Goal: Information Seeking & Learning: Learn about a topic

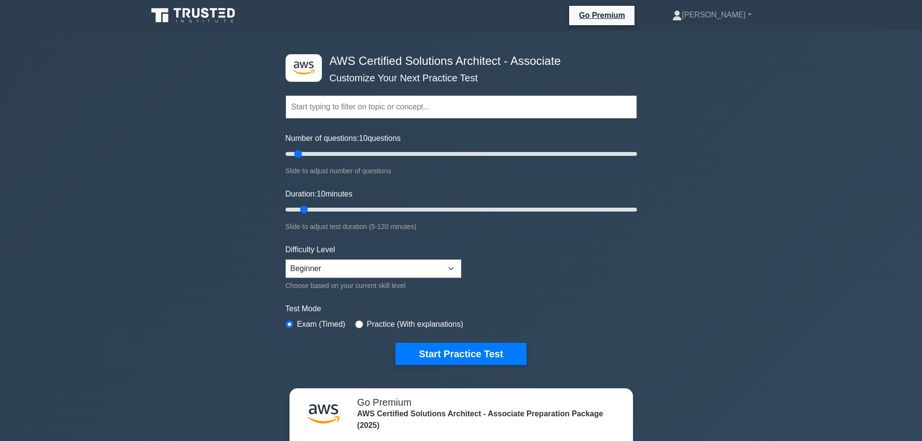
drag, startPoint x: 361, startPoint y: 253, endPoint x: 358, endPoint y: 260, distance: 8.0
click at [360, 256] on div "Difficulty Level Beginner Intermediate Expert Choose based on your current skil…" at bounding box center [374, 267] width 176 height 47
click at [358, 260] on select "Beginner Intermediate Expert" at bounding box center [374, 268] width 176 height 18
select select "expert"
click at [286, 259] on select "Beginner Intermediate Expert" at bounding box center [374, 268] width 176 height 18
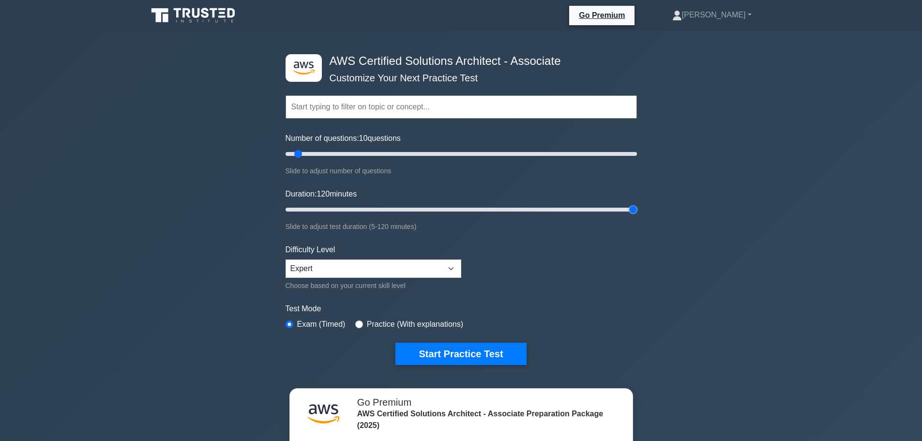
drag, startPoint x: 303, startPoint y: 209, endPoint x: 654, endPoint y: 213, distance: 351.3
type input "120"
click at [637, 213] on input "Duration: 120 minutes" at bounding box center [461, 210] width 351 height 12
drag, startPoint x: 296, startPoint y: 150, endPoint x: 396, endPoint y: 156, distance: 100.8
type input "65"
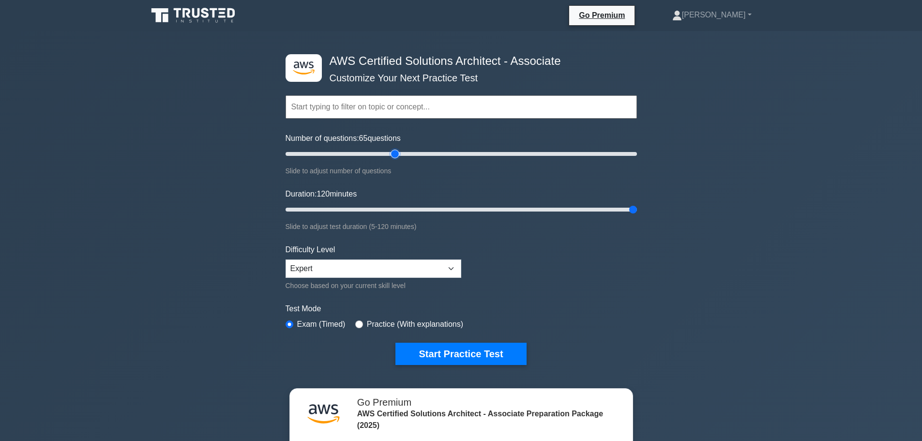
click at [396, 156] on input "Number of questions: 65 questions" at bounding box center [461, 154] width 351 height 12
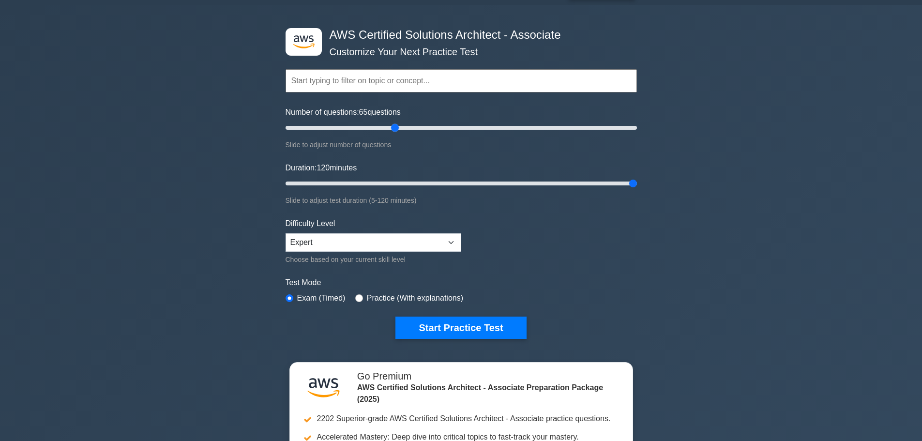
scroll to position [194, 0]
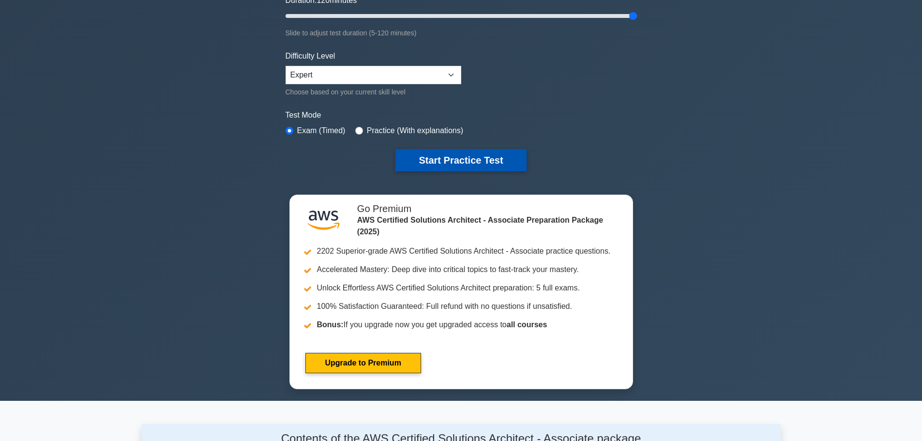
click at [424, 165] on button "Start Practice Test" at bounding box center [460, 160] width 131 height 22
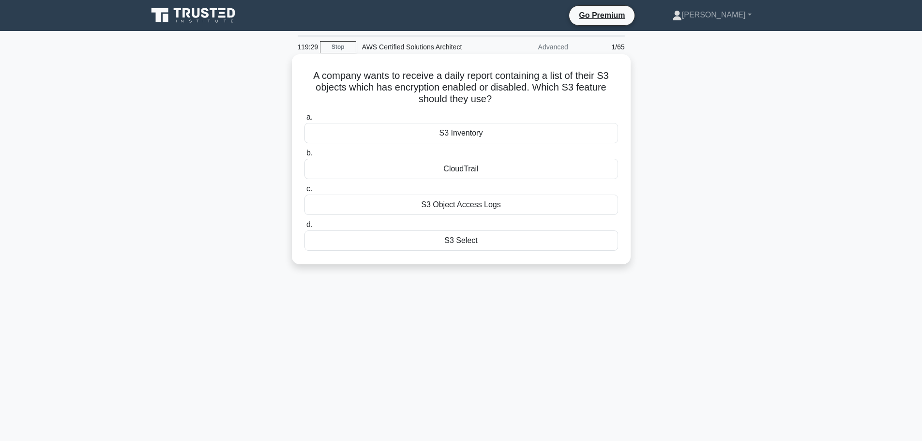
click at [459, 167] on div "CloudTrail" at bounding box center [461, 169] width 314 height 20
click at [304, 156] on input "b. CloudTrail" at bounding box center [304, 153] width 0 height 6
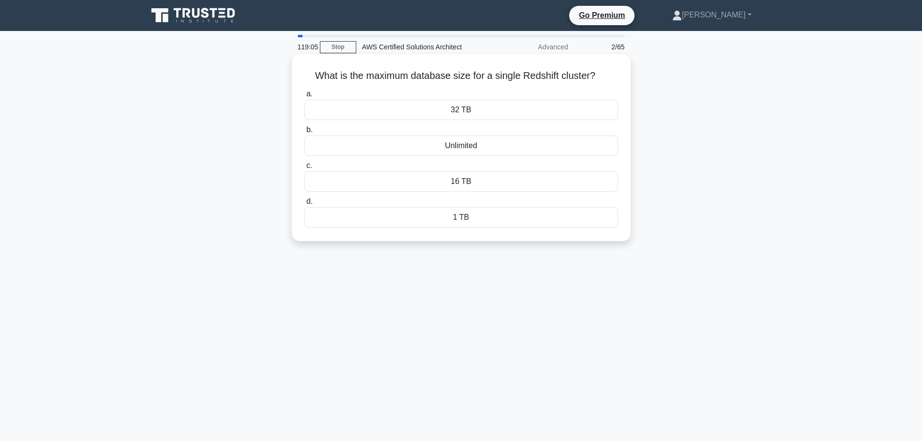
click at [407, 143] on div "Unlimited" at bounding box center [461, 145] width 314 height 20
click at [304, 133] on input "b. Unlimited" at bounding box center [304, 130] width 0 height 6
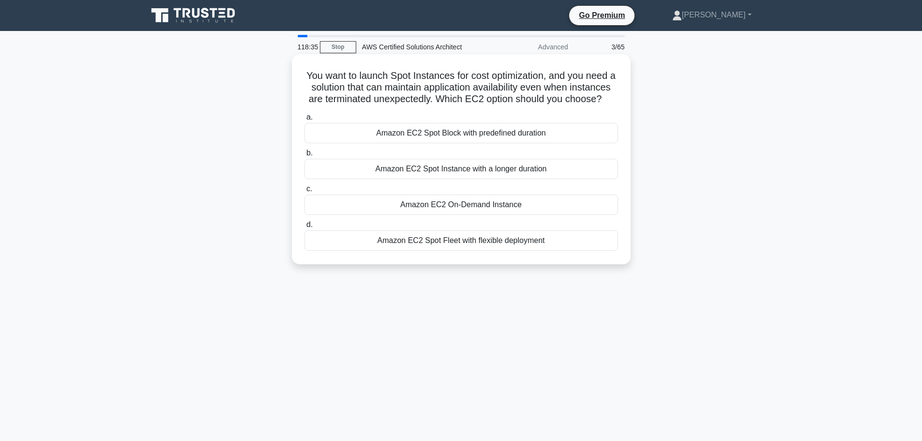
click at [420, 142] on div "Amazon EC2 Spot Block with predefined duration" at bounding box center [461, 133] width 314 height 20
click at [304, 120] on input "a. Amazon EC2 Spot Block with predefined duration" at bounding box center [304, 117] width 0 height 6
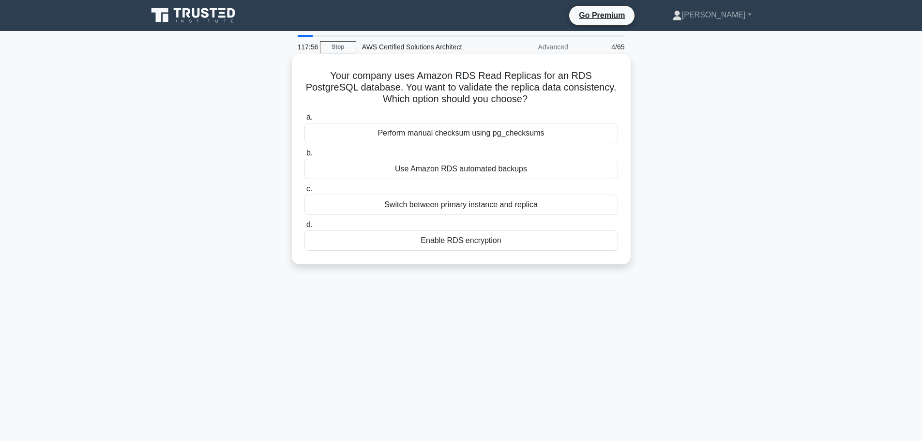
click at [478, 202] on div "Switch between primary instance and replica" at bounding box center [461, 205] width 314 height 20
click at [304, 192] on input "c. Switch between primary instance and replica" at bounding box center [304, 189] width 0 height 6
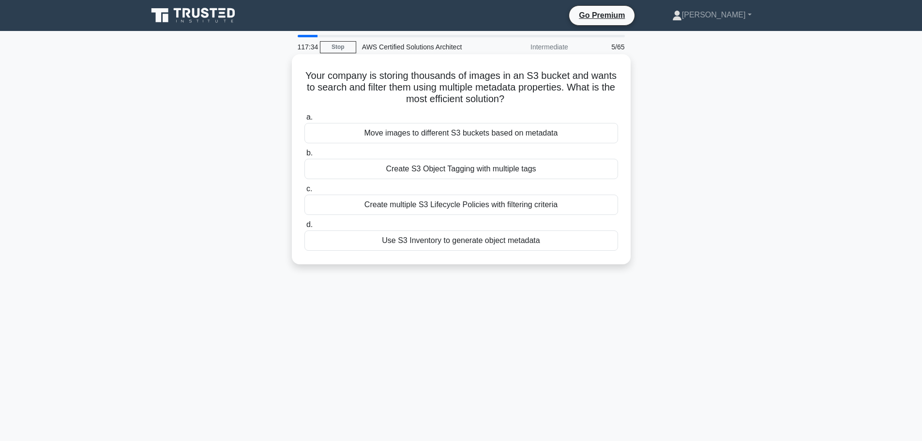
click at [452, 245] on div "Use S3 Inventory to generate object metadata" at bounding box center [461, 240] width 314 height 20
click at [304, 228] on input "d. Use S3 Inventory to generate object metadata" at bounding box center [304, 225] width 0 height 6
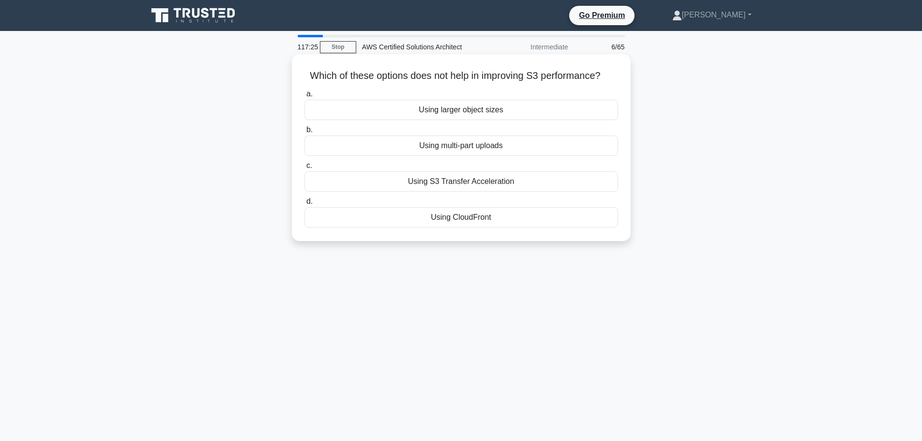
click at [450, 108] on div "Using larger object sizes" at bounding box center [461, 110] width 314 height 20
click at [304, 97] on input "a. Using larger object sizes" at bounding box center [304, 94] width 0 height 6
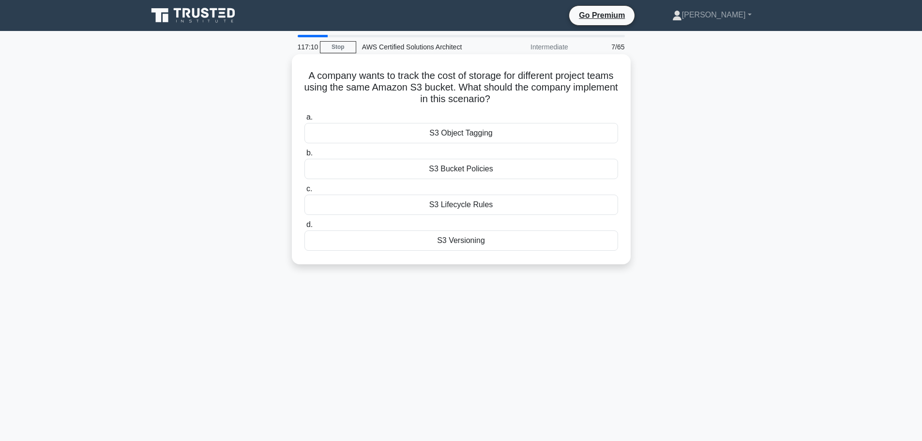
click at [429, 132] on div "S3 Object Tagging" at bounding box center [461, 133] width 314 height 20
click at [304, 120] on input "a. S3 Object Tagging" at bounding box center [304, 117] width 0 height 6
click at [335, 79] on h5 "Which of the following AWS services can be used to store and manage large volum…" at bounding box center [461, 88] width 316 height 36
click at [466, 172] on div "Amazon S3" at bounding box center [461, 169] width 314 height 20
click at [304, 156] on input "b. Amazon S3" at bounding box center [304, 153] width 0 height 6
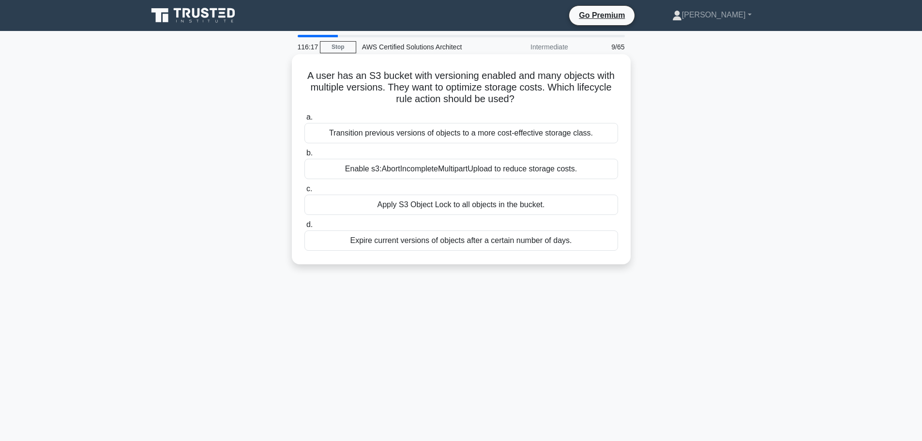
click at [370, 132] on div "Transition previous versions of objects to a more cost-effective storage class." at bounding box center [461, 133] width 314 height 20
click at [304, 120] on input "a. Transition previous versions of objects to a more cost-effective storage cla…" at bounding box center [304, 117] width 0 height 6
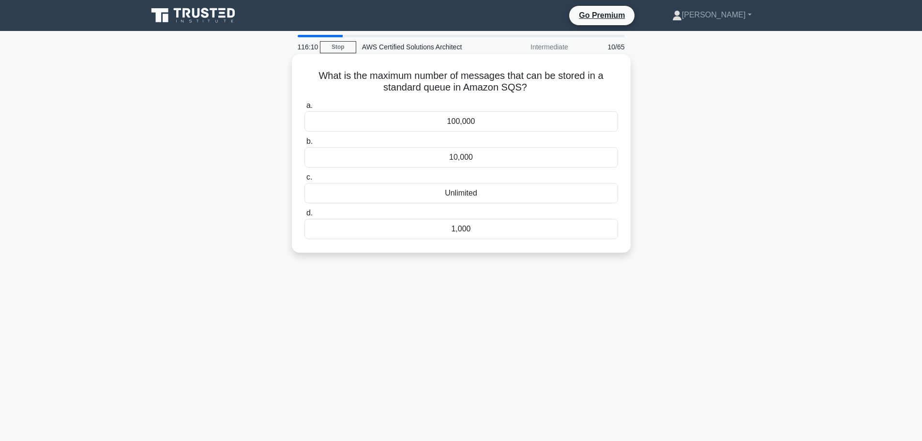
click at [417, 193] on div "Unlimited" at bounding box center [461, 193] width 314 height 20
click at [304, 181] on input "c. Unlimited" at bounding box center [304, 177] width 0 height 6
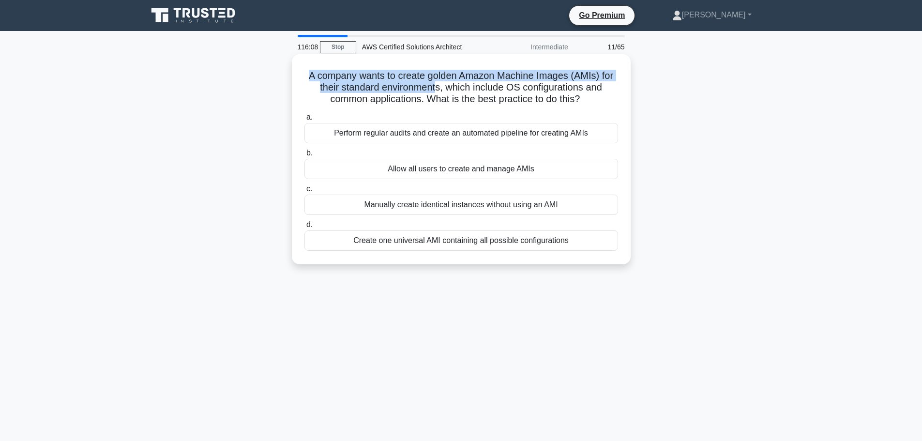
drag, startPoint x: 306, startPoint y: 76, endPoint x: 435, endPoint y: 82, distance: 128.4
click at [435, 82] on h5 "A company wants to create golden Amazon Machine Images (AMIs) for their standar…" at bounding box center [461, 88] width 316 height 36
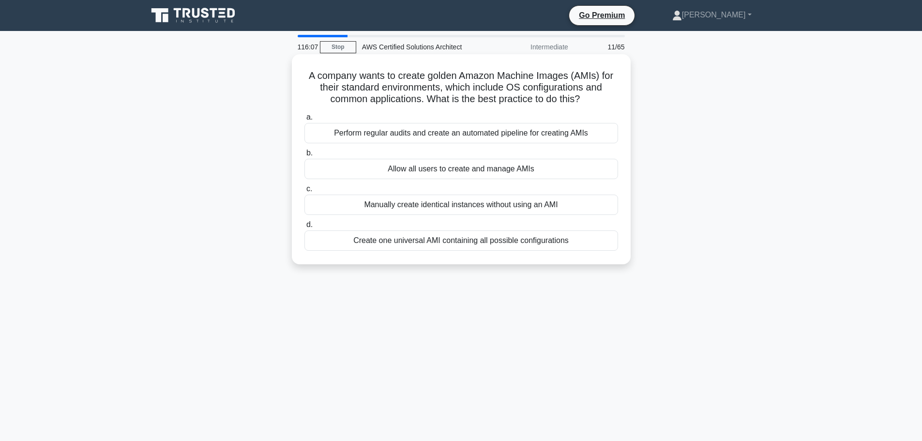
click at [462, 97] on h5 "A company wants to create golden Amazon Machine Images (AMIs) for their standar…" at bounding box center [461, 88] width 316 height 36
click at [410, 136] on div "Perform regular audits and create an automated pipeline for creating AMIs" at bounding box center [461, 133] width 314 height 20
click at [304, 120] on input "a. Perform regular audits and create an automated pipeline for creating AMIs" at bounding box center [304, 117] width 0 height 6
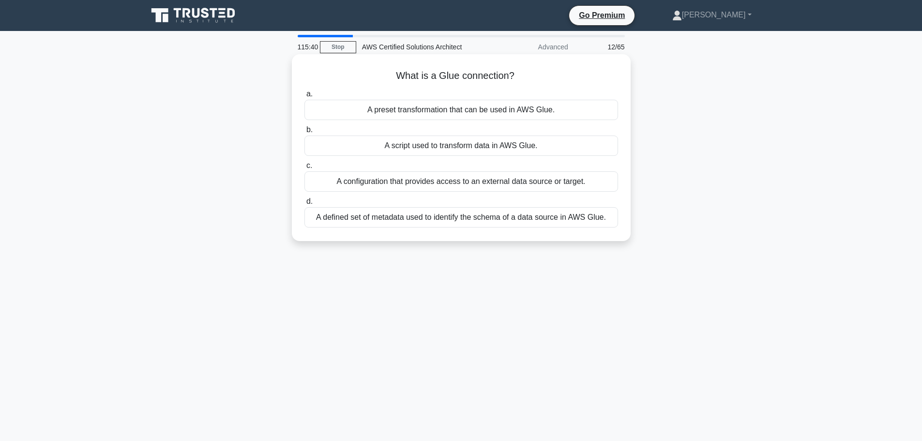
click at [409, 214] on div "A defined set of metadata used to identify the schema of a data source in AWS G…" at bounding box center [461, 217] width 314 height 20
click at [304, 205] on input "d. A defined set of metadata used to identify the schema of a data source in AW…" at bounding box center [304, 201] width 0 height 6
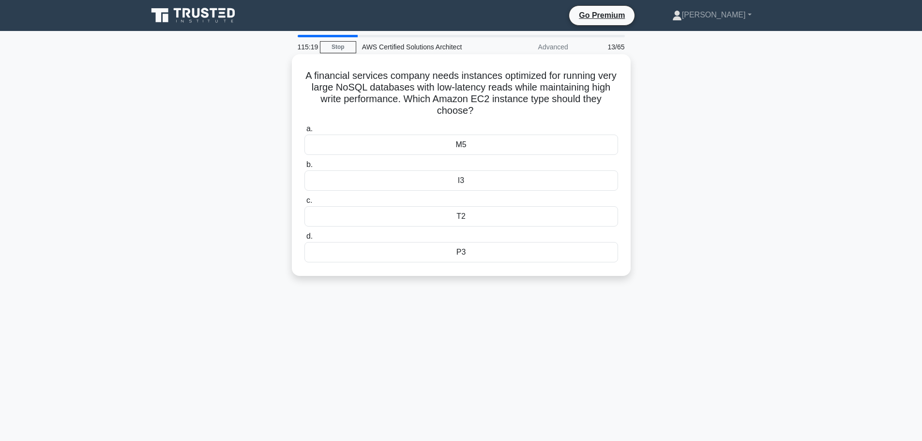
click at [449, 144] on div "M5" at bounding box center [461, 145] width 314 height 20
click at [304, 132] on input "a. M5" at bounding box center [304, 129] width 0 height 6
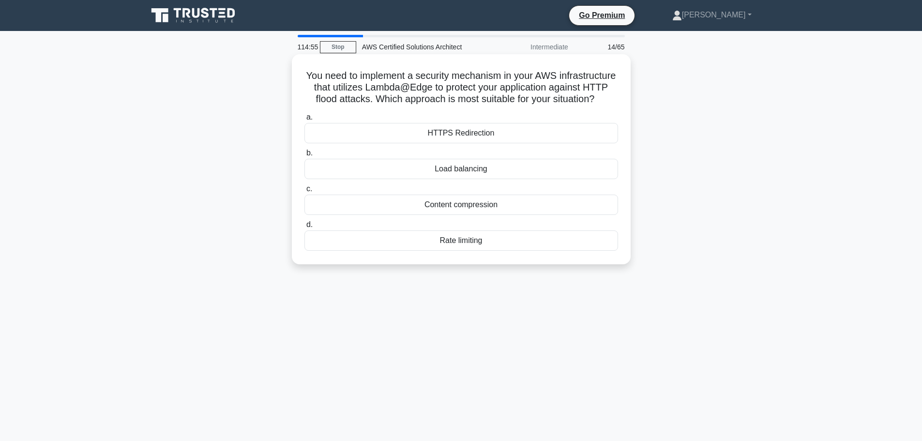
click at [450, 251] on div "Rate limiting" at bounding box center [461, 240] width 314 height 20
click at [304, 228] on input "d. Rate limiting" at bounding box center [304, 225] width 0 height 6
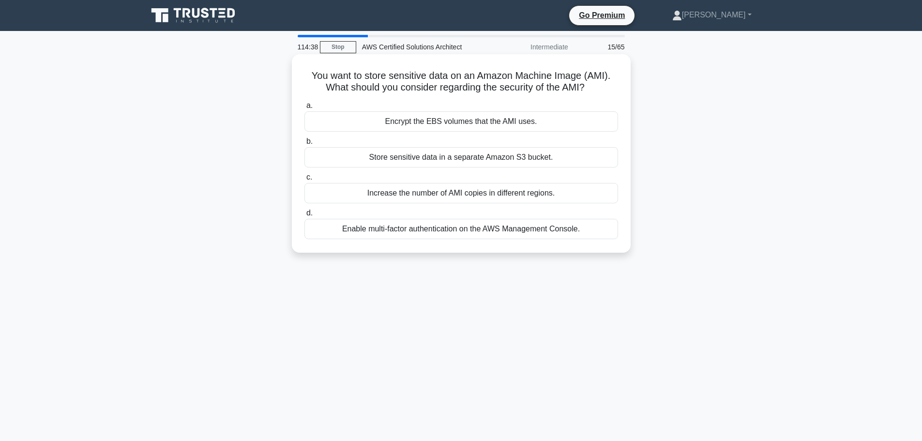
click at [446, 119] on div "Encrypt the EBS volumes that the AMI uses." at bounding box center [461, 121] width 314 height 20
click at [304, 109] on input "a. Encrypt the EBS volumes that the AMI uses." at bounding box center [304, 106] width 0 height 6
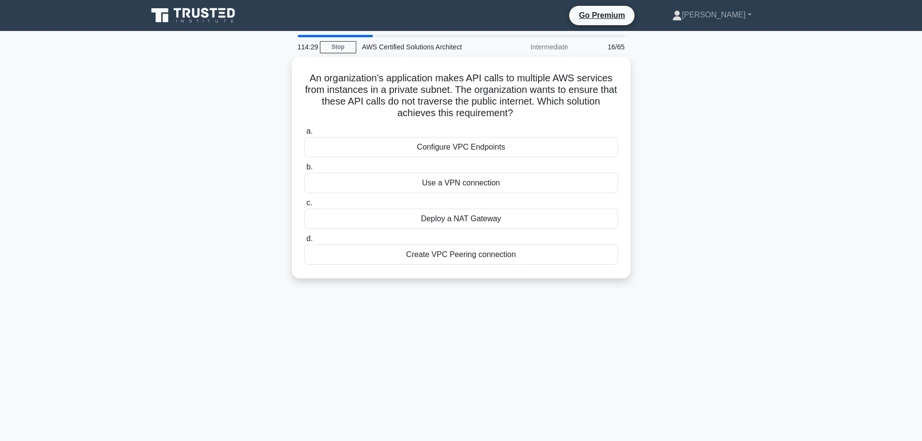
drag, startPoint x: 532, startPoint y: 48, endPoint x: 538, endPoint y: 47, distance: 5.8
click at [534, 48] on div "Intermediate" at bounding box center [531, 46] width 85 height 19
drag, startPoint x: 562, startPoint y: 47, endPoint x: 569, endPoint y: 47, distance: 6.3
click at [569, 47] on div "Intermediate" at bounding box center [531, 46] width 85 height 19
drag, startPoint x: 533, startPoint y: 45, endPoint x: 497, endPoint y: 50, distance: 37.0
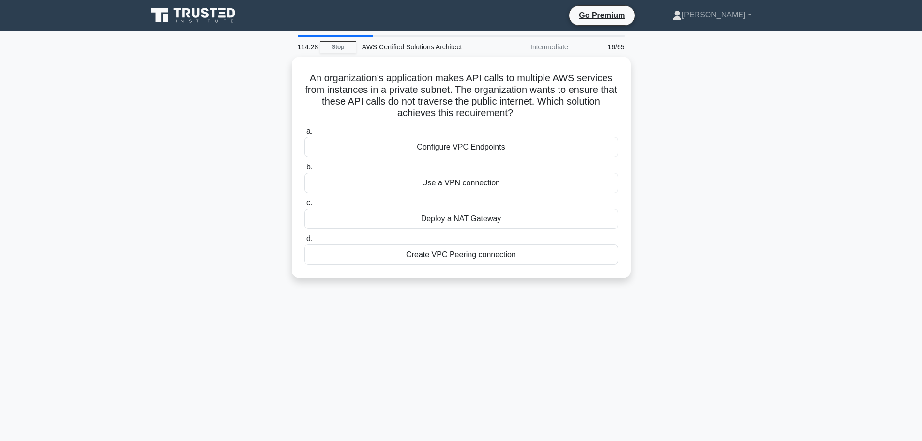
click at [533, 45] on div "Intermediate" at bounding box center [531, 46] width 85 height 19
click at [414, 149] on div "Configure VPC Endpoints" at bounding box center [461, 145] width 314 height 20
click at [304, 132] on input "a. Configure VPC Endpoints" at bounding box center [304, 129] width 0 height 6
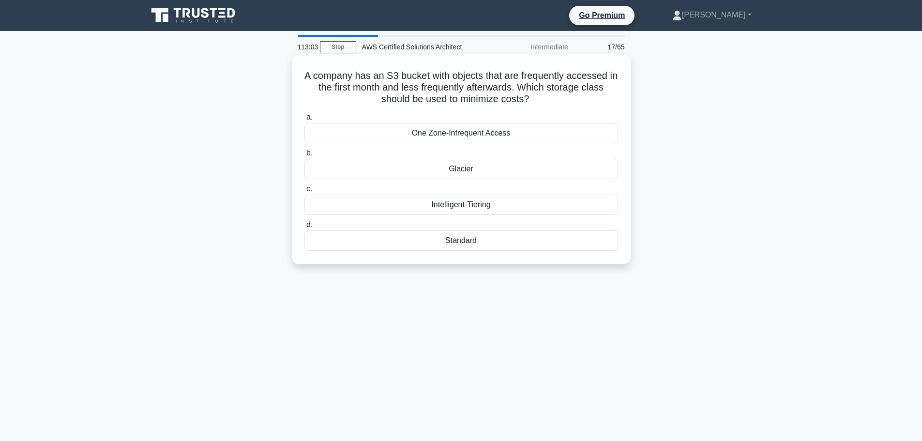
click at [452, 135] on div "One Zone-Infrequent Access" at bounding box center [461, 133] width 314 height 20
click at [304, 120] on input "a. One Zone-Infrequent Access" at bounding box center [304, 117] width 0 height 6
click at [434, 165] on div "ELBSecurityPolicy-TLS-1-0-2015-04" at bounding box center [461, 169] width 314 height 20
click at [304, 156] on input "b. ELBSecurityPolicy-TLS-1-0-2015-04" at bounding box center [304, 153] width 0 height 6
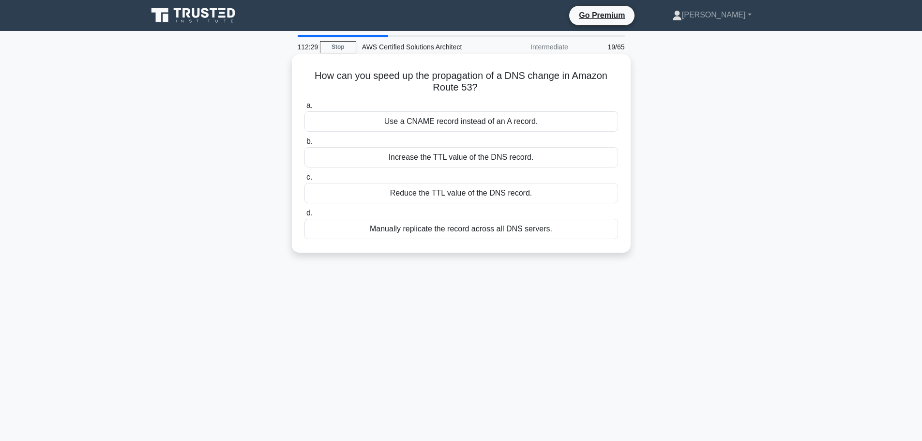
click at [445, 190] on div "Reduce the TTL value of the DNS record." at bounding box center [461, 193] width 314 height 20
click at [304, 181] on input "c. Reduce the TTL value of the DNS record." at bounding box center [304, 177] width 0 height 6
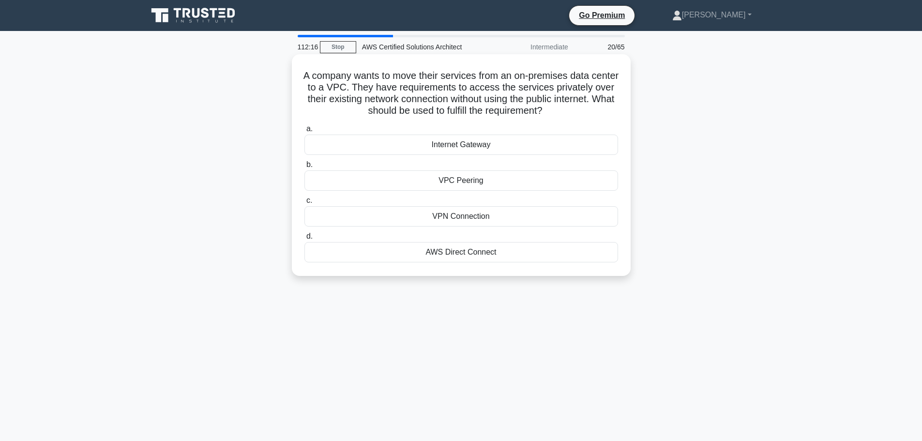
click at [467, 256] on div "AWS Direct Connect" at bounding box center [461, 252] width 314 height 20
click at [304, 240] on input "d. AWS Direct Connect" at bounding box center [304, 236] width 0 height 6
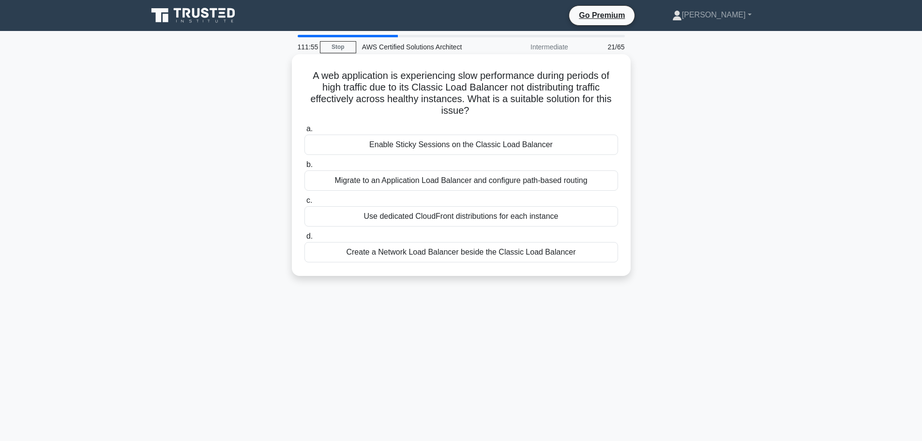
click at [406, 180] on div "Migrate to an Application Load Balancer and configure path-based routing" at bounding box center [461, 180] width 314 height 20
click at [304, 168] on input "b. Migrate to an Application Load Balancer and configure path-based routing" at bounding box center [304, 165] width 0 height 6
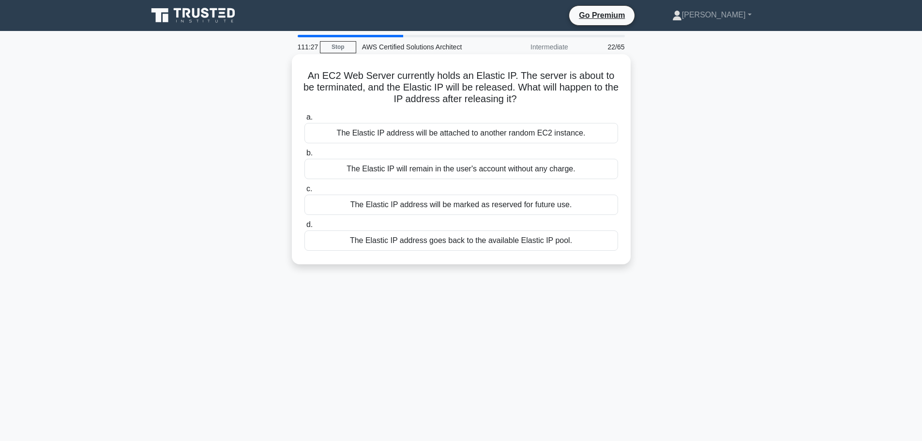
click at [474, 241] on div "The Elastic IP address goes back to the available Elastic IP pool." at bounding box center [461, 240] width 314 height 20
click at [304, 228] on input "d. The Elastic IP address goes back to the available Elastic IP pool." at bounding box center [304, 225] width 0 height 6
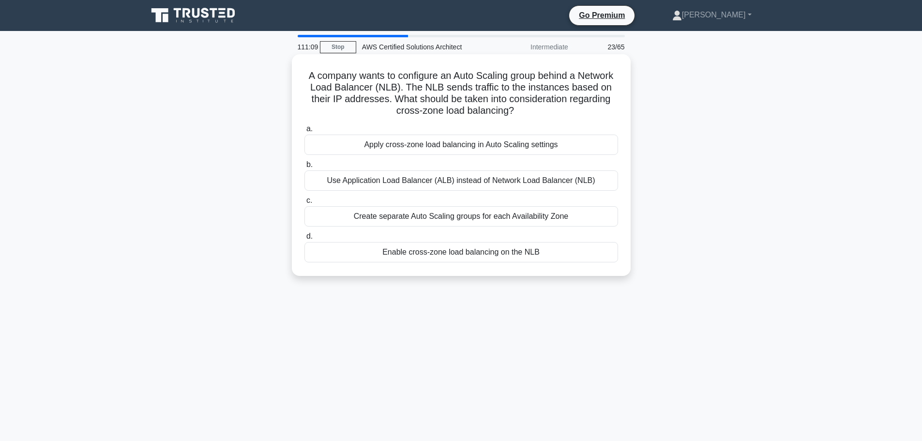
click at [460, 256] on div "Enable cross-zone load balancing on the NLB" at bounding box center [461, 252] width 314 height 20
click at [304, 240] on input "d. Enable cross-zone load balancing on the NLB" at bounding box center [304, 236] width 0 height 6
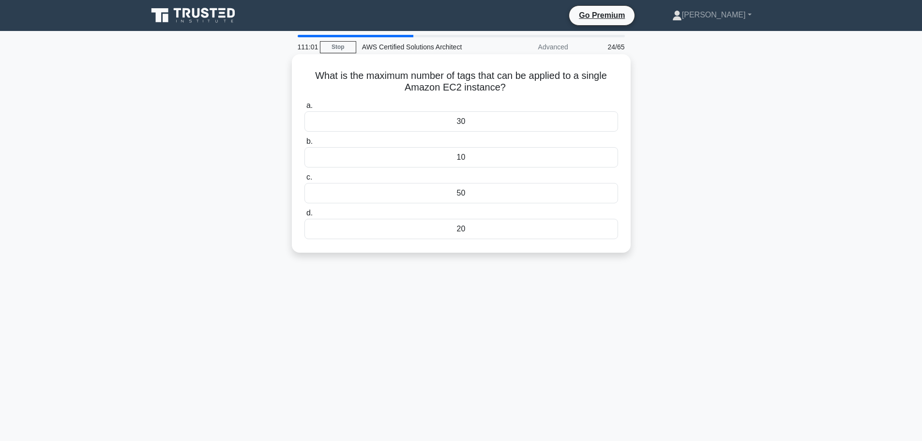
click at [467, 195] on div "50" at bounding box center [461, 193] width 314 height 20
click at [304, 181] on input "c. 50" at bounding box center [304, 177] width 0 height 6
click at [470, 199] on div "C5" at bounding box center [461, 193] width 314 height 20
click at [304, 181] on input "c. C5" at bounding box center [304, 177] width 0 height 6
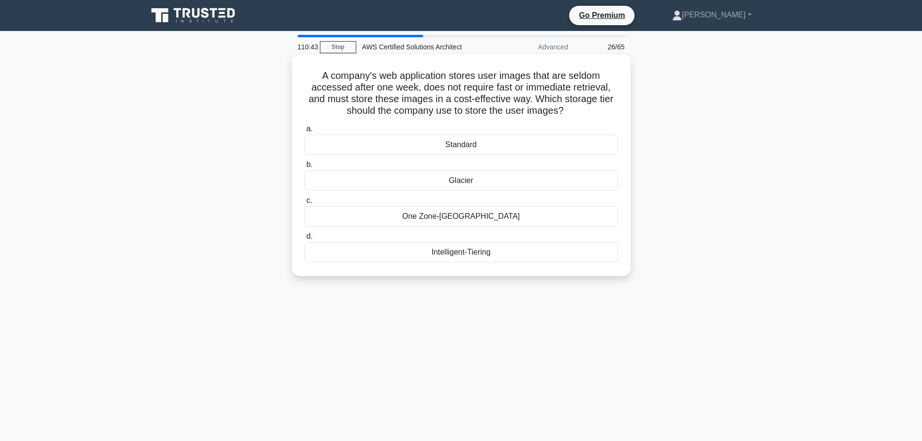
click at [446, 253] on div "Intelligent-Tiering" at bounding box center [461, 252] width 314 height 20
click at [304, 240] on input "d. Intelligent-Tiering" at bounding box center [304, 236] width 0 height 6
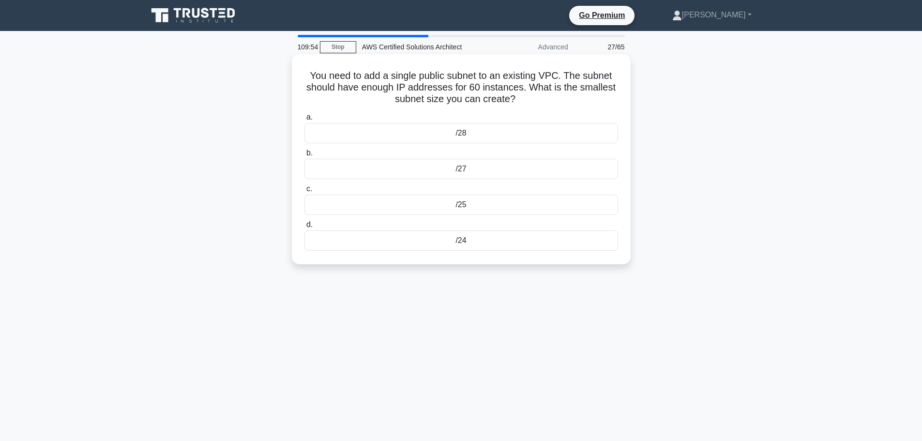
click at [457, 207] on div "/25" at bounding box center [461, 205] width 314 height 20
click at [304, 192] on input "c. /25" at bounding box center [304, 189] width 0 height 6
click at [447, 249] on div "Message tags" at bounding box center [461, 240] width 314 height 20
click at [304, 228] on input "d. Message tags" at bounding box center [304, 225] width 0 height 6
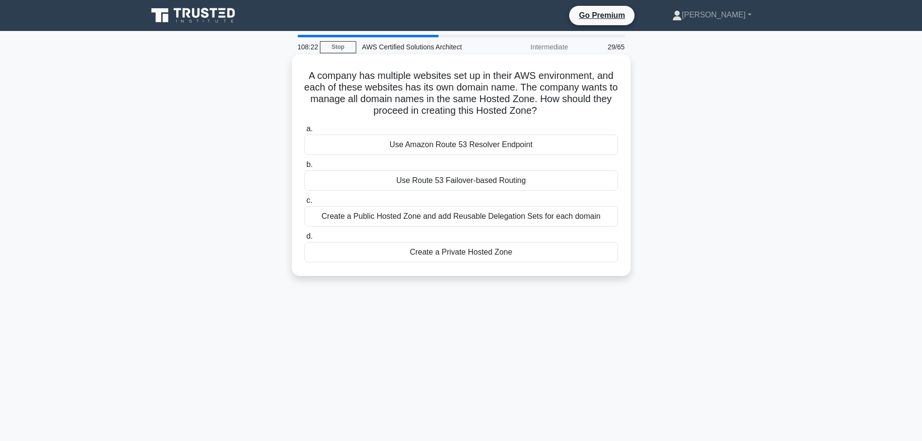
click at [458, 143] on div "Use Amazon Route 53 Resolver Endpoint" at bounding box center [461, 145] width 314 height 20
click at [304, 132] on input "a. Use Amazon Route 53 Resolver Endpoint" at bounding box center [304, 129] width 0 height 6
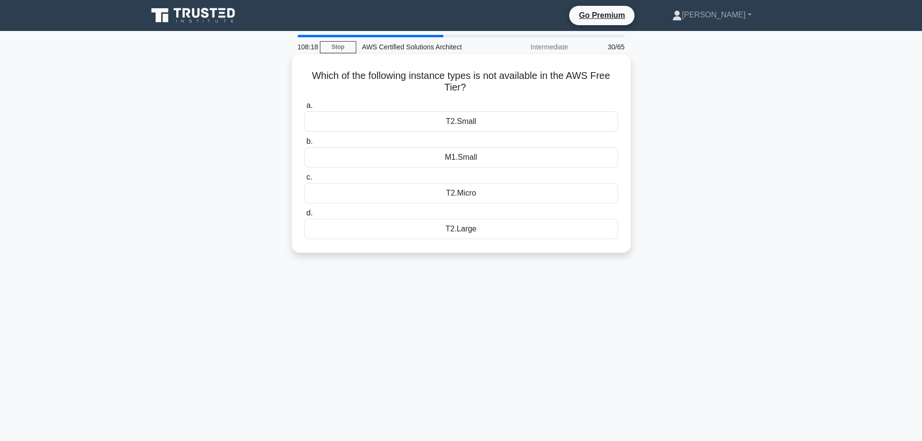
click at [455, 233] on div "T2.Large" at bounding box center [461, 229] width 314 height 20
click at [304, 216] on input "d. T2.Large" at bounding box center [304, 213] width 0 height 6
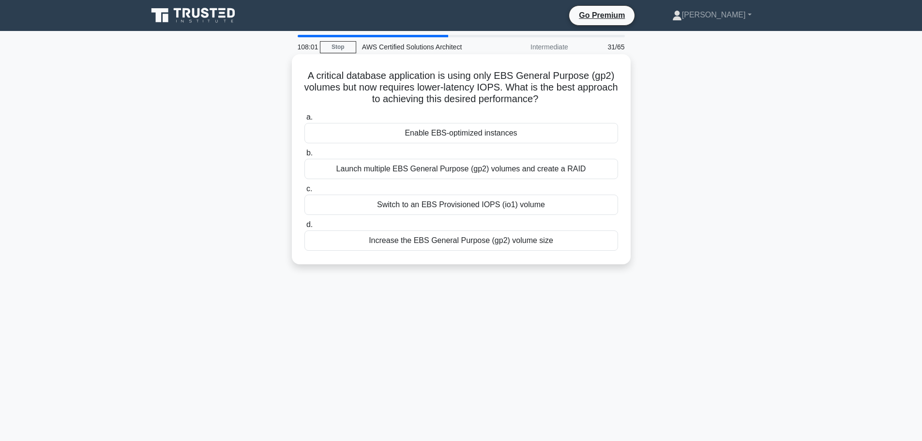
click at [469, 202] on div "Switch to an EBS Provisioned IOPS (io1) volume" at bounding box center [461, 205] width 314 height 20
click at [304, 192] on input "c. Switch to an EBS Provisioned IOPS (io1) volume" at bounding box center [304, 189] width 0 height 6
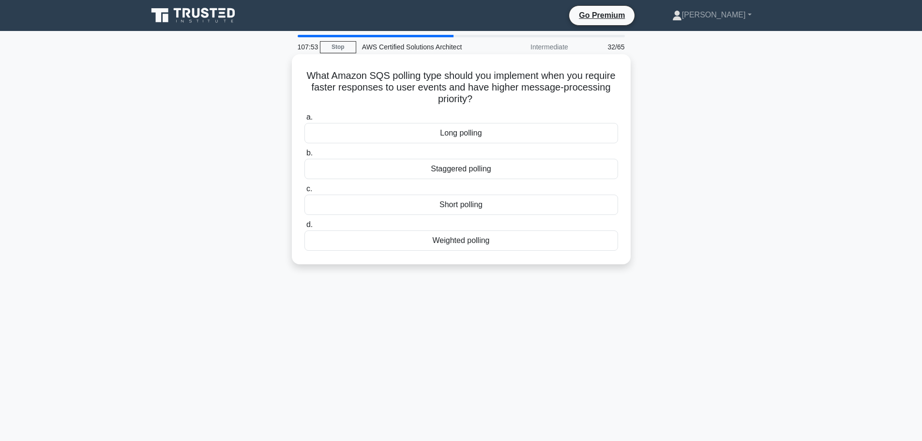
click at [429, 132] on div "Long polling" at bounding box center [461, 133] width 314 height 20
click at [304, 120] on input "a. Long polling" at bounding box center [304, 117] width 0 height 6
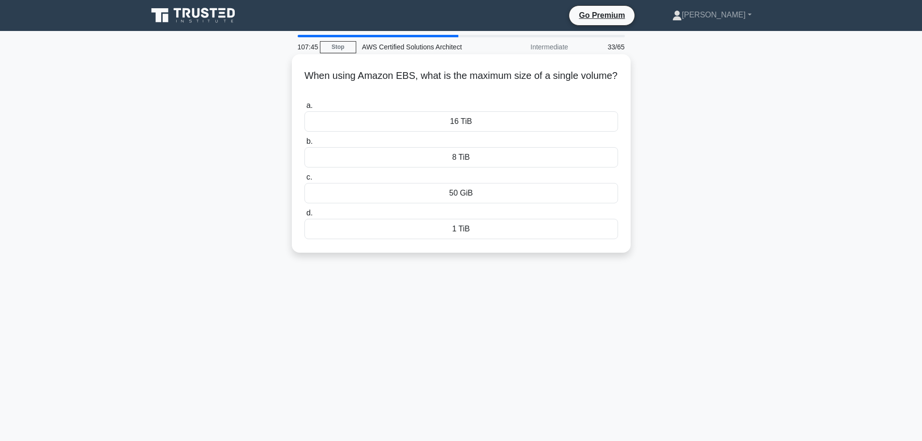
click at [446, 155] on div "8 TiB" at bounding box center [461, 157] width 314 height 20
click at [304, 145] on input "b. 8 TiB" at bounding box center [304, 141] width 0 height 6
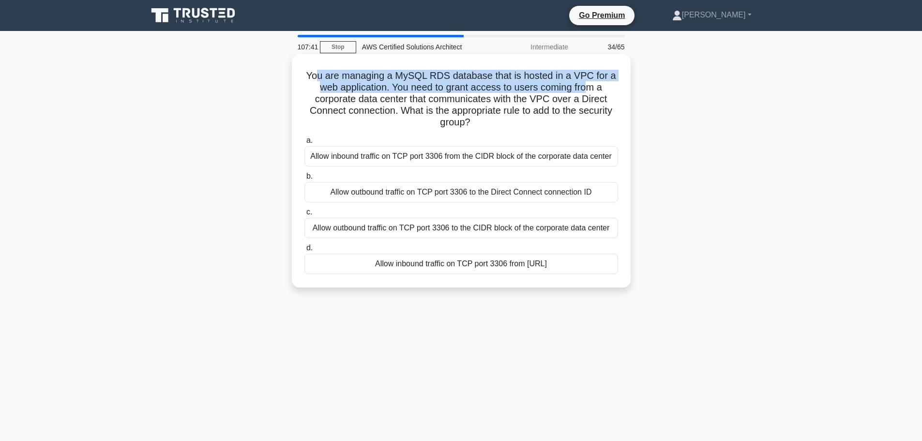
drag, startPoint x: 316, startPoint y: 75, endPoint x: 593, endPoint y: 82, distance: 277.4
click at [593, 82] on h5 "You are managing a MySQL RDS database that is hosted in a VPC for a web applica…" at bounding box center [461, 99] width 316 height 59
click at [422, 88] on h5 "You are managing a MySQL RDS database that is hosted in a VPC for a web applica…" at bounding box center [461, 99] width 316 height 59
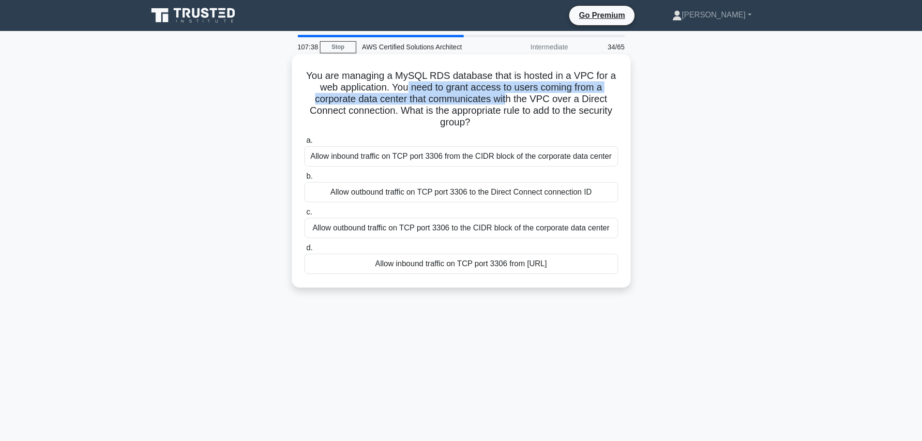
drag, startPoint x: 407, startPoint y: 89, endPoint x: 510, endPoint y: 100, distance: 103.6
click at [510, 100] on h5 "You are managing a MySQL RDS database that is hosted in a VPC for a web applica…" at bounding box center [461, 99] width 316 height 59
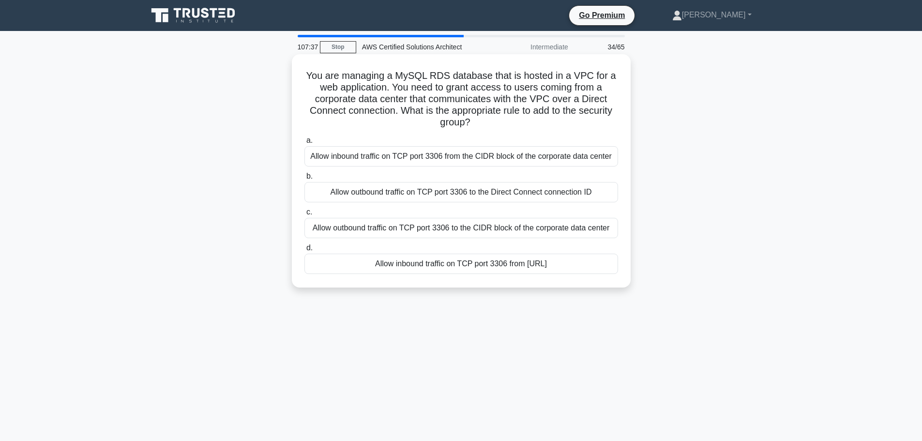
drag, startPoint x: 529, startPoint y: 99, endPoint x: 540, endPoint y: 95, distance: 11.6
click at [529, 99] on h5 "You are managing a MySQL RDS database that is hosted in a VPC for a web applica…" at bounding box center [461, 99] width 316 height 59
drag, startPoint x: 336, startPoint y: 105, endPoint x: 361, endPoint y: 110, distance: 26.0
click at [361, 110] on h5 "You are managing a MySQL RDS database that is hosted in a VPC for a web applica…" at bounding box center [461, 99] width 316 height 59
drag, startPoint x: 449, startPoint y: 110, endPoint x: 602, endPoint y: 113, distance: 152.5
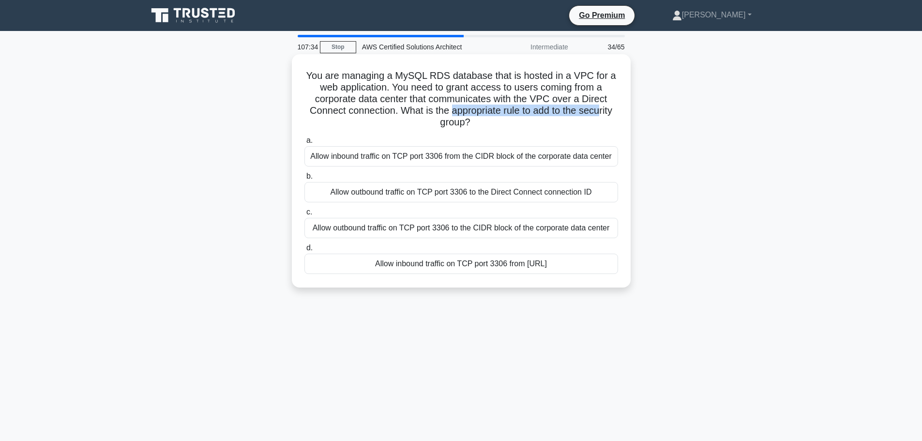
click at [602, 113] on h5 "You are managing a MySQL RDS database that is hosted in a VPC for a web applica…" at bounding box center [461, 99] width 316 height 59
drag, startPoint x: 448, startPoint y: 123, endPoint x: 462, endPoint y: 124, distance: 14.6
click at [462, 124] on h5 "You are managing a MySQL RDS database that is hosted in a VPC for a web applica…" at bounding box center [461, 99] width 316 height 59
click at [366, 90] on h5 "You are managing a MySQL RDS database that is hosted in a VPC for a web applica…" at bounding box center [461, 99] width 316 height 59
click at [359, 150] on div "Allow inbound traffic on TCP port 3306 from the CIDR block of the corporate dat…" at bounding box center [461, 156] width 314 height 20
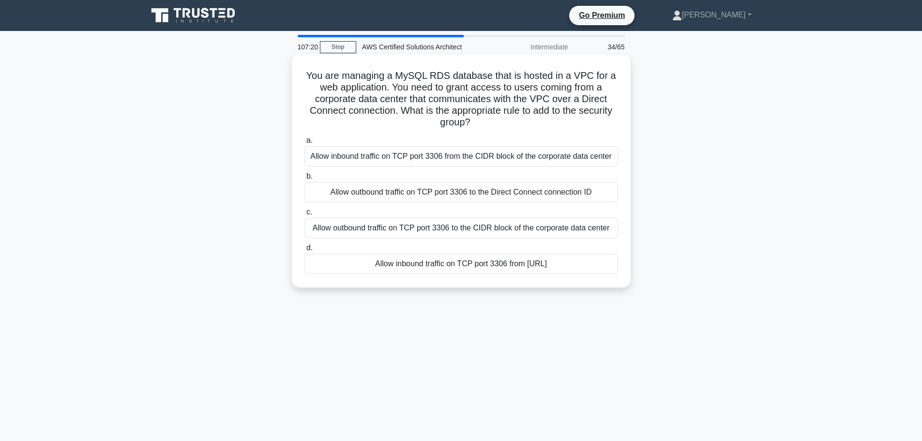
click at [304, 144] on input "a. Allow inbound traffic on TCP port 3306 from the CIDR block of the corporate …" at bounding box center [304, 140] width 0 height 6
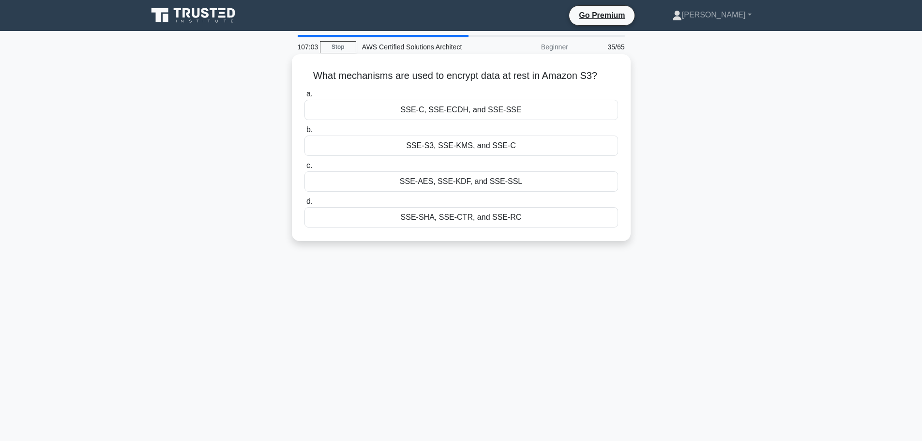
click at [412, 146] on div "SSE-S3, SSE-KMS, and SSE-C" at bounding box center [461, 145] width 314 height 20
click at [304, 133] on input "b. SSE-S3, SSE-KMS, and SSE-C" at bounding box center [304, 130] width 0 height 6
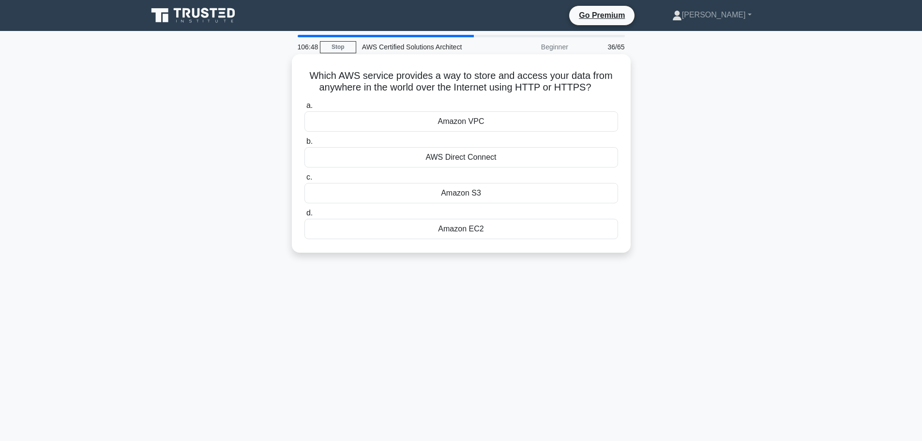
click at [461, 191] on div "Amazon S3" at bounding box center [461, 193] width 314 height 20
click at [304, 181] on input "c. Amazon S3" at bounding box center [304, 177] width 0 height 6
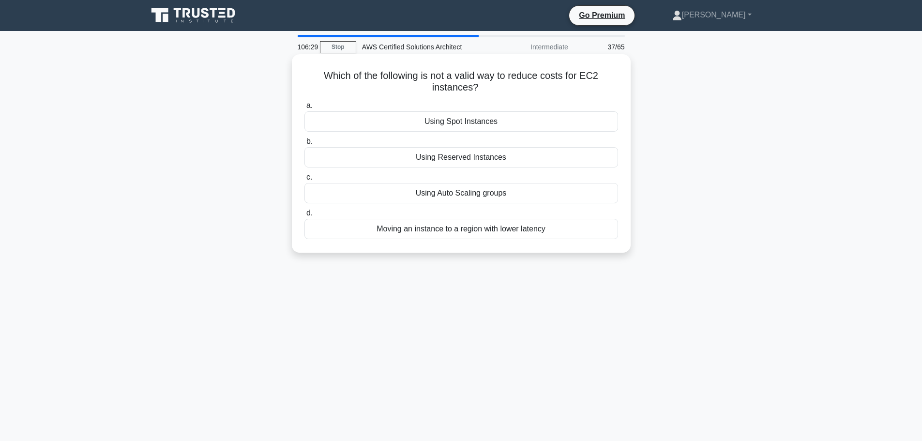
click at [445, 228] on div "Moving an instance to a region with lower latency" at bounding box center [461, 229] width 314 height 20
click at [304, 216] on input "d. Moving an instance to a region with lower latency" at bounding box center [304, 213] width 0 height 6
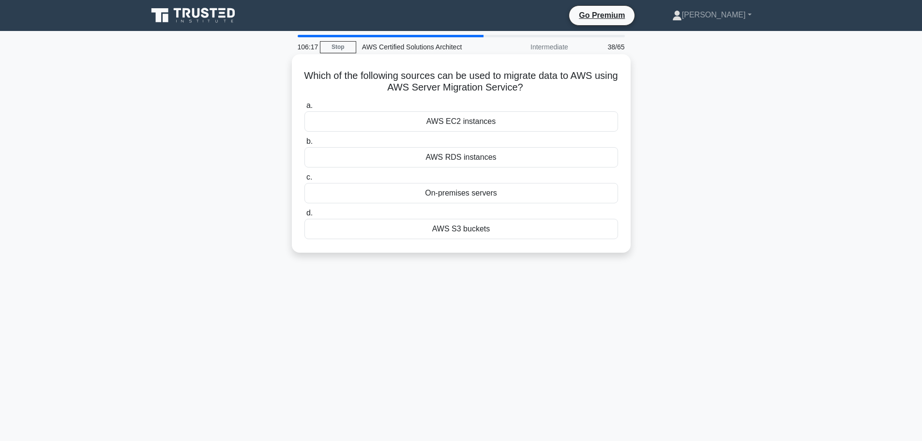
click at [468, 122] on div "AWS EC2 instances" at bounding box center [461, 121] width 314 height 20
click at [304, 109] on input "a. AWS EC2 instances" at bounding box center [304, 106] width 0 height 6
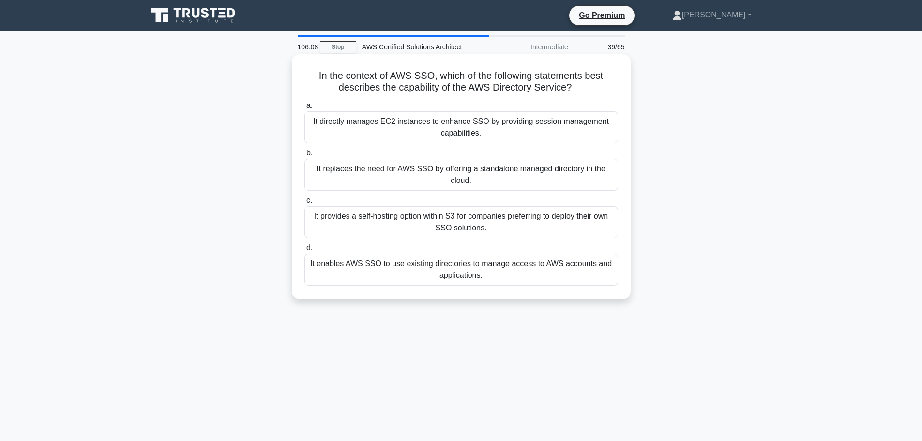
click at [468, 121] on div "It directly manages EC2 instances to enhance SSO by providing session managemen…" at bounding box center [461, 127] width 314 height 32
click at [304, 109] on input "a. It directly manages EC2 instances to enhance SSO by providing session manage…" at bounding box center [304, 106] width 0 height 6
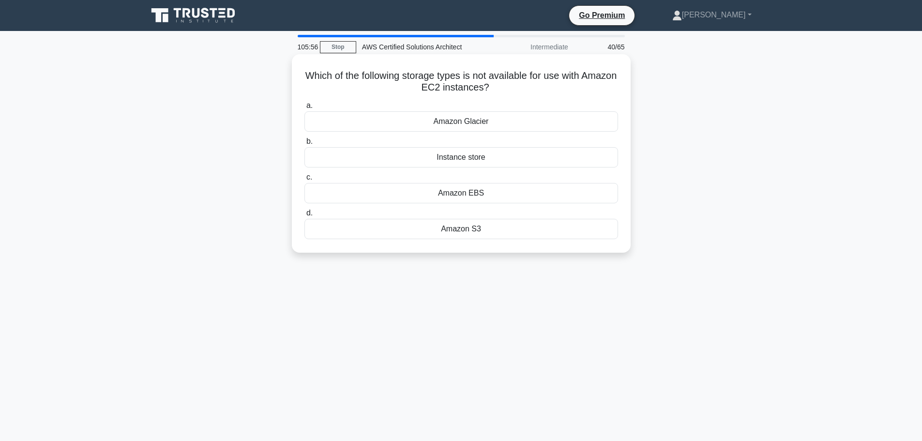
click at [467, 119] on div "Amazon Glacier" at bounding box center [461, 121] width 314 height 20
click at [304, 109] on input "a. Amazon Glacier" at bounding box center [304, 106] width 0 height 6
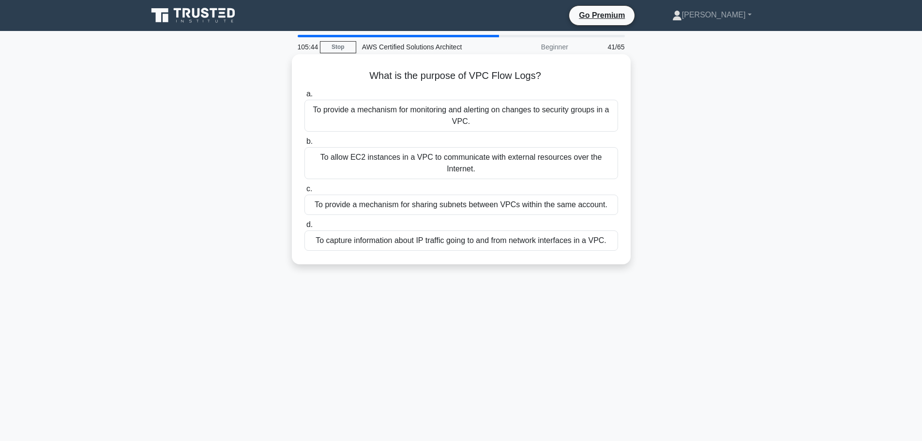
click at [431, 241] on div "To capture information about IP traffic going to and from network interfaces in…" at bounding box center [461, 240] width 314 height 20
click at [304, 228] on input "d. To capture information about IP traffic going to and from network interfaces…" at bounding box center [304, 225] width 0 height 6
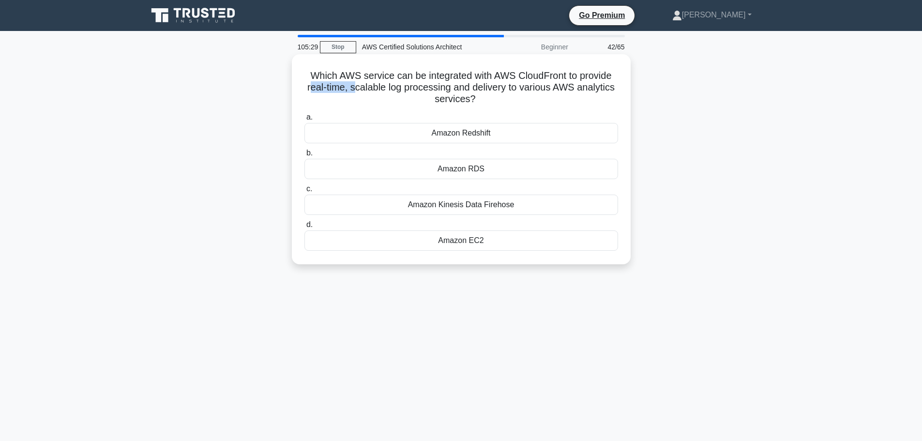
drag, startPoint x: 310, startPoint y: 90, endPoint x: 353, endPoint y: 93, distance: 43.2
click at [352, 93] on h5 "Which AWS service can be integrated with AWS CloudFront to provide real-time, s…" at bounding box center [461, 88] width 316 height 36
click at [406, 102] on h5 "Which AWS service can be integrated with AWS CloudFront to provide real-time, s…" at bounding box center [461, 88] width 316 height 36
click at [450, 236] on div "Amazon EC2" at bounding box center [461, 240] width 314 height 20
click at [304, 228] on input "d. Amazon EC2" at bounding box center [304, 225] width 0 height 6
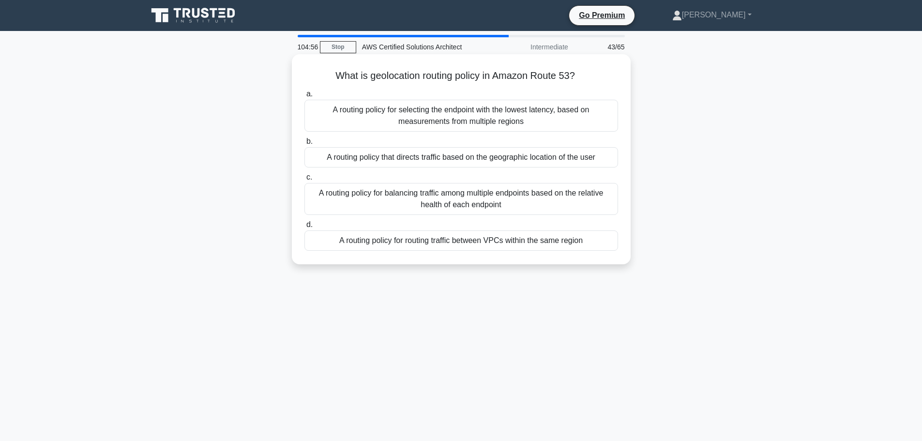
click at [425, 157] on div "A routing policy that directs traffic based on the geographic location of the u…" at bounding box center [461, 157] width 314 height 20
click at [304, 145] on input "b. A routing policy that directs traffic based on the geographic location of th…" at bounding box center [304, 141] width 0 height 6
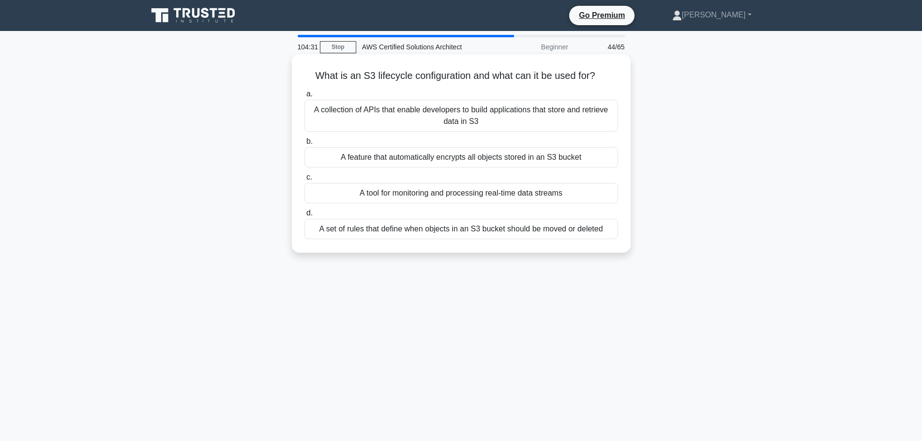
click at [459, 230] on div "A set of rules that define when objects in an S3 bucket should be moved or dele…" at bounding box center [461, 229] width 314 height 20
click at [304, 216] on input "d. A set of rules that define when objects in an S3 bucket should be moved or d…" at bounding box center [304, 213] width 0 height 6
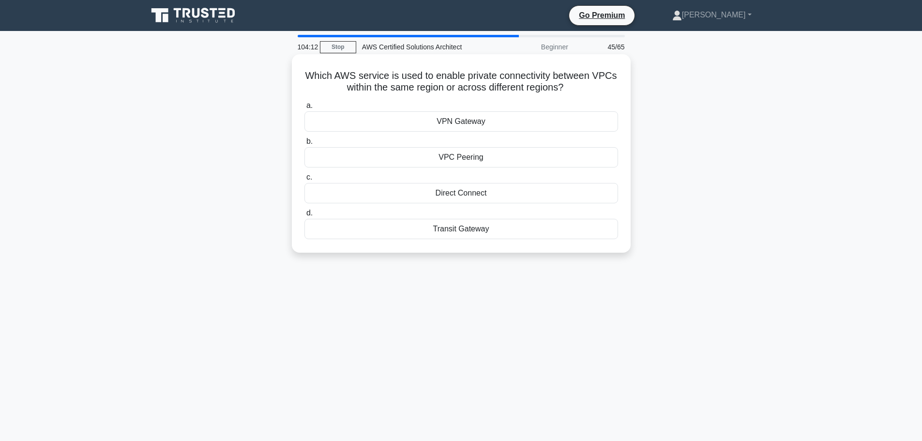
click at [460, 225] on div "Transit Gateway" at bounding box center [461, 229] width 314 height 20
click at [304, 216] on input "d. Transit Gateway" at bounding box center [304, 213] width 0 height 6
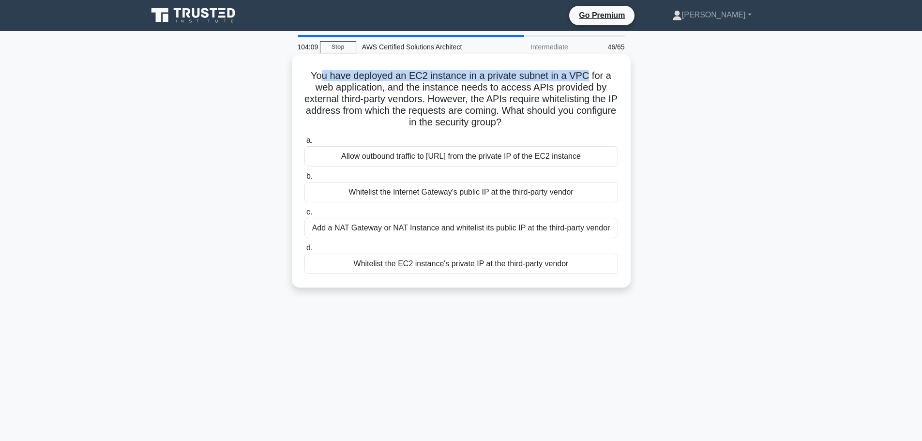
drag, startPoint x: 321, startPoint y: 78, endPoint x: 588, endPoint y: 78, distance: 267.1
click at [588, 78] on h5 "You have deployed an EC2 instance in a private subnet in a VPC for a web applic…" at bounding box center [461, 99] width 316 height 59
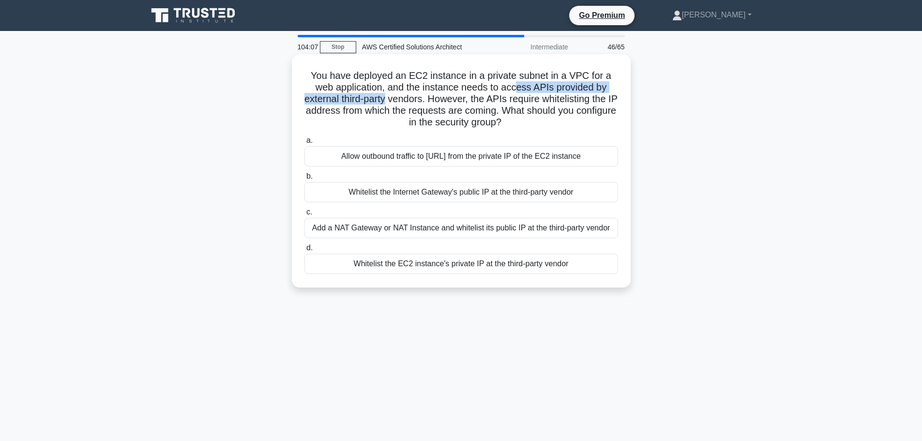
drag, startPoint x: 419, startPoint y: 97, endPoint x: 516, endPoint y: 89, distance: 98.1
click at [516, 89] on h5 "You have deployed an EC2 instance in a private subnet in a VPC for a web applic…" at bounding box center [461, 99] width 316 height 59
click at [421, 90] on h5 "You have deployed an EC2 instance in a private subnet in a VPC for a web applic…" at bounding box center [461, 99] width 316 height 59
drag, startPoint x: 319, startPoint y: 101, endPoint x: 428, endPoint y: 99, distance: 108.9
click at [416, 99] on h5 "You have deployed an EC2 instance in a private subnet in a VPC for a web applic…" at bounding box center [461, 99] width 316 height 59
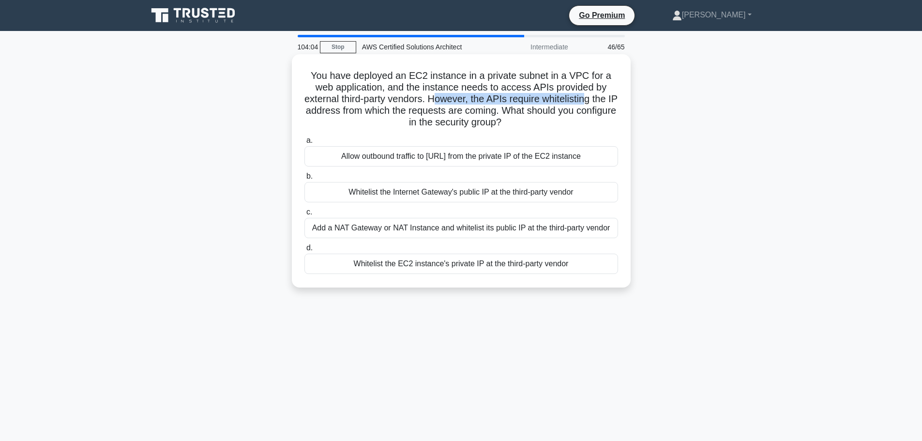
drag, startPoint x: 440, startPoint y: 101, endPoint x: 586, endPoint y: 98, distance: 145.2
click at [594, 99] on h5 "You have deployed an EC2 instance in a private subnet in a VPC for a web applic…" at bounding box center [461, 99] width 316 height 59
drag, startPoint x: 323, startPoint y: 113, endPoint x: 377, endPoint y: 107, distance: 54.6
click at [377, 107] on h5 "You have deployed an EC2 instance in a private subnet in a VPC for a web applic…" at bounding box center [461, 99] width 316 height 59
drag, startPoint x: 436, startPoint y: 106, endPoint x: 510, endPoint y: 106, distance: 73.1
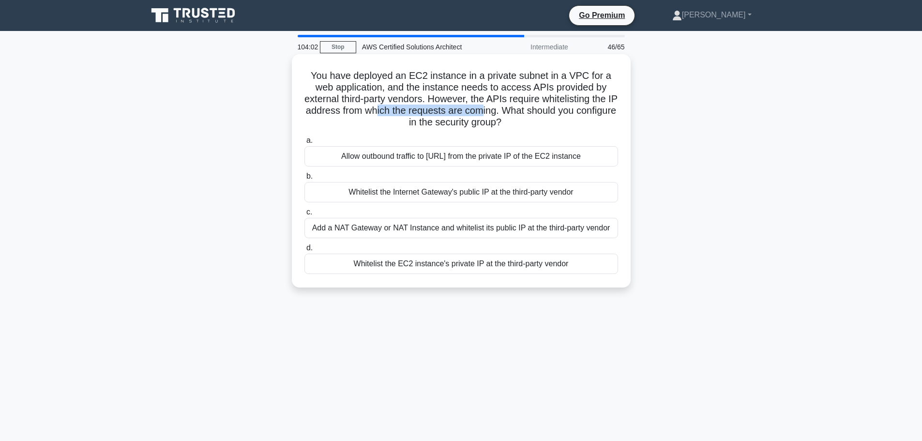
click at [510, 106] on h5 "You have deployed an EC2 instance in a private subnet in a VPC for a web applic…" at bounding box center [461, 99] width 316 height 59
drag, startPoint x: 527, startPoint y: 109, endPoint x: 562, endPoint y: 110, distance: 35.3
click at [572, 111] on h5 "You have deployed an EC2 instance in a private subnet in a VPC for a web applic…" at bounding box center [461, 99] width 316 height 59
drag, startPoint x: 401, startPoint y: 122, endPoint x: 493, endPoint y: 122, distance: 92.4
click at [493, 122] on h5 "You have deployed an EC2 instance in a private subnet in a VPC for a web applic…" at bounding box center [461, 99] width 316 height 59
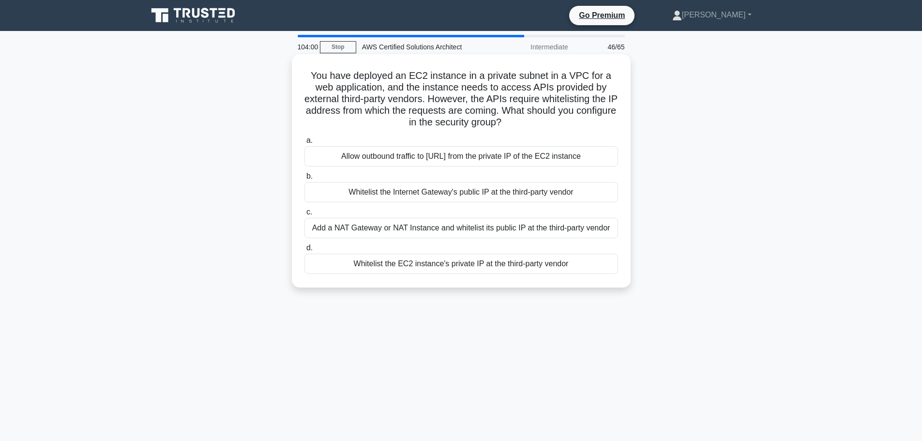
click at [407, 100] on h5 "You have deployed an EC2 instance in a private subnet in a VPC for a web applic…" at bounding box center [461, 99] width 316 height 59
click at [414, 228] on div "Add a NAT Gateway or NAT Instance and whitelist its public IP at the third-part…" at bounding box center [461, 228] width 314 height 20
click at [304, 215] on input "c. Add a NAT Gateway or NAT Instance and whitelist its public IP at the third-p…" at bounding box center [304, 212] width 0 height 6
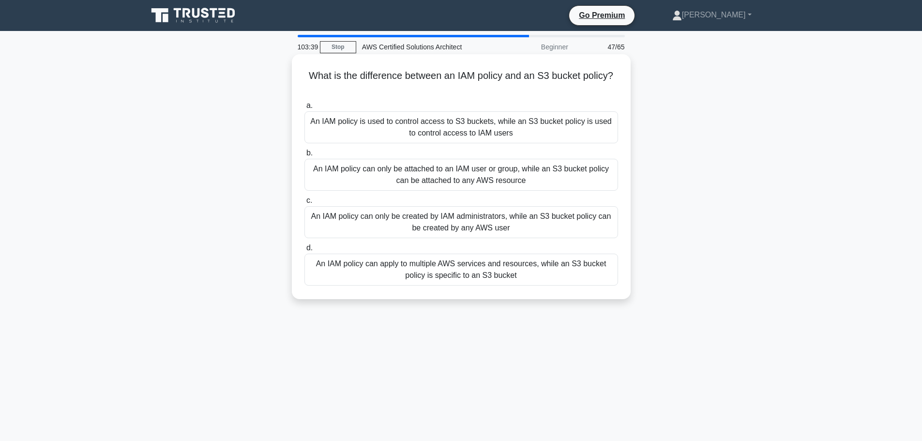
click at [321, 181] on div "An IAM policy can only be attached to an IAM user or group, while an S3 bucket …" at bounding box center [461, 175] width 314 height 32
click at [304, 156] on input "b. An IAM policy can only be attached to an IAM user or group, while an S3 buck…" at bounding box center [304, 153] width 0 height 6
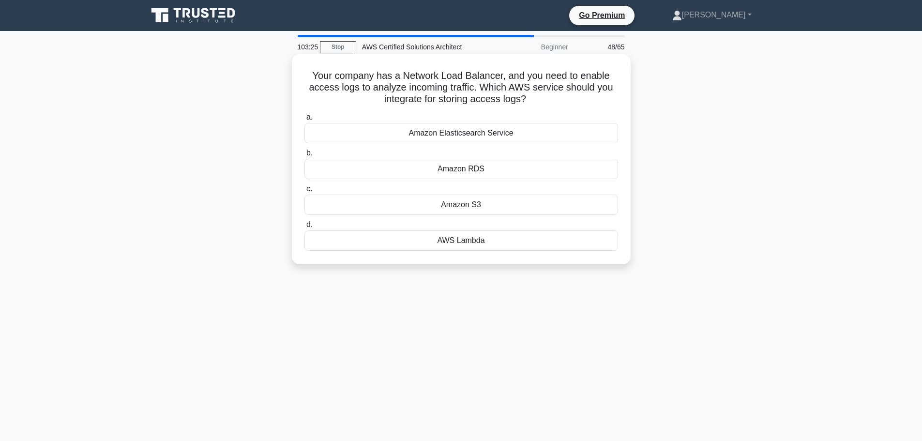
click at [451, 204] on div "Amazon S3" at bounding box center [461, 205] width 314 height 20
click at [304, 192] on input "c. Amazon S3" at bounding box center [304, 189] width 0 height 6
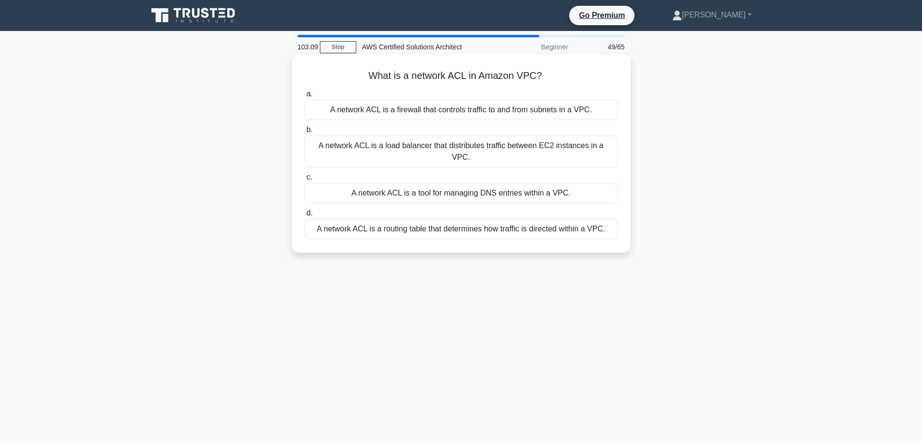
click at [417, 107] on div "A network ACL is a firewall that controls traffic to and from subnets in a VPC." at bounding box center [461, 110] width 314 height 20
click at [304, 97] on input "a. A network ACL is a firewall that controls traffic to and from subnets in a V…" at bounding box center [304, 94] width 0 height 6
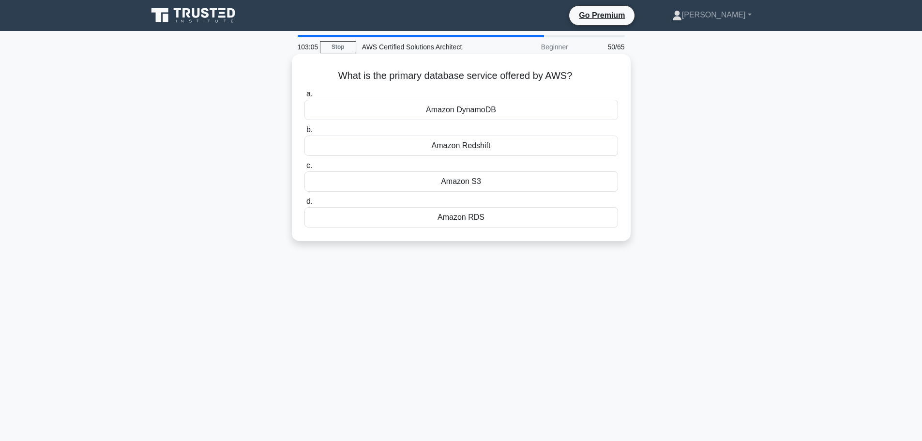
click at [465, 221] on div "Amazon RDS" at bounding box center [461, 217] width 314 height 20
click at [304, 205] on input "d. Amazon RDS" at bounding box center [304, 201] width 0 height 6
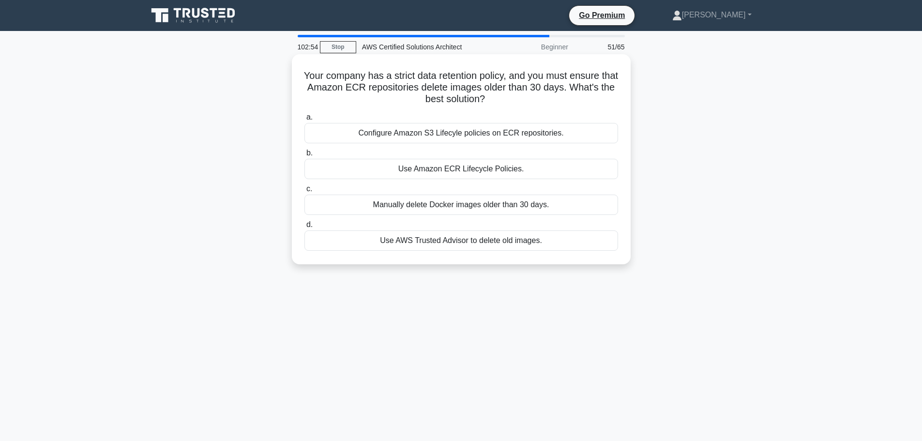
click at [428, 133] on div "Configure Amazon S3 Lifecyle policies on ECR repositories." at bounding box center [461, 133] width 314 height 20
click at [304, 120] on input "a. Configure Amazon S3 Lifecyle policies on ECR repositories." at bounding box center [304, 117] width 0 height 6
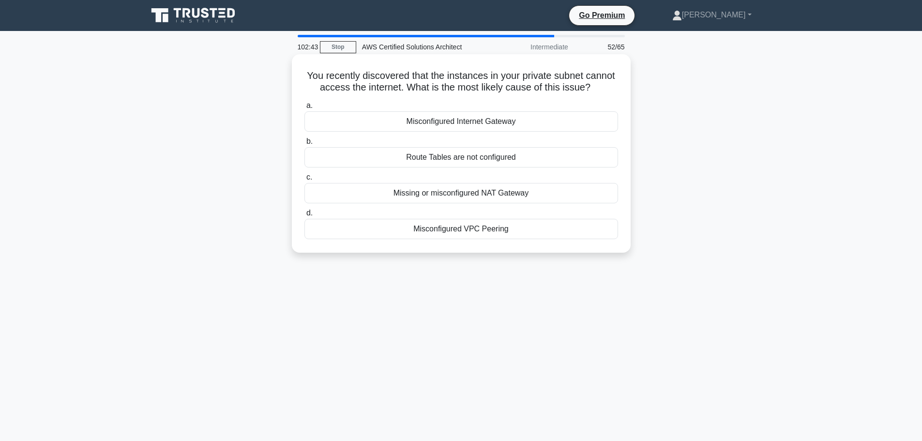
click at [421, 203] on div "Missing or misconfigured NAT Gateway" at bounding box center [461, 193] width 314 height 20
click at [304, 181] on input "c. Missing or misconfigured NAT Gateway" at bounding box center [304, 177] width 0 height 6
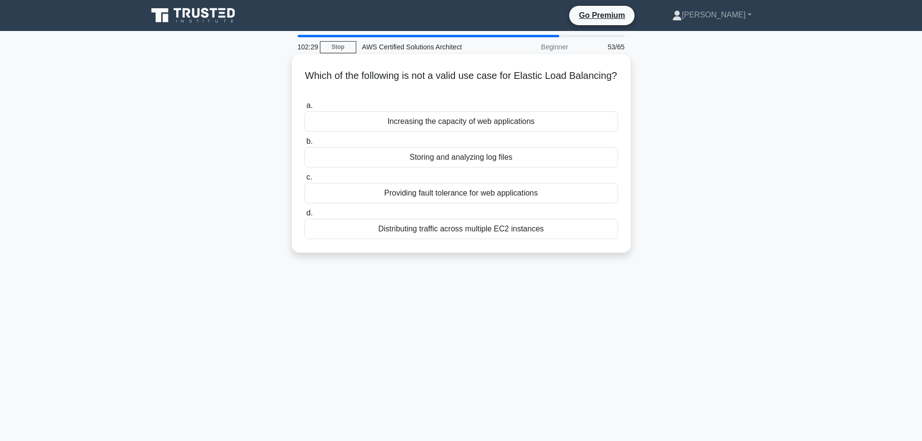
click at [467, 121] on div "Increasing the capacity of web applications" at bounding box center [461, 121] width 314 height 20
click at [304, 109] on input "a. Increasing the capacity of web applications" at bounding box center [304, 106] width 0 height 6
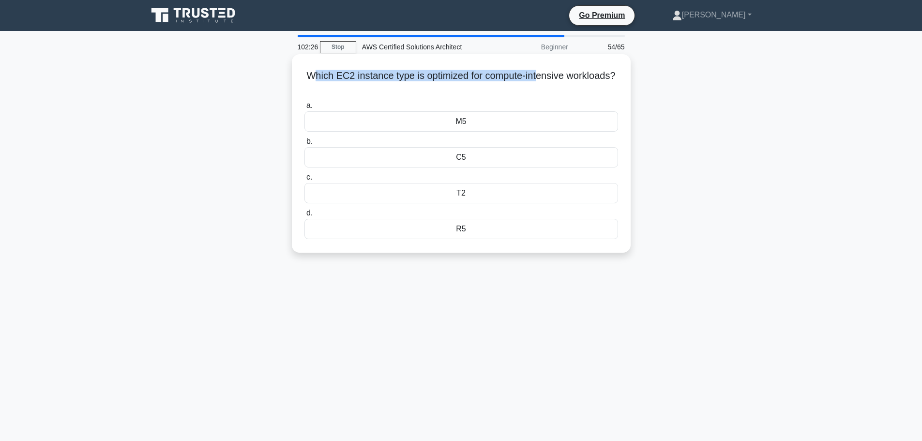
drag, startPoint x: 334, startPoint y: 77, endPoint x: 566, endPoint y: 77, distance: 231.8
click at [566, 77] on h5 "Which EC2 instance type is optimized for compute-intensive workloads? .spinner_…" at bounding box center [461, 82] width 316 height 24
click at [509, 90] on h5 "Which EC2 instance type is optimized for compute-intensive workloads? .spinner_…" at bounding box center [461, 82] width 316 height 24
click at [459, 156] on div "C5" at bounding box center [461, 157] width 314 height 20
click at [304, 145] on input "b. C5" at bounding box center [304, 141] width 0 height 6
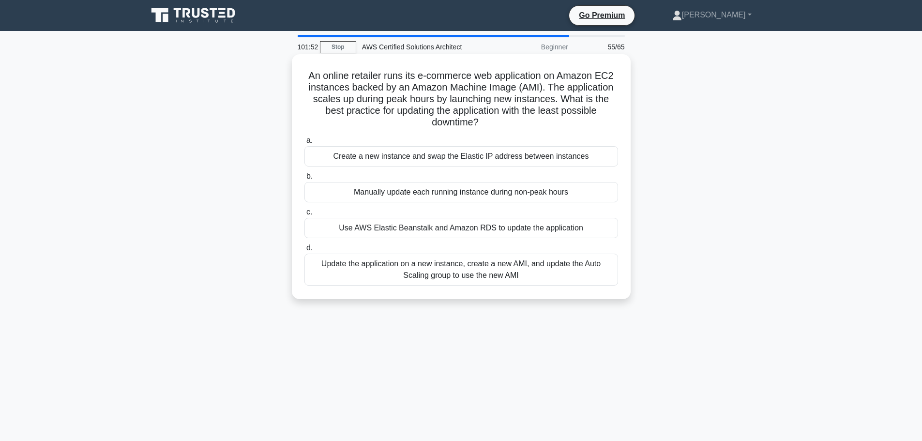
click at [432, 227] on div "Use AWS Elastic Beanstalk and Amazon RDS to update the application" at bounding box center [461, 228] width 314 height 20
click at [304, 215] on input "c. Use AWS Elastic Beanstalk and Amazon RDS to update the application" at bounding box center [304, 212] width 0 height 6
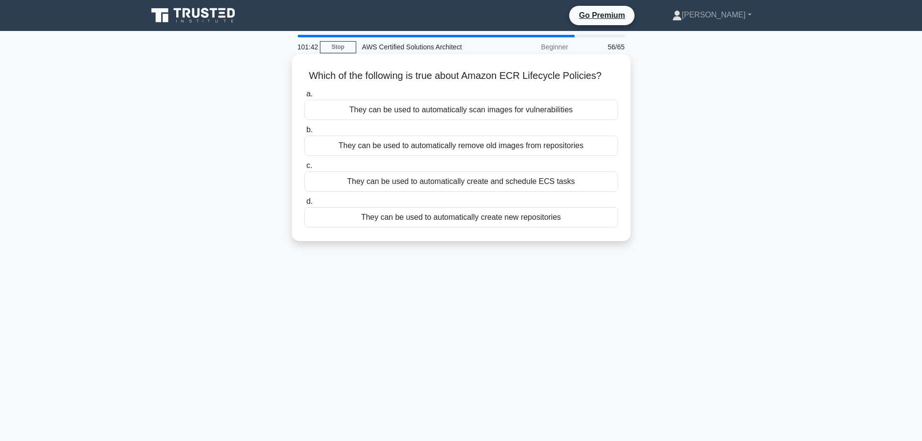
click at [381, 143] on div "They can be used to automatically remove old images from repositories" at bounding box center [461, 145] width 314 height 20
click at [304, 133] on input "b. They can be used to automatically remove old images from repositories" at bounding box center [304, 130] width 0 height 6
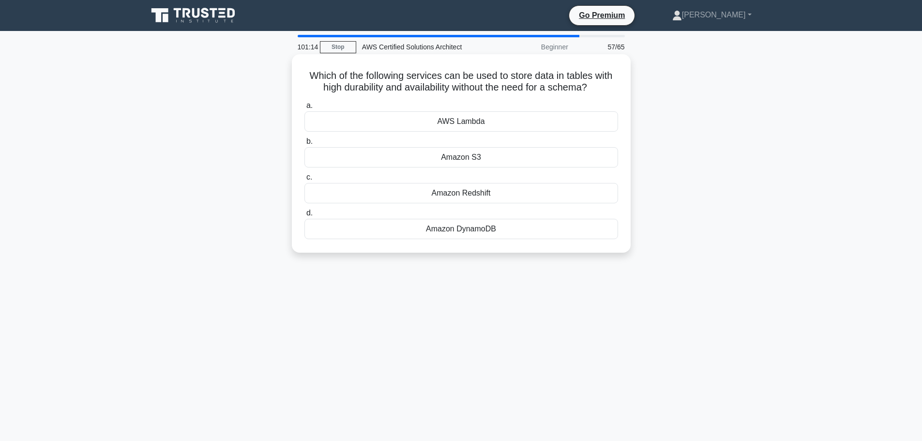
click at [438, 230] on div "Amazon DynamoDB" at bounding box center [461, 229] width 314 height 20
click at [304, 216] on input "d. Amazon DynamoDB" at bounding box center [304, 213] width 0 height 6
click at [448, 119] on div "AWS Data Pipeline" at bounding box center [461, 121] width 314 height 20
click at [304, 109] on input "a. AWS Data Pipeline" at bounding box center [304, 106] width 0 height 6
click at [492, 225] on div "Provisioned IOPS SSD (io1/io2)" at bounding box center [461, 229] width 314 height 20
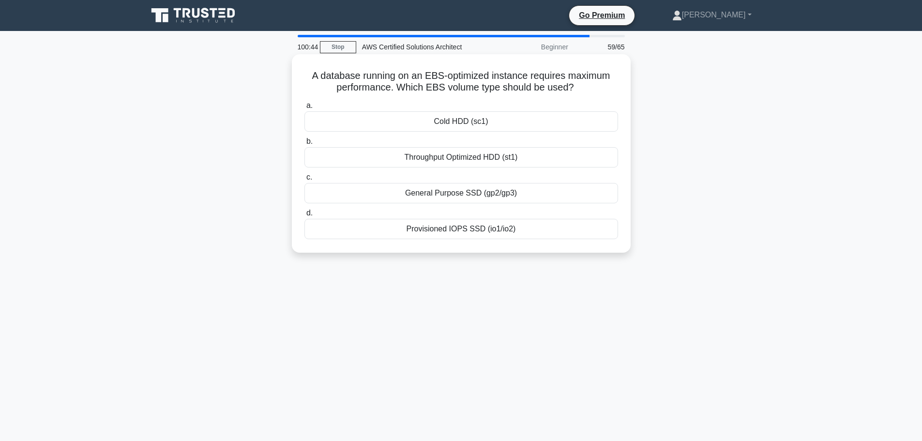
click at [304, 216] on input "d. Provisioned IOPS SSD (io1/io2)" at bounding box center [304, 213] width 0 height 6
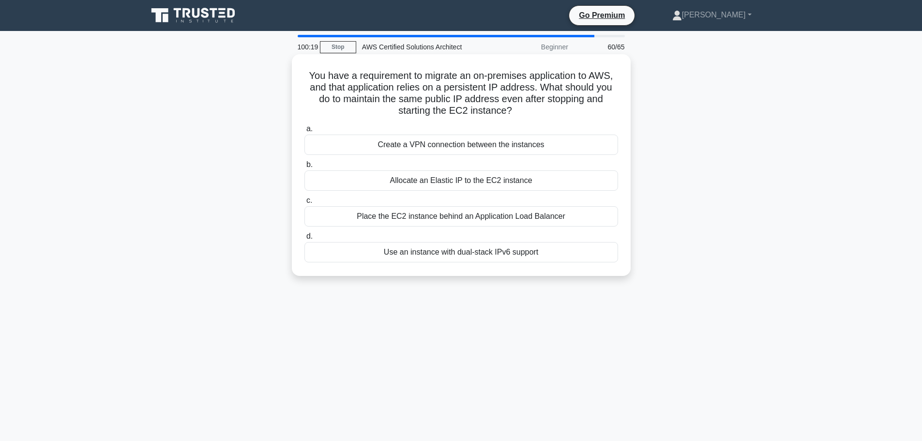
click at [467, 218] on div "Place the EC2 instance behind an Application Load Balancer" at bounding box center [461, 216] width 314 height 20
click at [304, 204] on input "c. Place the EC2 instance behind an Application Load Balancer" at bounding box center [304, 200] width 0 height 6
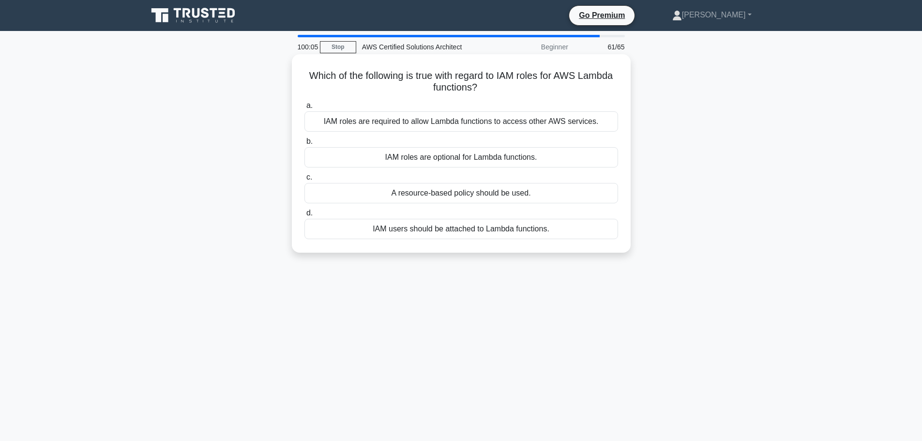
click at [362, 123] on div "IAM roles are required to allow Lambda functions to access other AWS services." at bounding box center [461, 121] width 314 height 20
click at [304, 109] on input "a. IAM roles are required to allow Lambda functions to access other AWS service…" at bounding box center [304, 106] width 0 height 6
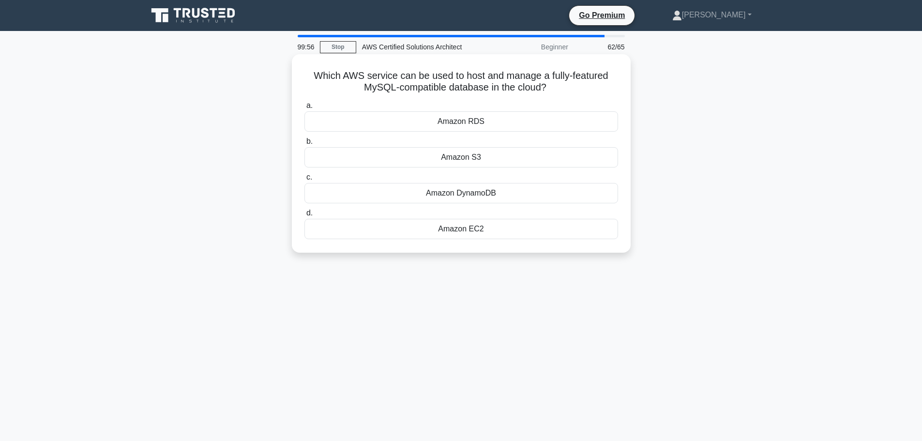
click at [465, 120] on div "Amazon RDS" at bounding box center [461, 121] width 314 height 20
click at [304, 109] on input "a. Amazon RDS" at bounding box center [304, 106] width 0 height 6
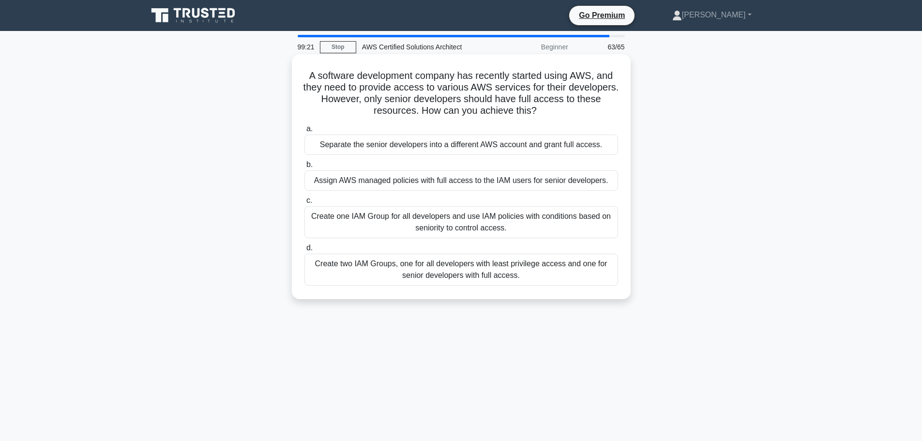
click at [366, 269] on div "Create two IAM Groups, one for all developers with least privilege access and o…" at bounding box center [461, 270] width 314 height 32
click at [304, 251] on input "d. Create two IAM Groups, one for all developers with least privilege access an…" at bounding box center [304, 248] width 0 height 6
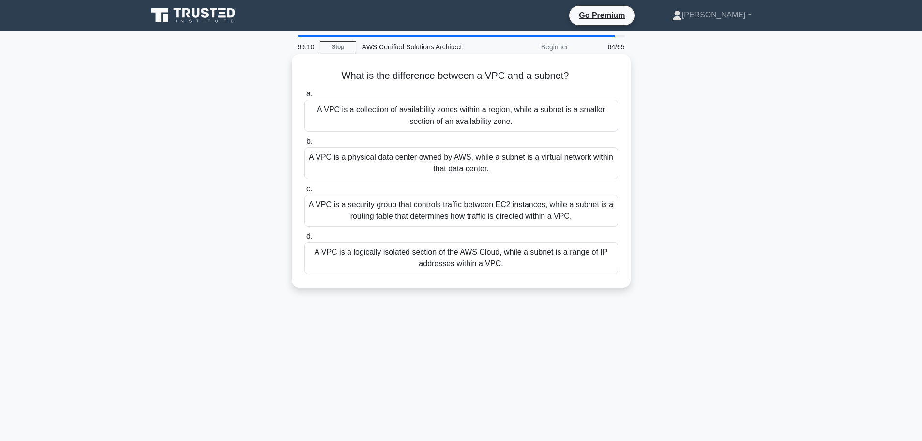
click at [356, 258] on div "A VPC is a logically isolated section of the AWS Cloud, while a subnet is a ran…" at bounding box center [461, 258] width 314 height 32
click at [304, 240] on input "d. A VPC is a logically isolated section of the AWS Cloud, while a subnet is a …" at bounding box center [304, 236] width 0 height 6
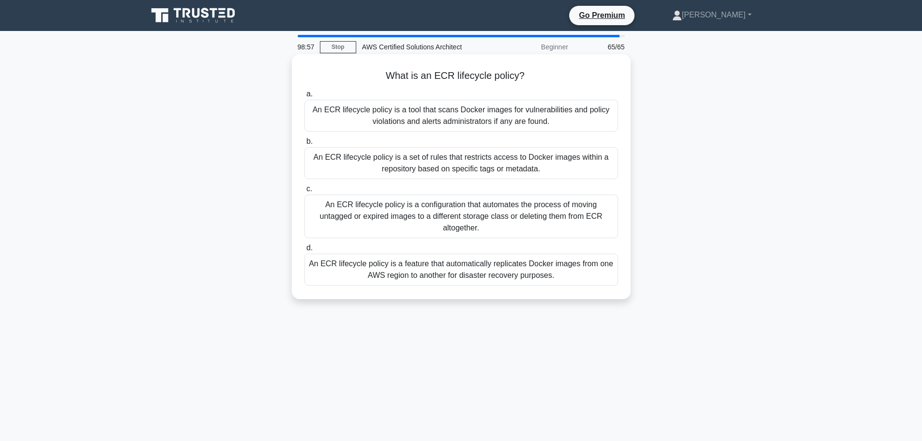
click at [353, 159] on div "An ECR lifecycle policy is a set of rules that restricts access to Docker image…" at bounding box center [461, 163] width 314 height 32
click at [304, 145] on input "b. An ECR lifecycle policy is a set of rules that restricts access to Docker im…" at bounding box center [304, 141] width 0 height 6
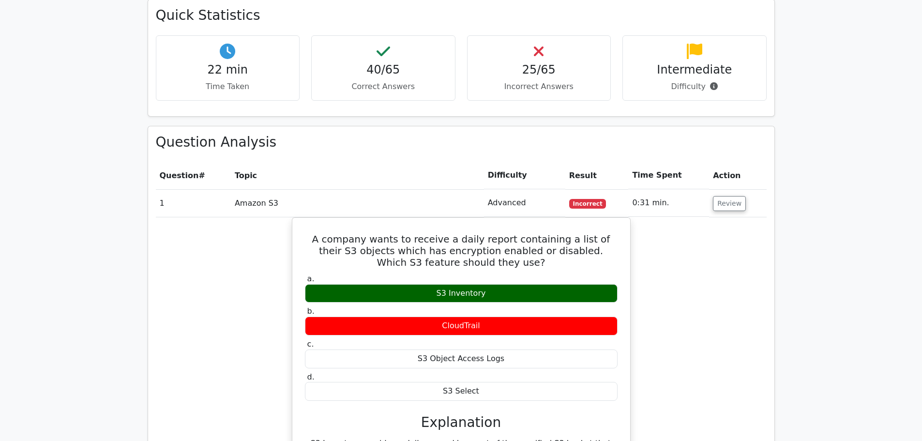
scroll to position [871, 0]
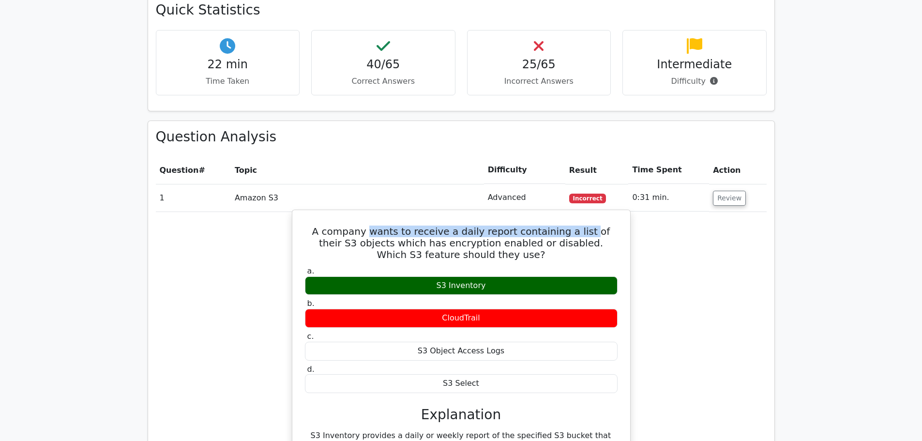
drag, startPoint x: 364, startPoint y: 198, endPoint x: 568, endPoint y: 200, distance: 204.2
click at [568, 226] on h5 "A company wants to receive a daily report containing a list of their S3 objects…" at bounding box center [461, 243] width 315 height 35
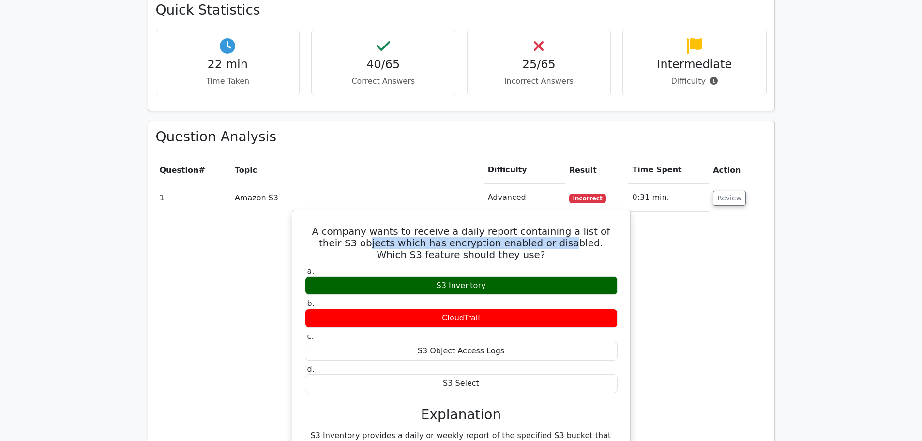
drag, startPoint x: 323, startPoint y: 211, endPoint x: 554, endPoint y: 211, distance: 230.8
click at [511, 226] on h5 "A company wants to receive a daily report containing a list of their S3 objects…" at bounding box center [461, 243] width 315 height 35
click at [569, 226] on h5 "A company wants to receive a daily report containing a list of their S3 objects…" at bounding box center [461, 243] width 315 height 35
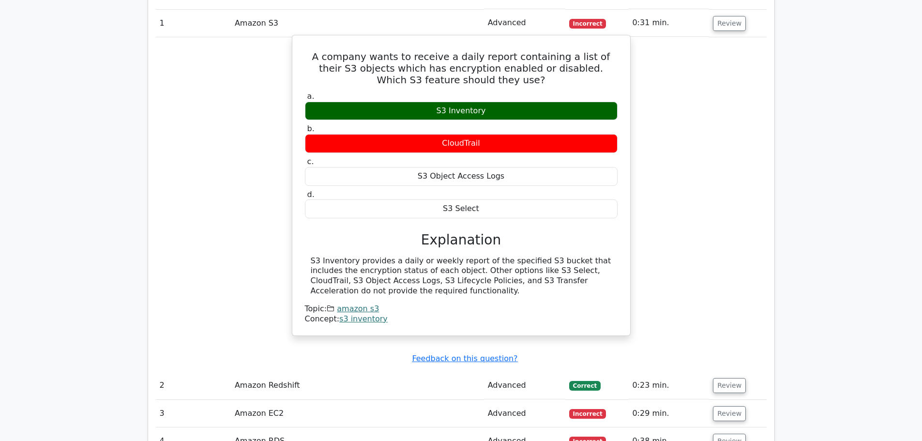
scroll to position [1065, 0]
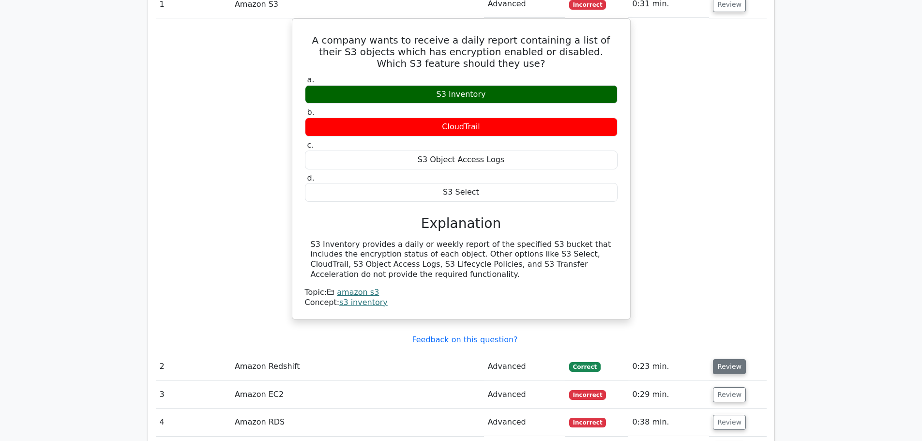
click at [739, 359] on button "Review" at bounding box center [729, 366] width 33 height 15
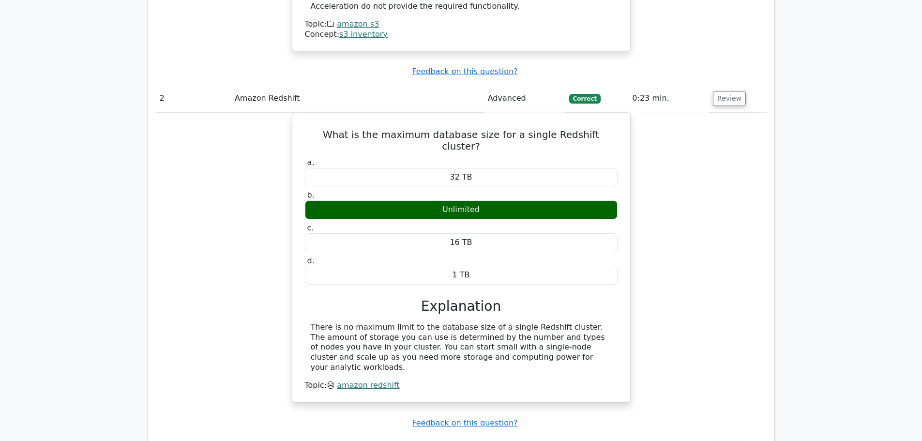
scroll to position [1500, 0]
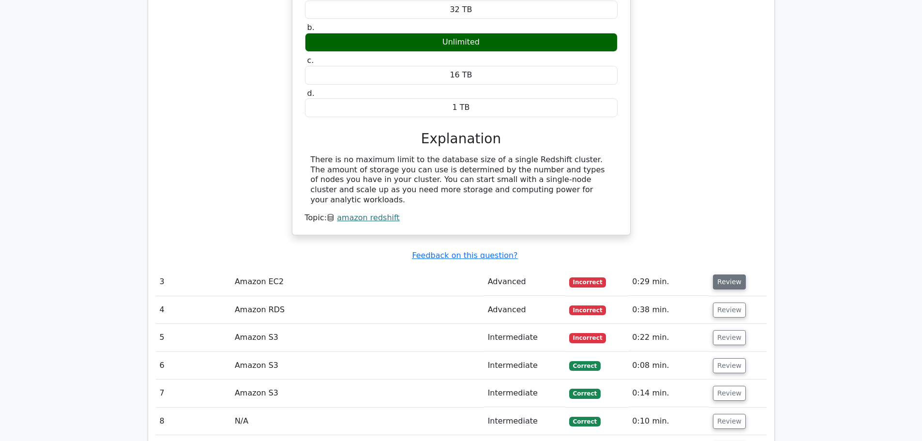
click at [714, 274] on button "Review" at bounding box center [729, 281] width 33 height 15
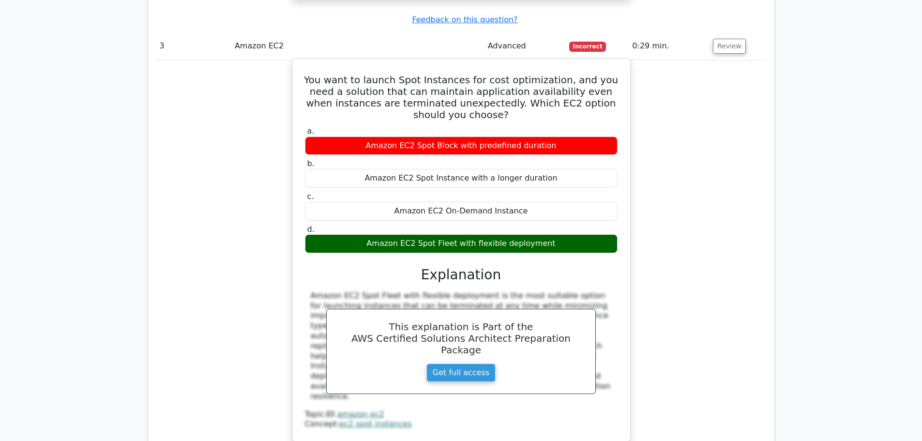
scroll to position [1791, 0]
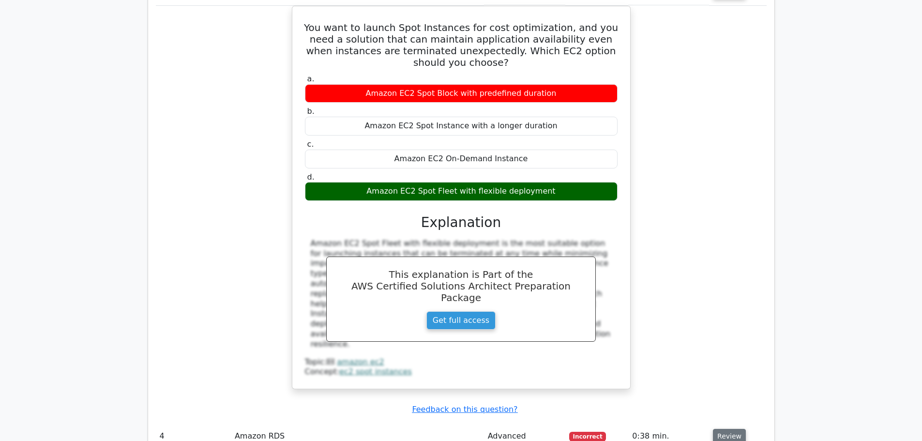
click at [721, 429] on button "Review" at bounding box center [729, 436] width 33 height 15
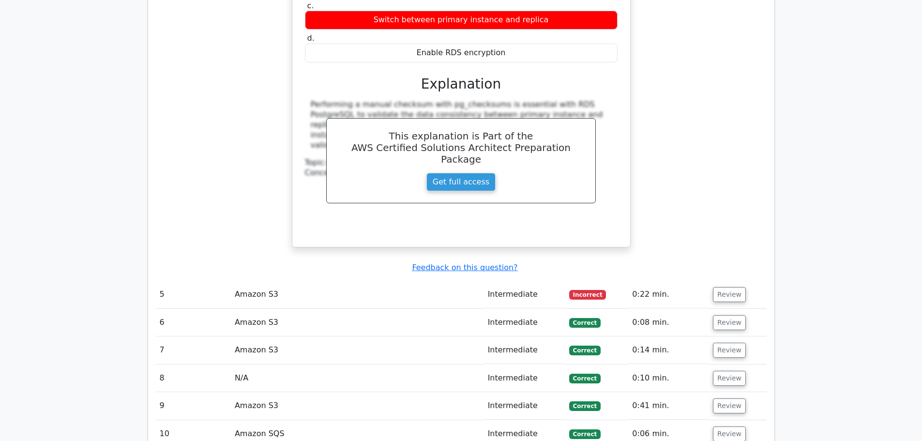
scroll to position [2371, 0]
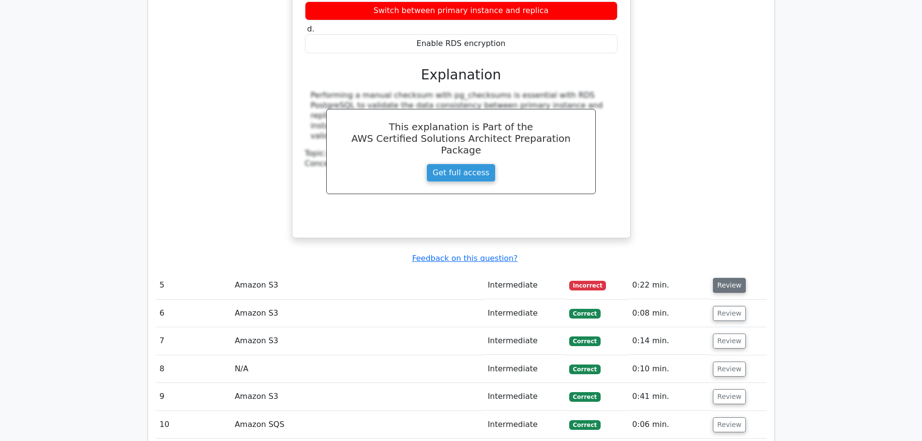
click at [721, 278] on button "Review" at bounding box center [729, 285] width 33 height 15
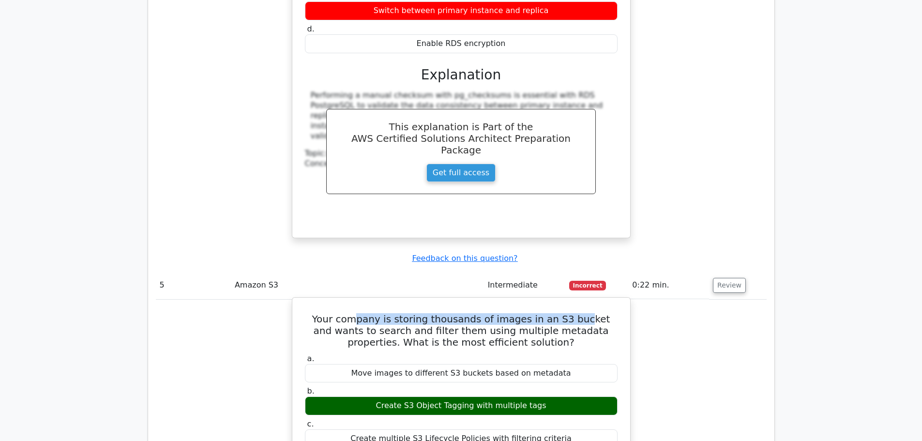
drag, startPoint x: 354, startPoint y: 259, endPoint x: 572, endPoint y: 263, distance: 218.3
click at [572, 313] on h5 "Your company is storing thousands of images in an S3 bucket and wants to search…" at bounding box center [461, 330] width 315 height 35
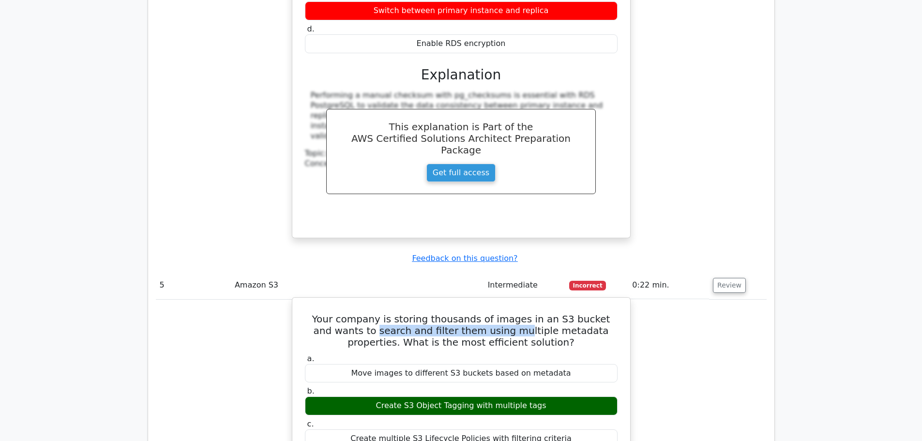
drag, startPoint x: 415, startPoint y: 272, endPoint x: 492, endPoint y: 272, distance: 76.9
click at [492, 313] on h5 "Your company is storing thousands of images in an S3 bucket and wants to search…" at bounding box center [461, 330] width 315 height 35
click at [408, 313] on h5 "Your company is storing thousands of images in an S3 bucket and wants to search…" at bounding box center [461, 330] width 315 height 35
drag, startPoint x: 400, startPoint y: 346, endPoint x: 525, endPoint y: 344, distance: 124.4
click at [525, 396] on div "Create S3 Object Tagging with multiple tags" at bounding box center [461, 405] width 313 height 19
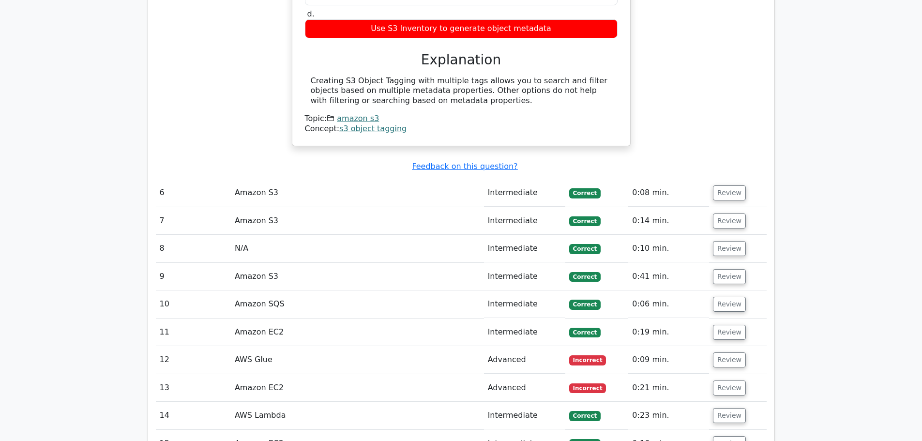
scroll to position [2855, 0]
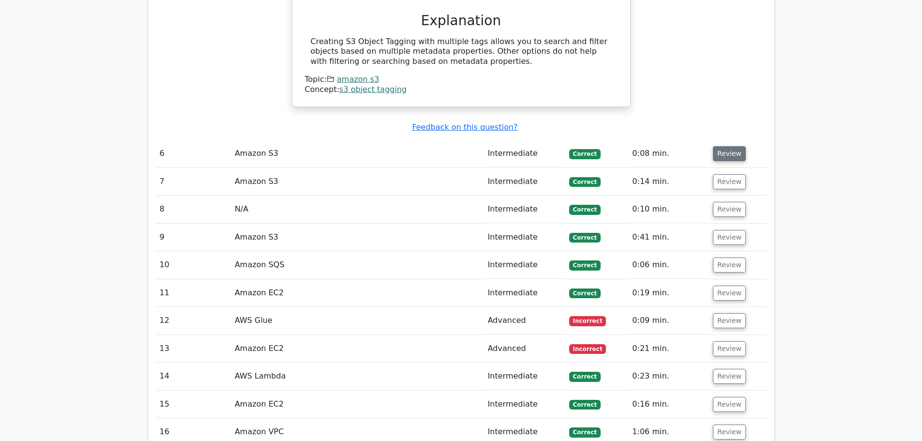
click at [722, 146] on button "Review" at bounding box center [729, 153] width 33 height 15
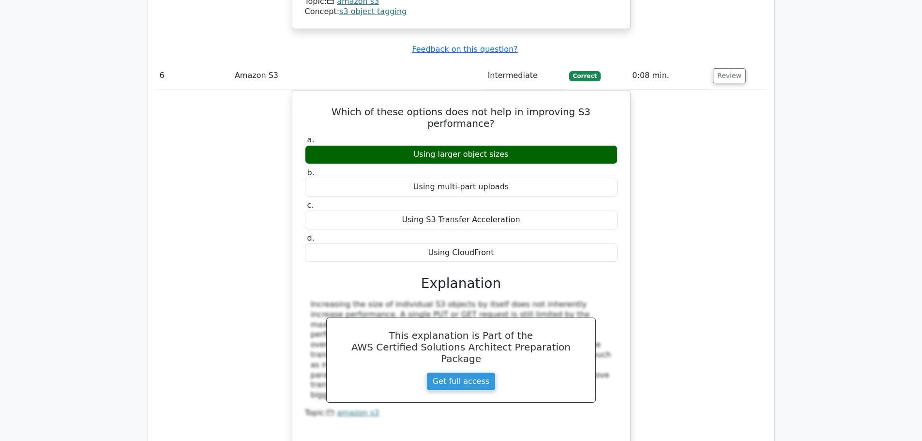
scroll to position [3145, 0]
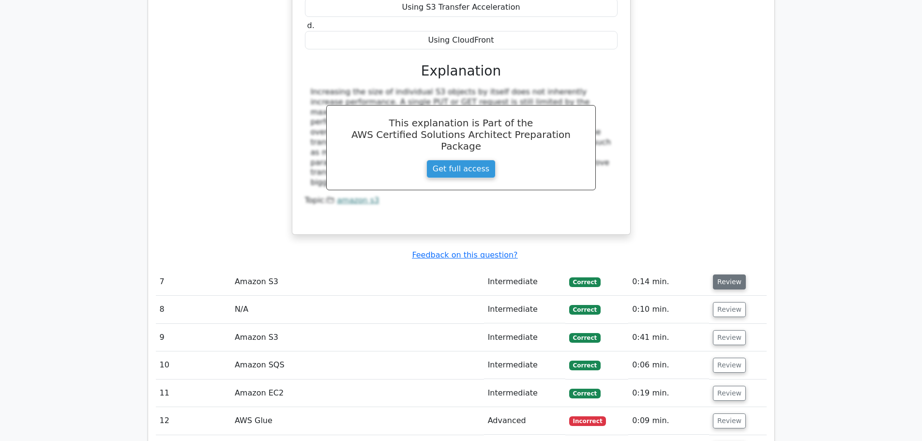
click at [730, 274] on button "Review" at bounding box center [729, 281] width 33 height 15
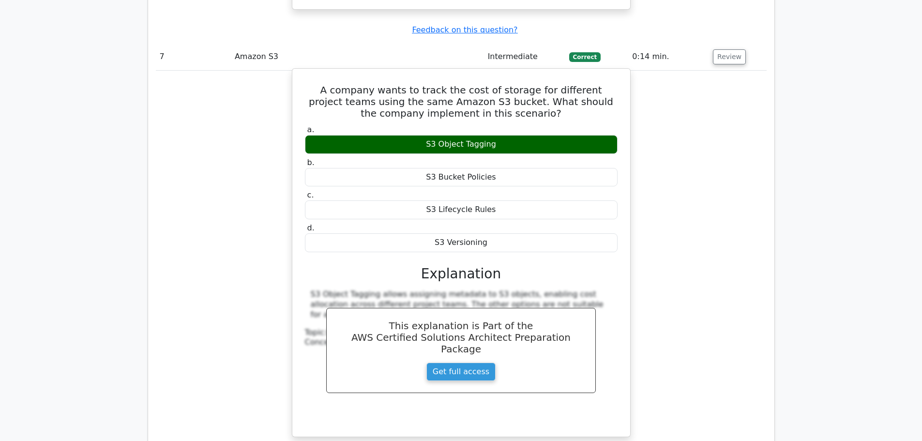
scroll to position [3533, 0]
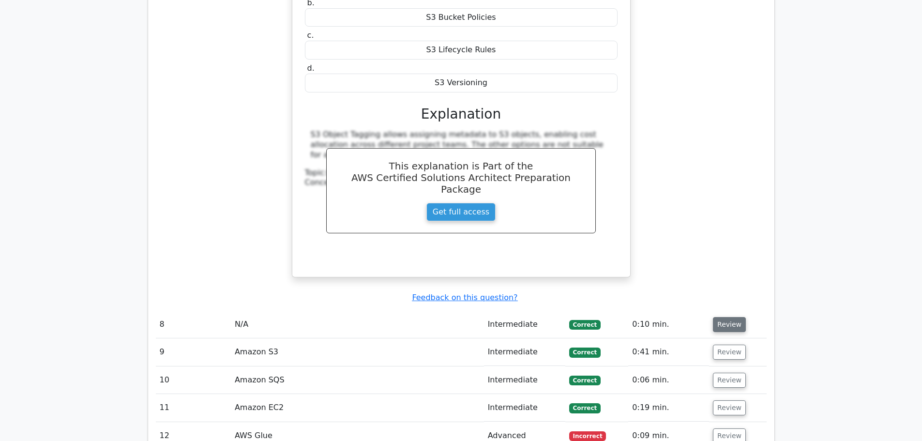
click at [735, 317] on button "Review" at bounding box center [729, 324] width 33 height 15
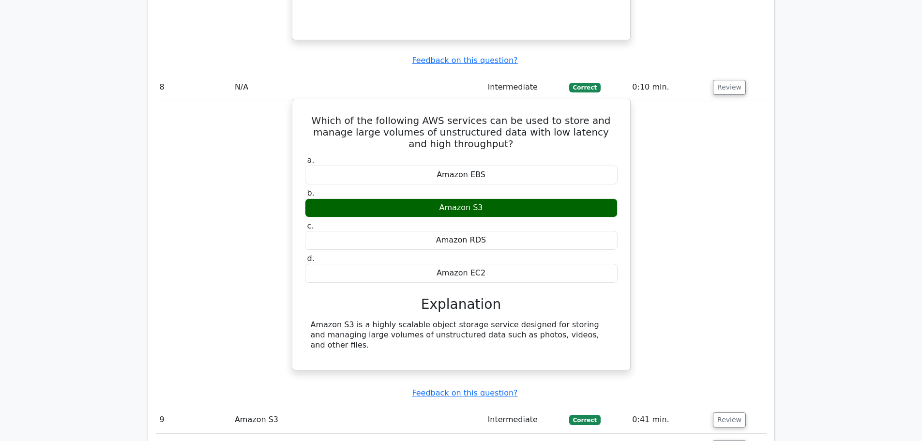
scroll to position [3775, 0]
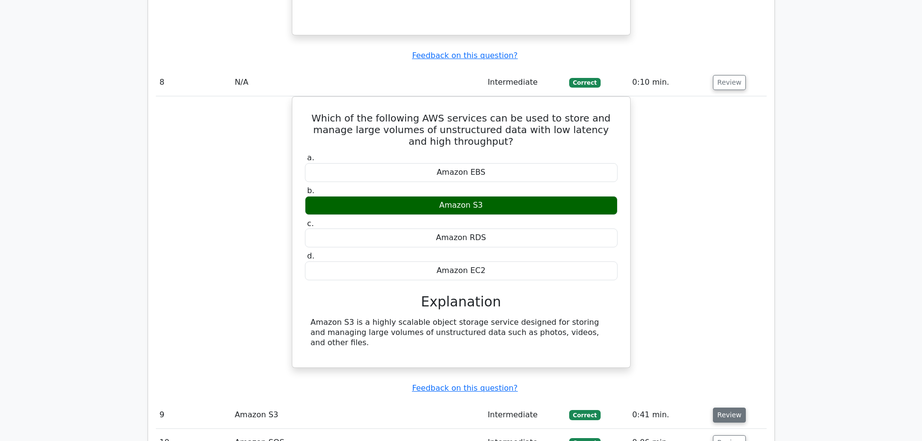
click at [724, 401] on td "Review" at bounding box center [737, 415] width 57 height 28
click at [726, 407] on button "Review" at bounding box center [729, 414] width 33 height 15
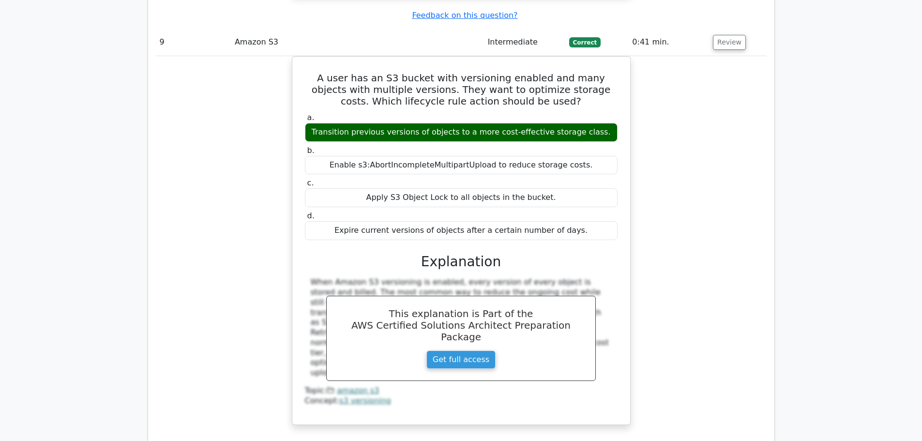
scroll to position [4307, 0]
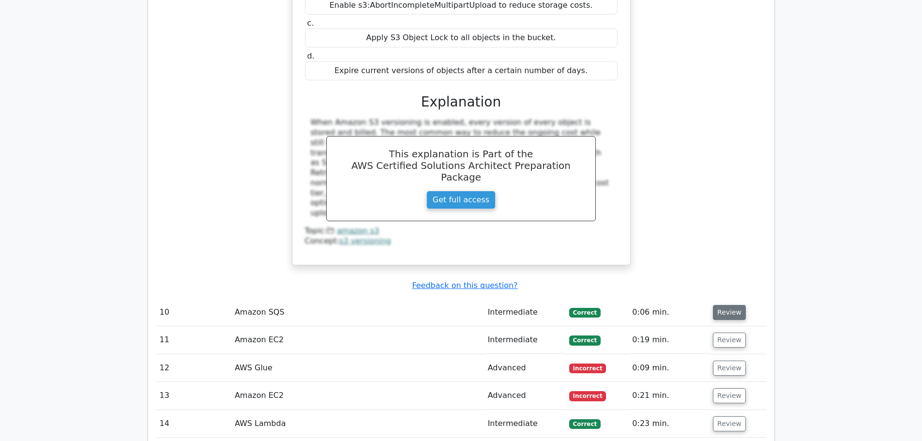
click at [733, 305] on button "Review" at bounding box center [729, 312] width 33 height 15
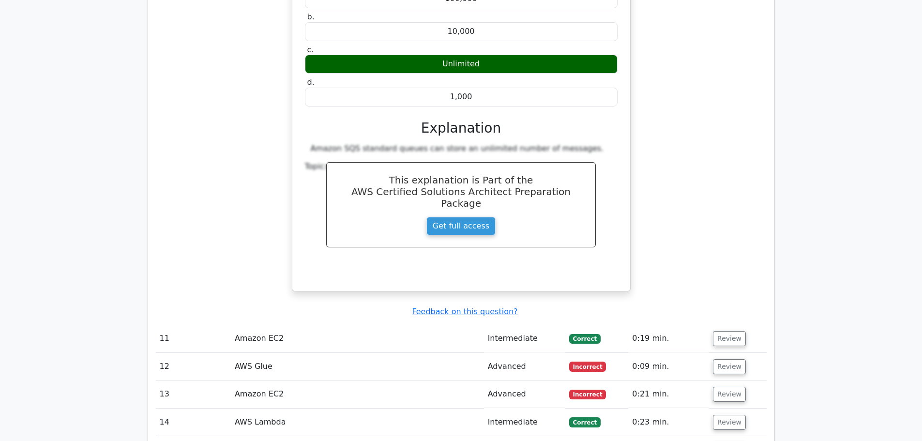
scroll to position [4742, 0]
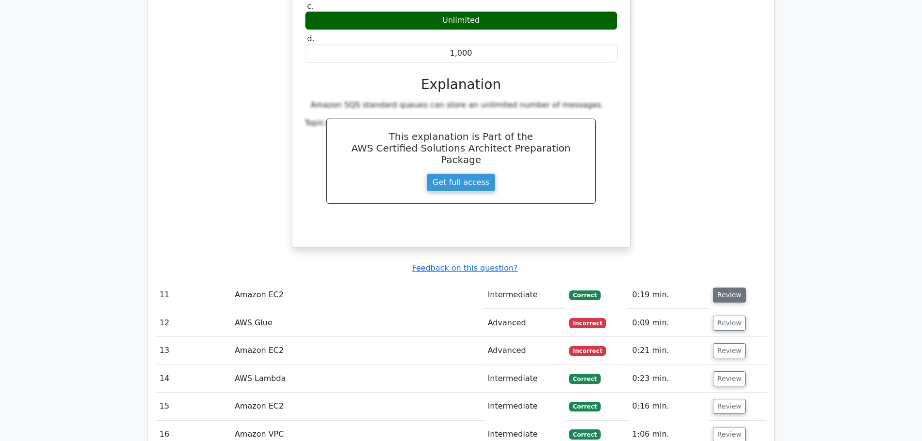
click at [731, 287] on button "Review" at bounding box center [729, 294] width 33 height 15
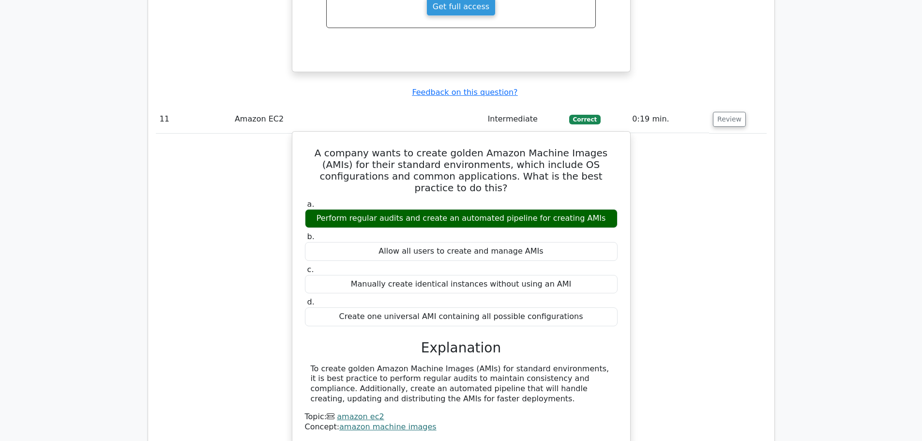
scroll to position [4984, 0]
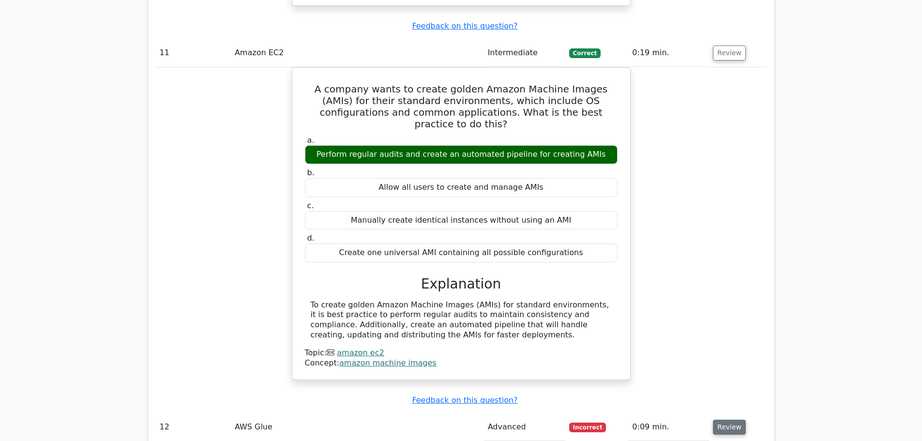
click at [732, 420] on button "Review" at bounding box center [729, 427] width 33 height 15
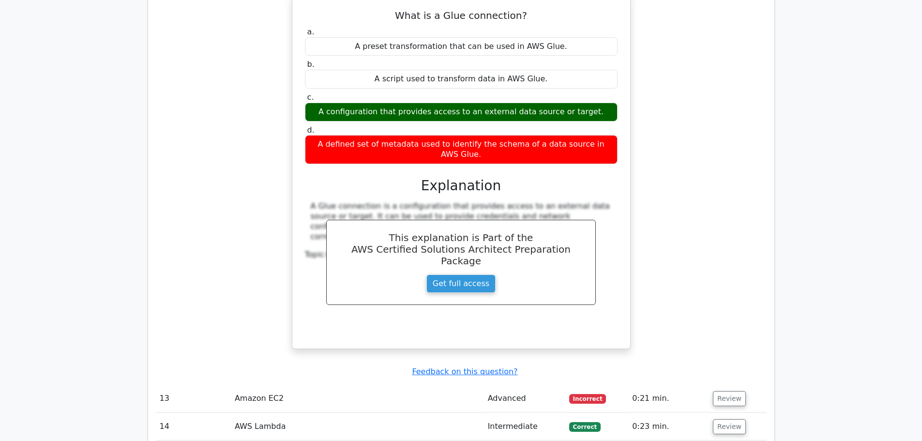
scroll to position [5468, 0]
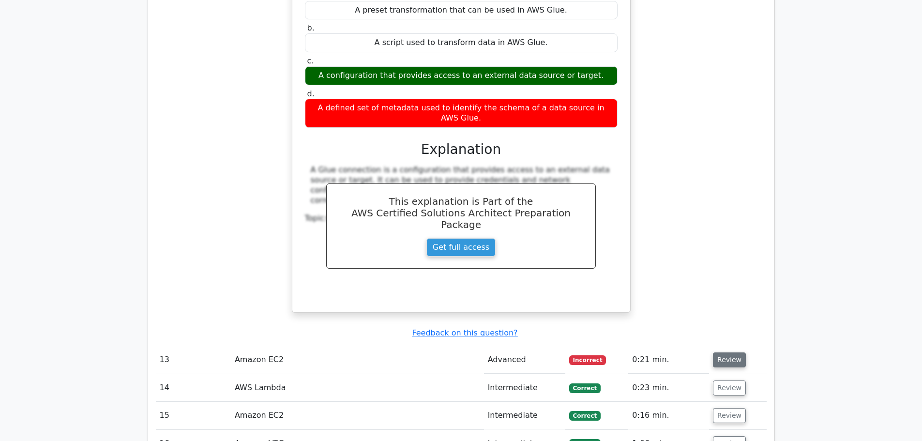
click at [721, 352] on button "Review" at bounding box center [729, 359] width 33 height 15
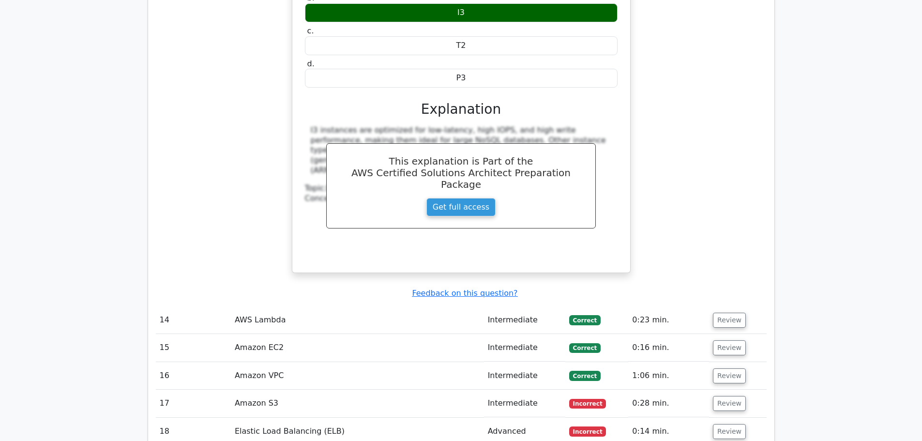
scroll to position [5952, 0]
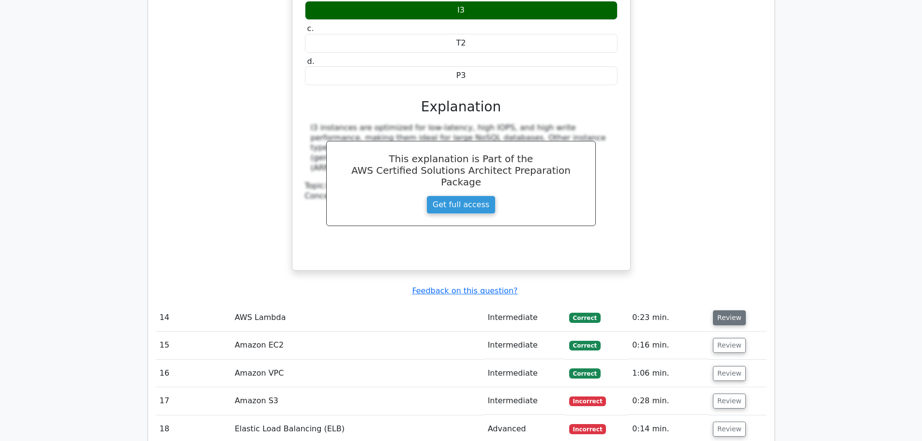
click at [731, 310] on button "Review" at bounding box center [729, 317] width 33 height 15
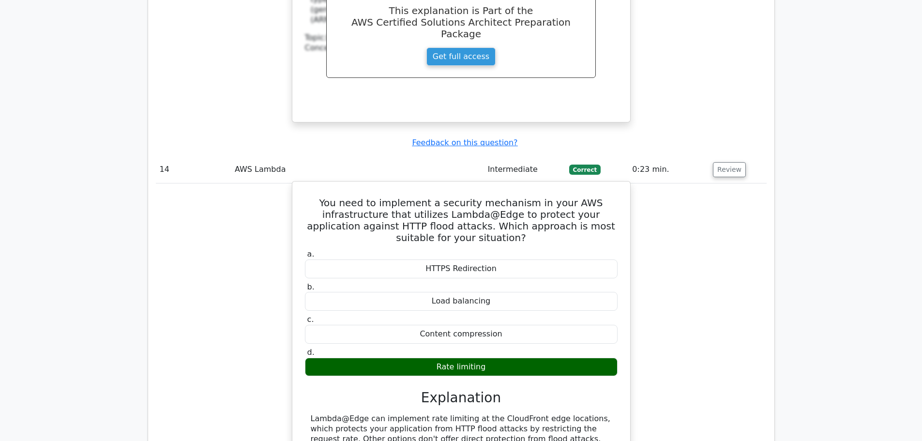
scroll to position [6291, 0]
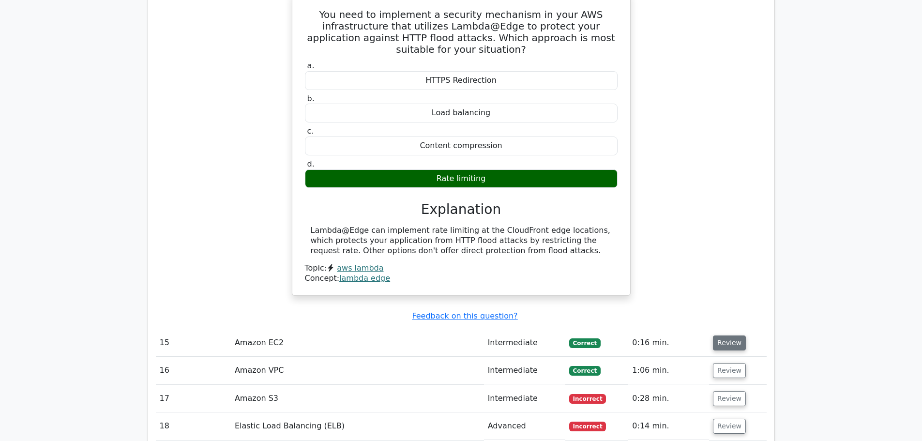
click at [717, 335] on button "Review" at bounding box center [729, 342] width 33 height 15
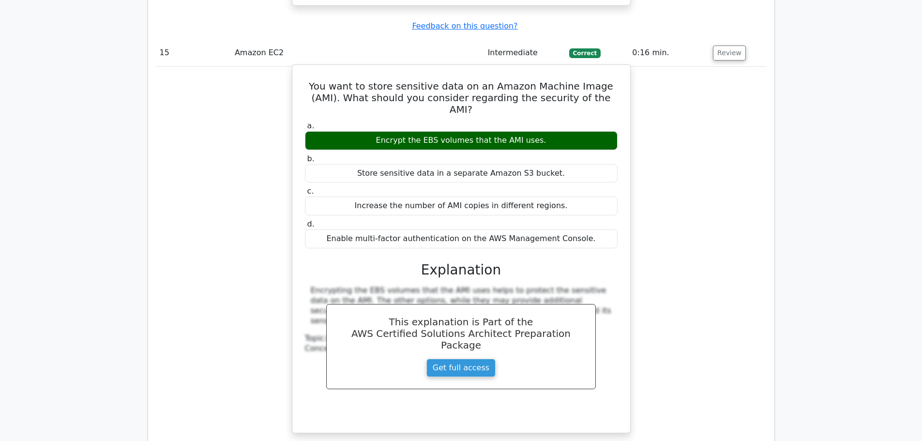
scroll to position [6581, 0]
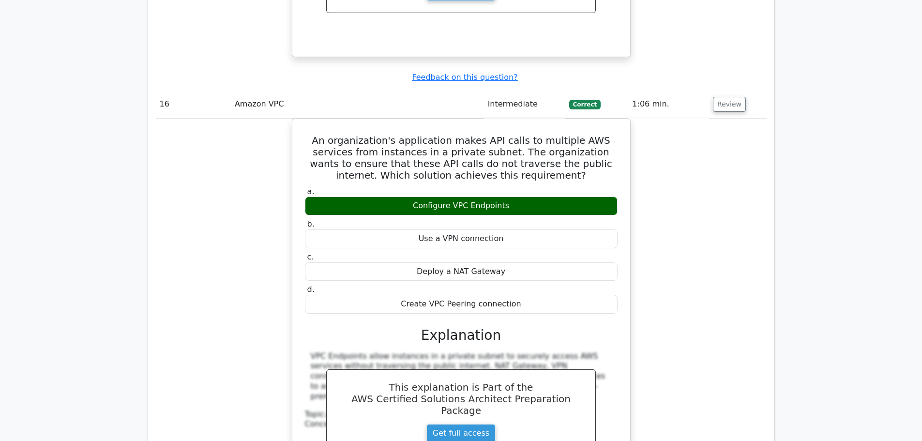
scroll to position [7162, 0]
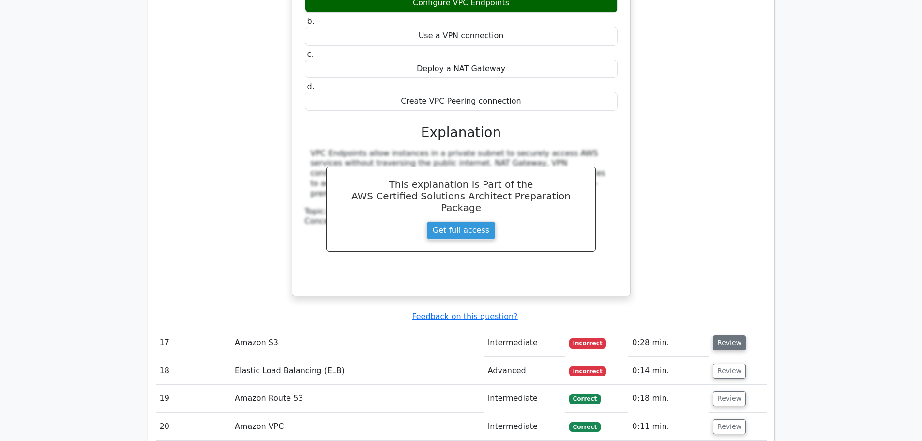
click at [721, 335] on button "Review" at bounding box center [729, 342] width 33 height 15
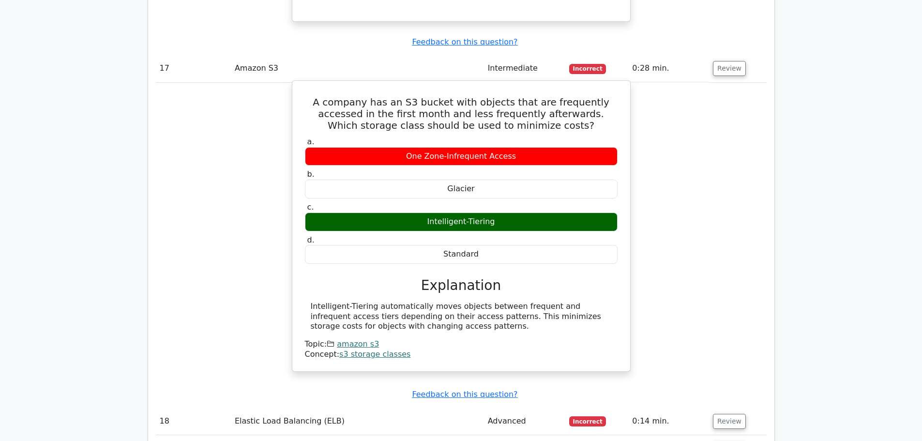
scroll to position [7452, 0]
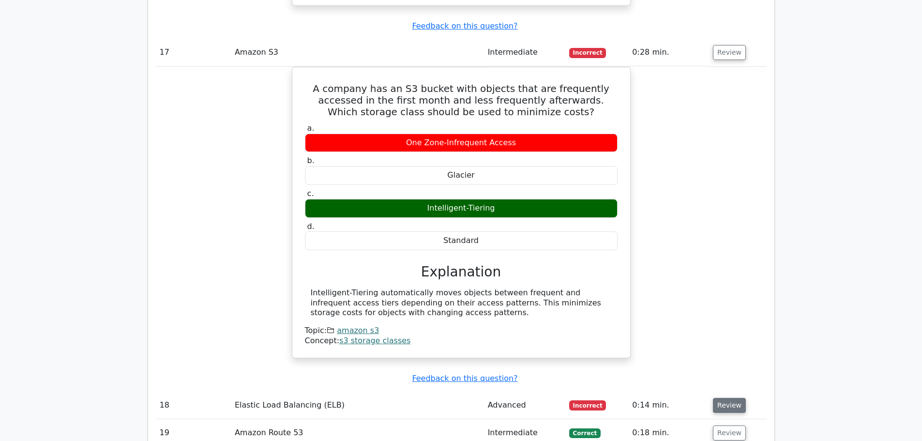
click at [726, 398] on button "Review" at bounding box center [729, 405] width 33 height 15
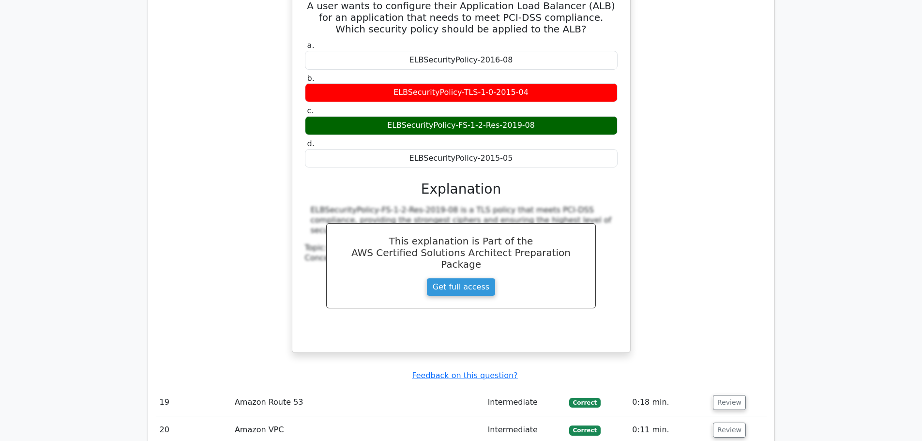
scroll to position [7888, 0]
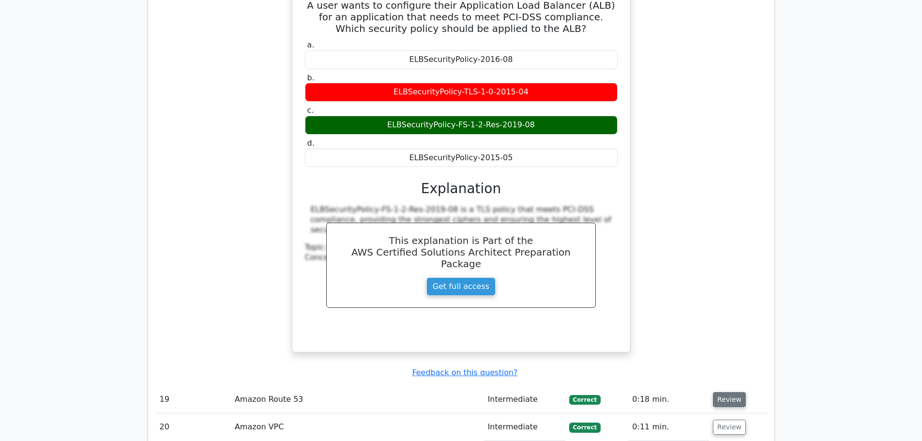
click at [716, 392] on button "Review" at bounding box center [729, 399] width 33 height 15
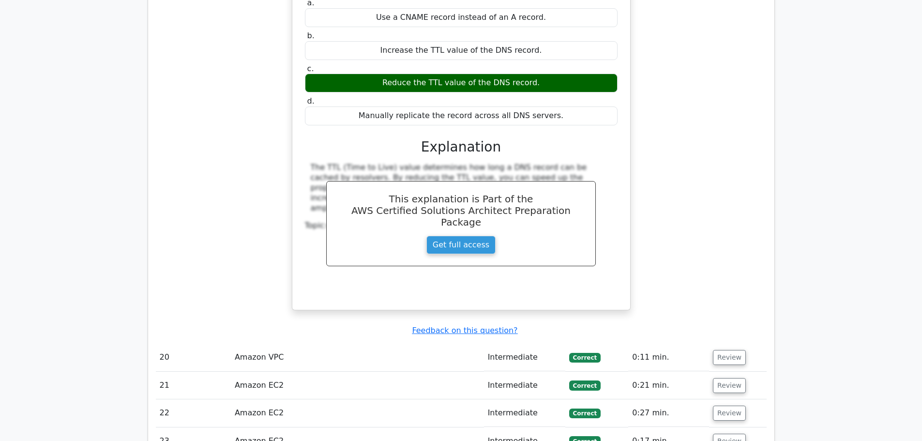
scroll to position [8372, 0]
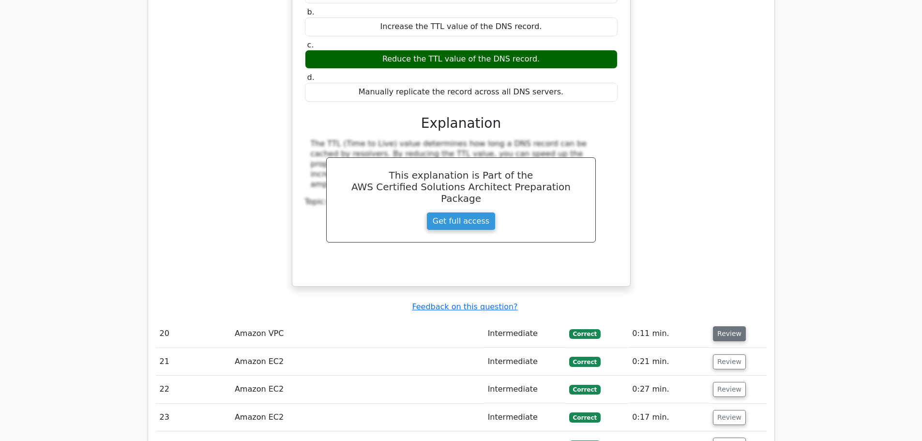
click at [714, 326] on button "Review" at bounding box center [729, 333] width 33 height 15
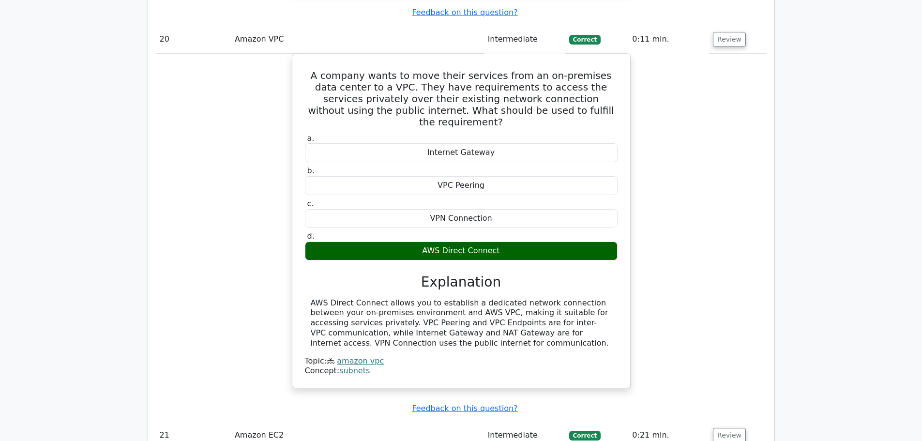
scroll to position [8759, 0]
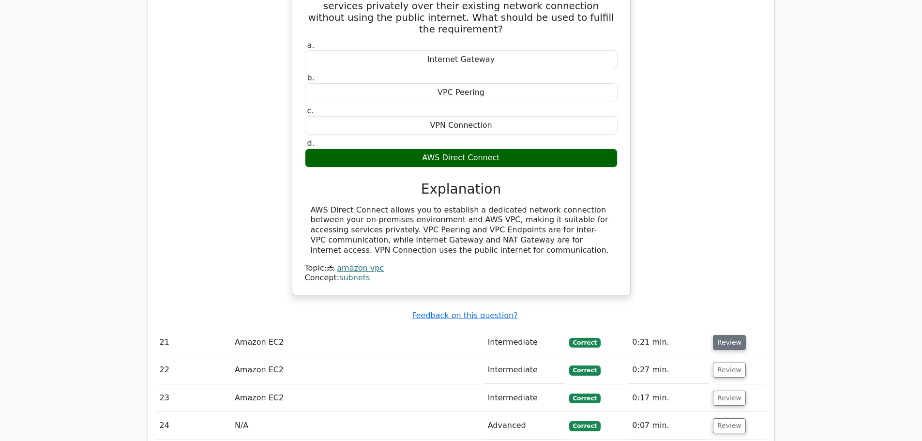
click at [724, 335] on button "Review" at bounding box center [729, 342] width 33 height 15
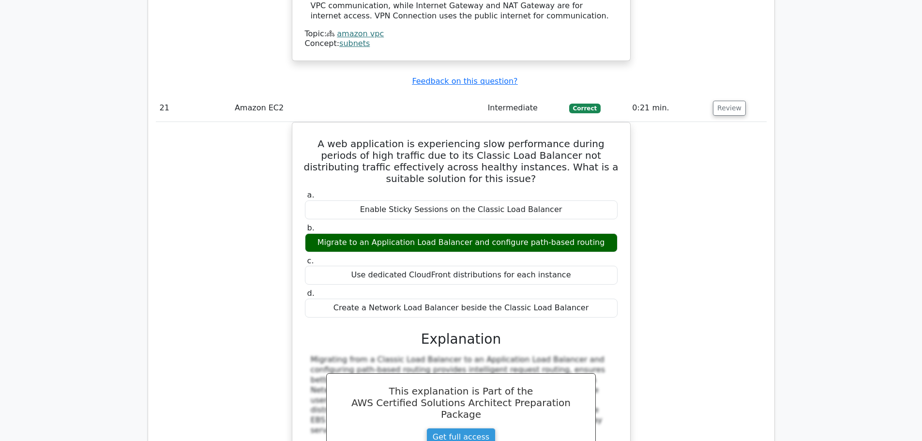
scroll to position [9195, 0]
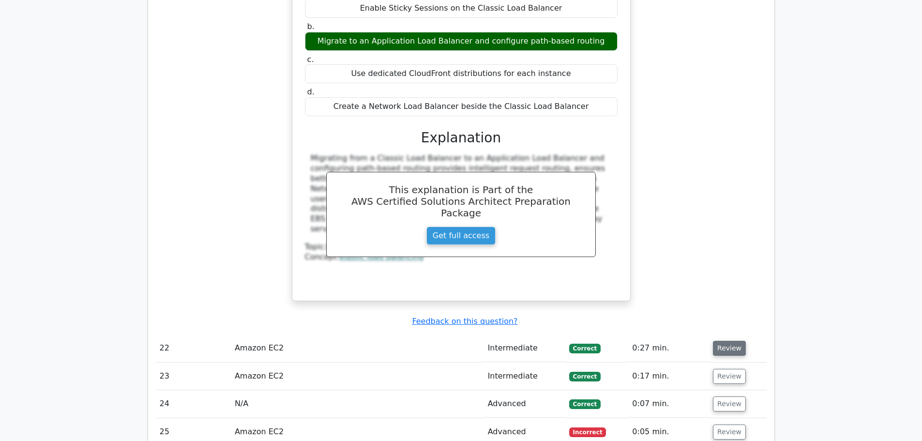
click at [722, 341] on button "Review" at bounding box center [729, 348] width 33 height 15
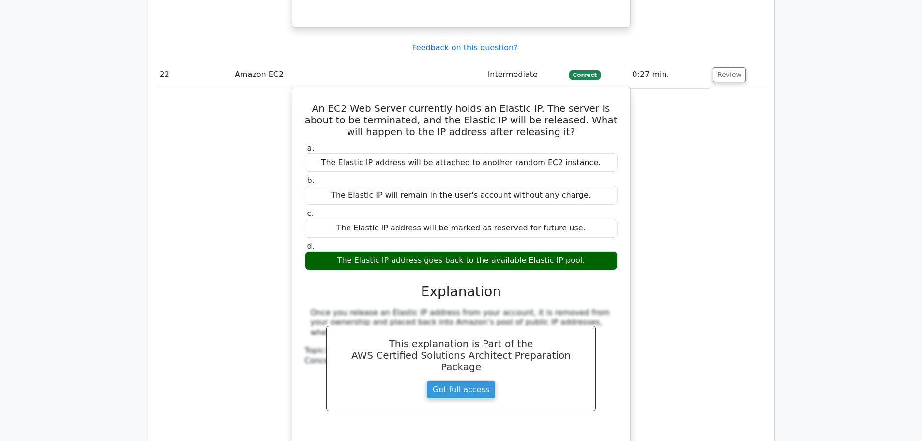
scroll to position [9485, 0]
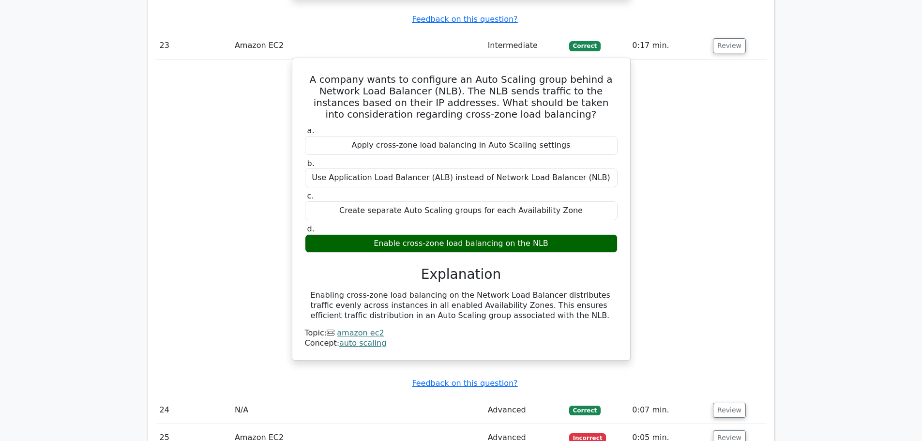
scroll to position [9969, 0]
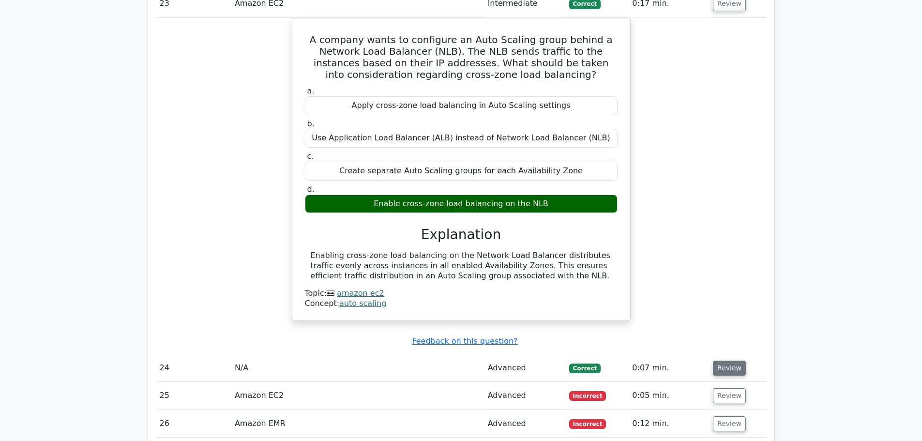
click at [722, 361] on button "Review" at bounding box center [729, 368] width 33 height 15
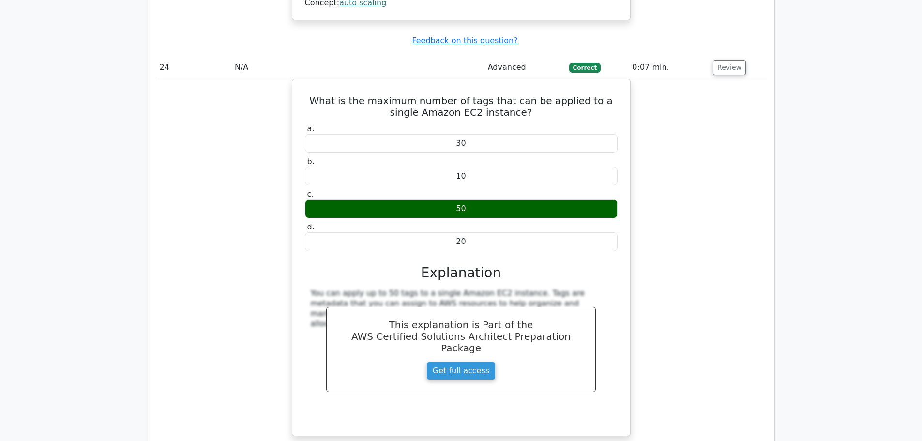
scroll to position [10356, 0]
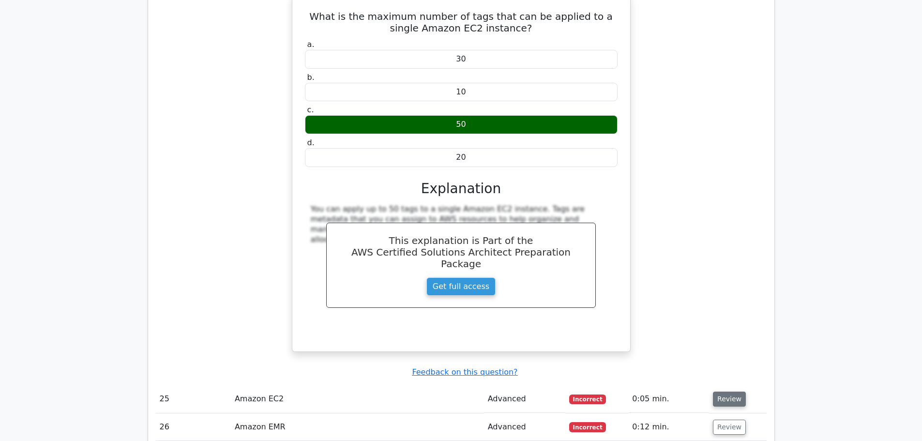
click at [722, 391] on button "Review" at bounding box center [729, 398] width 33 height 15
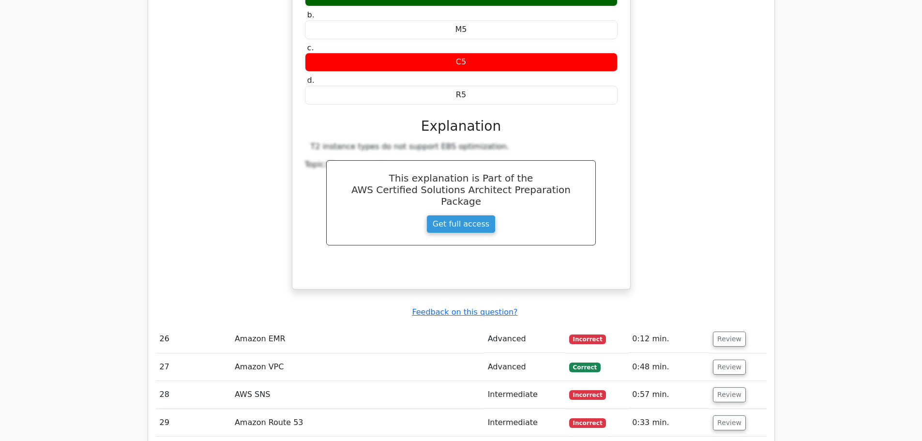
scroll to position [10840, 0]
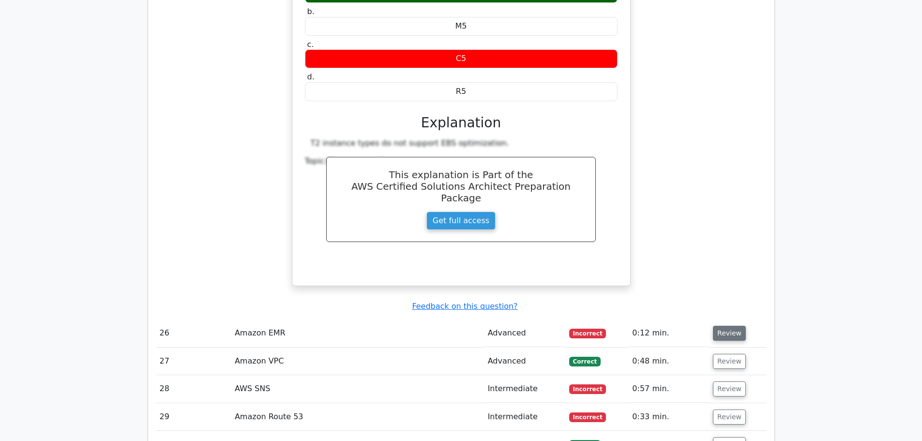
click at [721, 326] on button "Review" at bounding box center [729, 333] width 33 height 15
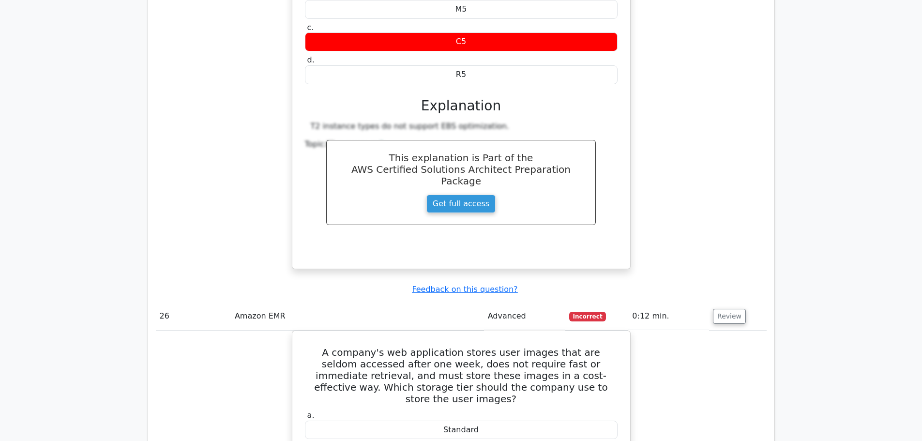
scroll to position [10937, 0]
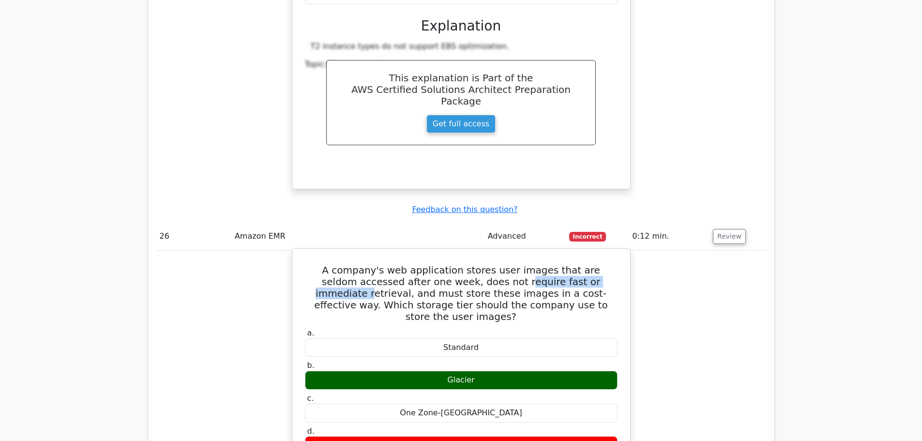
drag, startPoint x: 466, startPoint y: 159, endPoint x: 580, endPoint y: 160, distance: 113.7
click at [580, 264] on h5 "A company's web application stores user images that are seldom accessed after o…" at bounding box center [461, 293] width 315 height 58
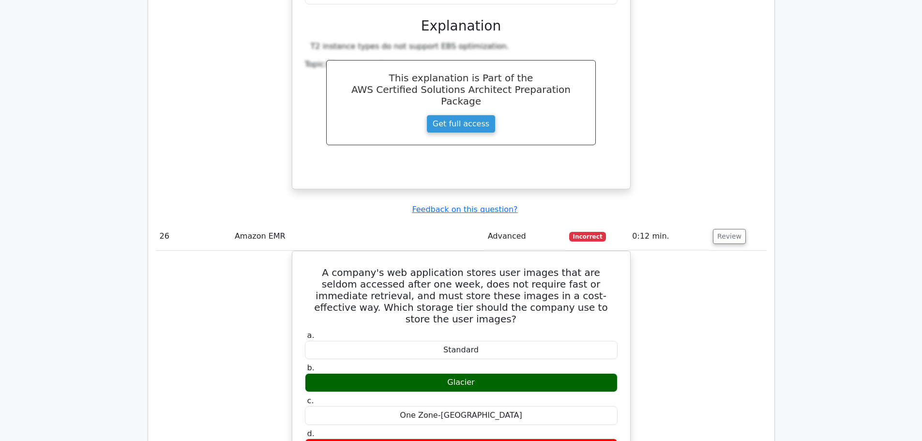
click at [202, 251] on div "A company's web application stores user images that are seldom accessed after o…" at bounding box center [461, 414] width 611 height 326
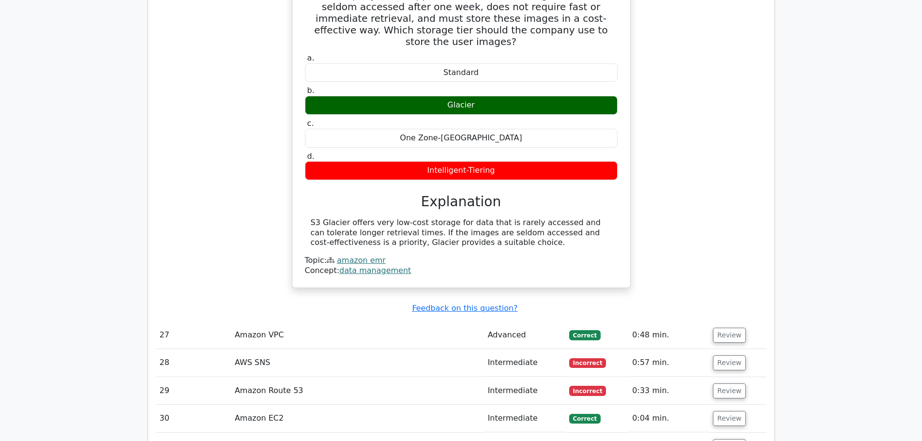
scroll to position [11227, 0]
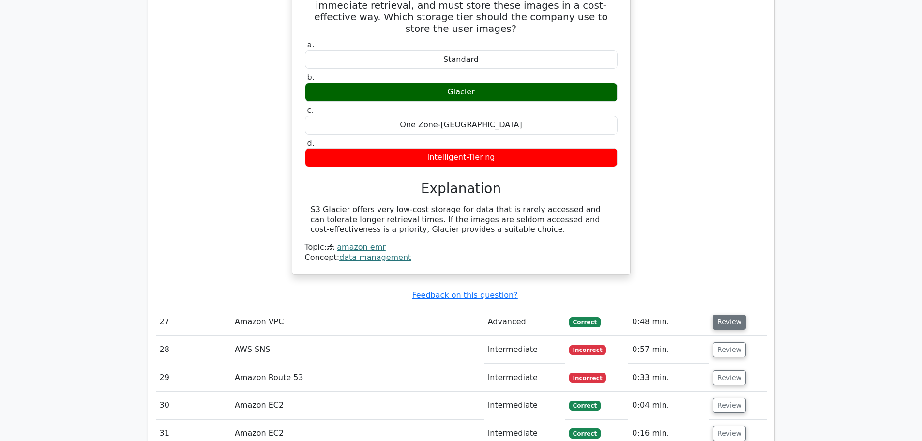
click at [722, 315] on button "Review" at bounding box center [729, 322] width 33 height 15
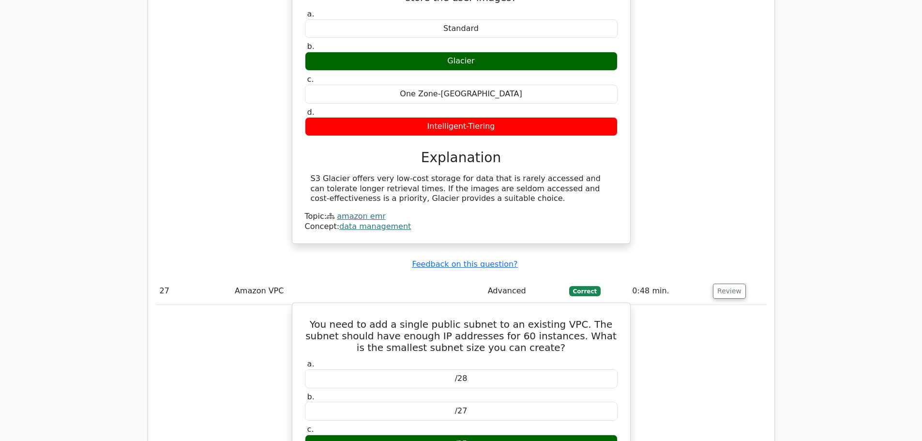
scroll to position [11469, 0]
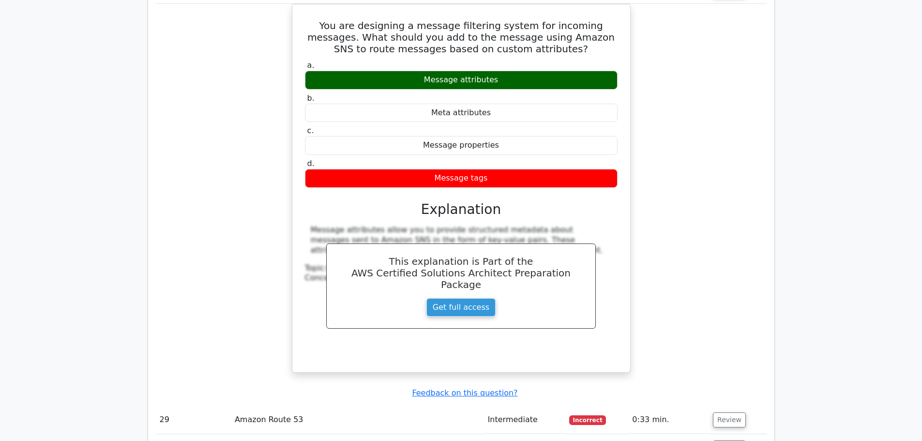
scroll to position [12001, 0]
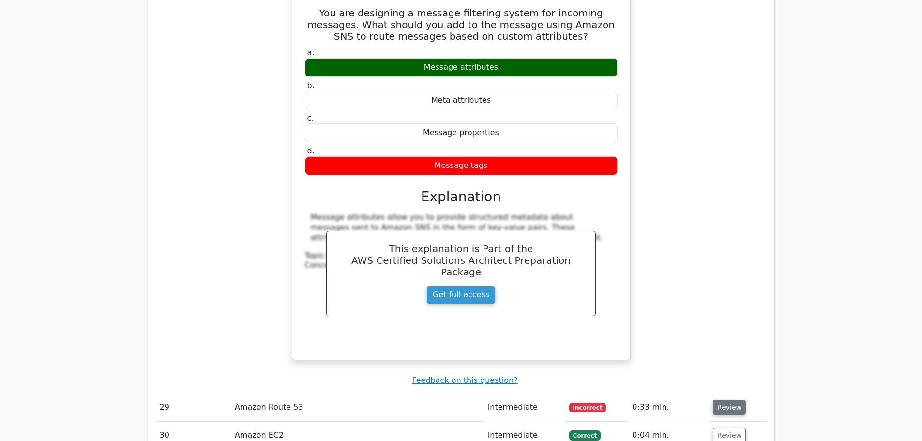
click at [719, 400] on button "Review" at bounding box center [729, 407] width 33 height 15
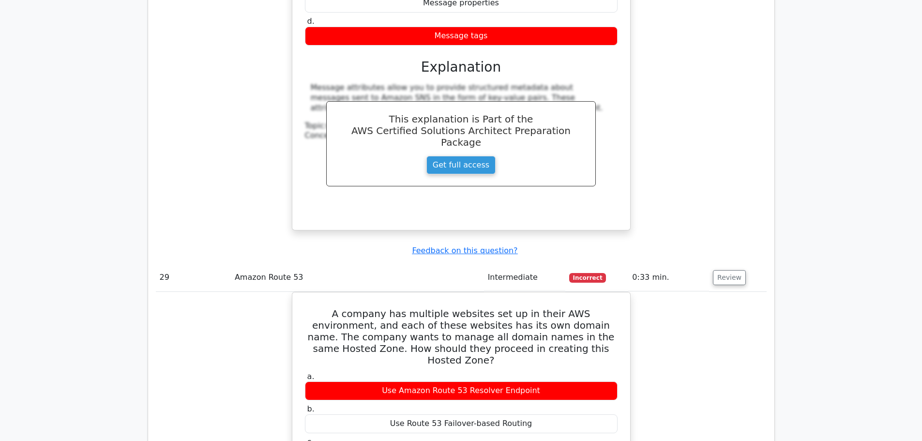
scroll to position [12195, 0]
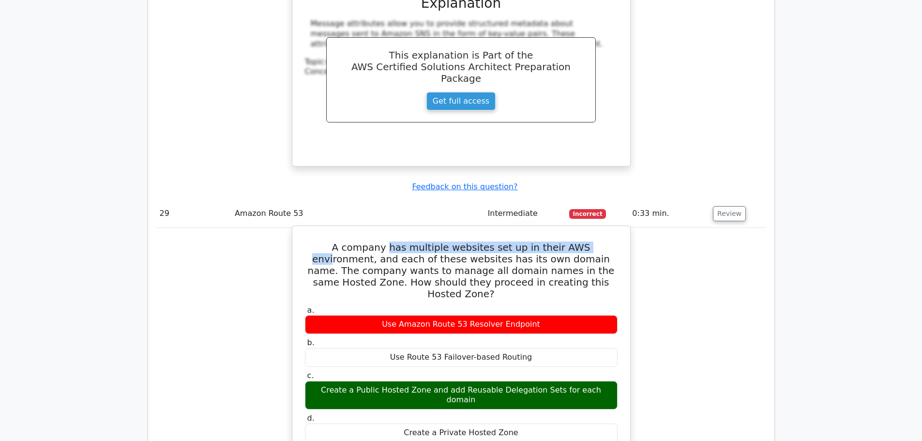
drag, startPoint x: 358, startPoint y: 110, endPoint x: 559, endPoint y: 109, distance: 201.3
click at [559, 241] on h5 "A company has multiple websites set up in their AWS environment, and each of th…" at bounding box center [461, 270] width 315 height 58
click at [370, 241] on h5 "A company has multiple websites set up in their AWS environment, and each of th…" at bounding box center [461, 270] width 315 height 58
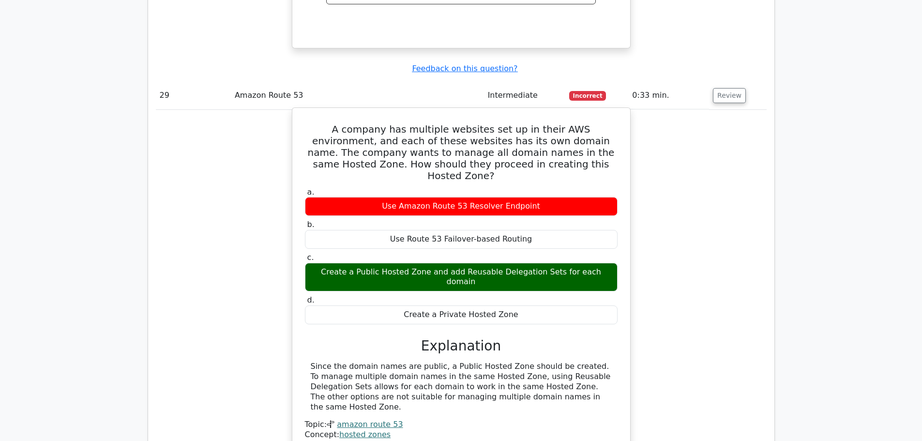
scroll to position [12437, 0]
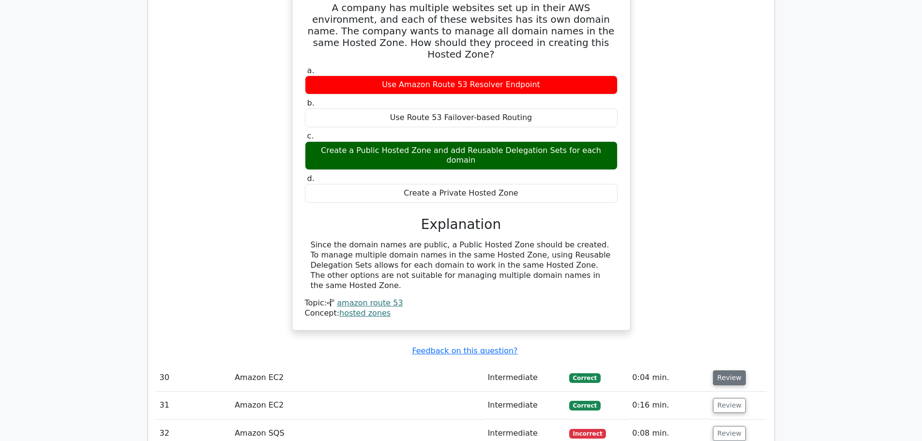
drag, startPoint x: 724, startPoint y: 212, endPoint x: 676, endPoint y: 196, distance: 51.1
click at [725, 370] on button "Review" at bounding box center [729, 377] width 33 height 15
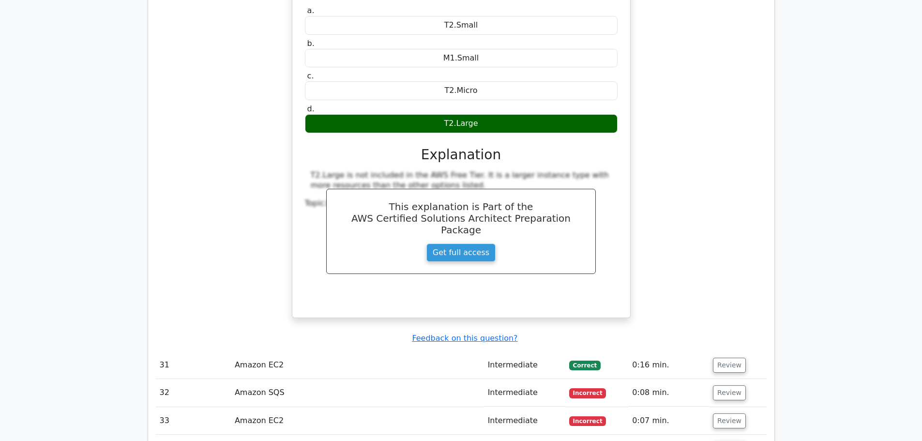
scroll to position [12872, 0]
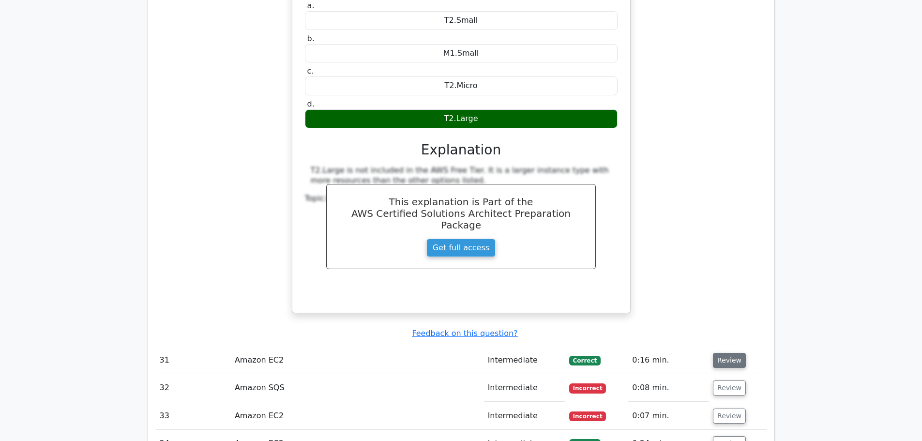
click at [725, 353] on button "Review" at bounding box center [729, 360] width 33 height 15
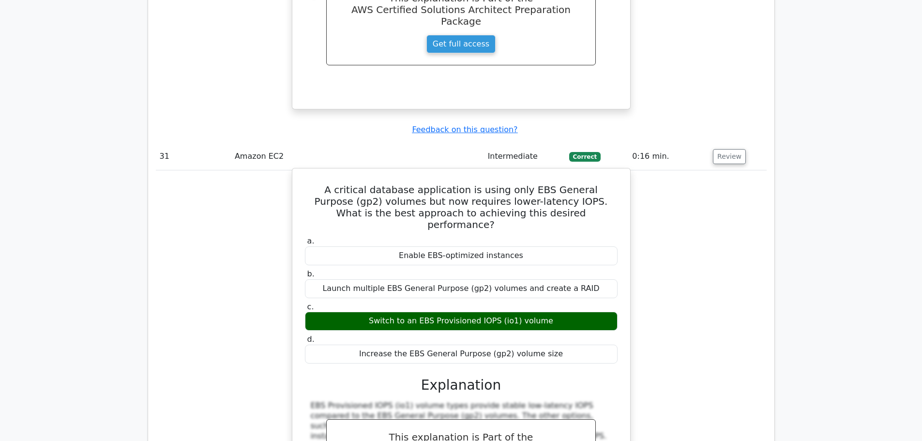
scroll to position [13163, 0]
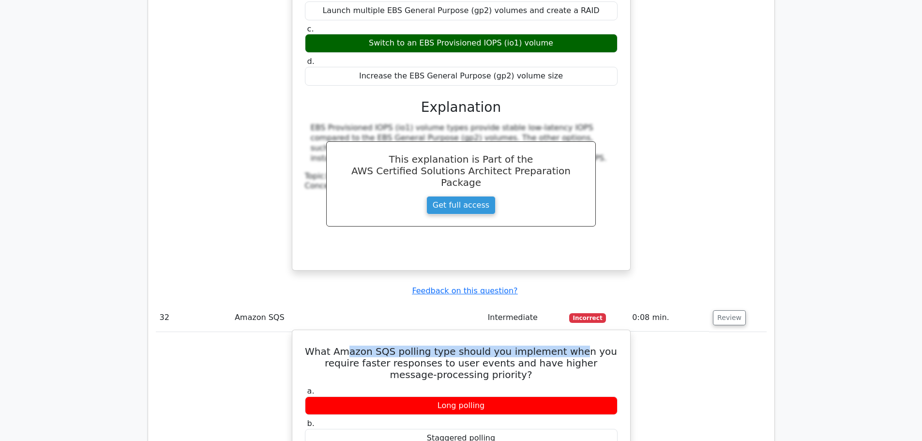
drag, startPoint x: 357, startPoint y: 171, endPoint x: 579, endPoint y: 174, distance: 222.1
click at [579, 346] on h5 "What Amazon SQS polling type should you implement when you require faster respo…" at bounding box center [461, 363] width 315 height 35
drag, startPoint x: 336, startPoint y: 184, endPoint x: 456, endPoint y: 188, distance: 120.1
click at [456, 346] on h5 "What Amazon SQS polling type should you implement when you require faster respo…" at bounding box center [461, 363] width 315 height 35
drag, startPoint x: 530, startPoint y: 184, endPoint x: 577, endPoint y: 184, distance: 46.9
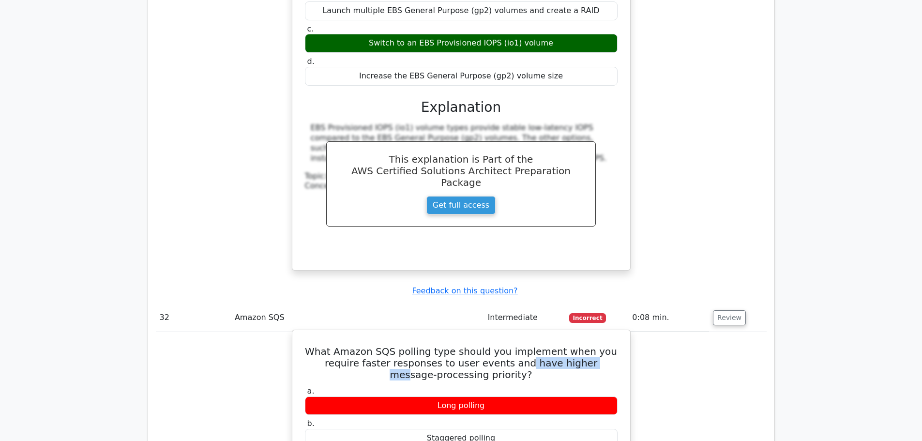
click at [579, 346] on h5 "What Amazon SQS polling type should you implement when you require faster respo…" at bounding box center [461, 363] width 315 height 35
drag, startPoint x: 422, startPoint y: 194, endPoint x: 500, endPoint y: 192, distance: 77.4
click at [500, 346] on h5 "What Amazon SQS polling type should you implement when you require faster respo…" at bounding box center [461, 363] width 315 height 35
click at [525, 346] on h5 "What Amazon SQS polling type should you implement when you require faster respo…" at bounding box center [461, 363] width 315 height 35
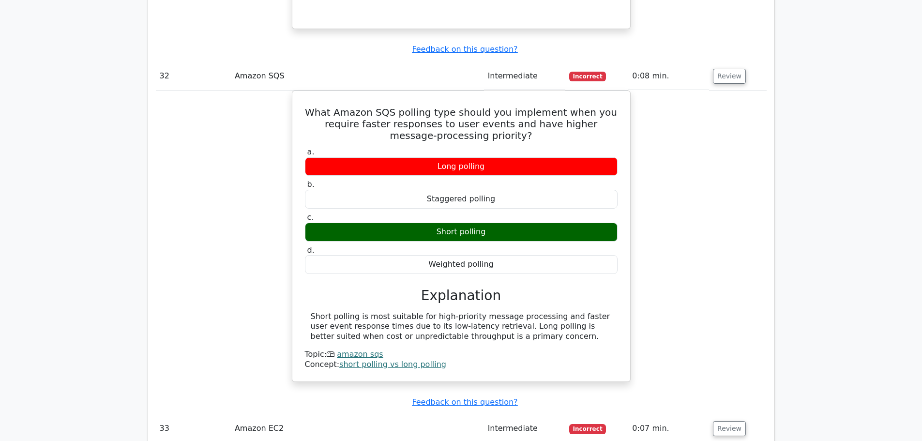
scroll to position [13598, 0]
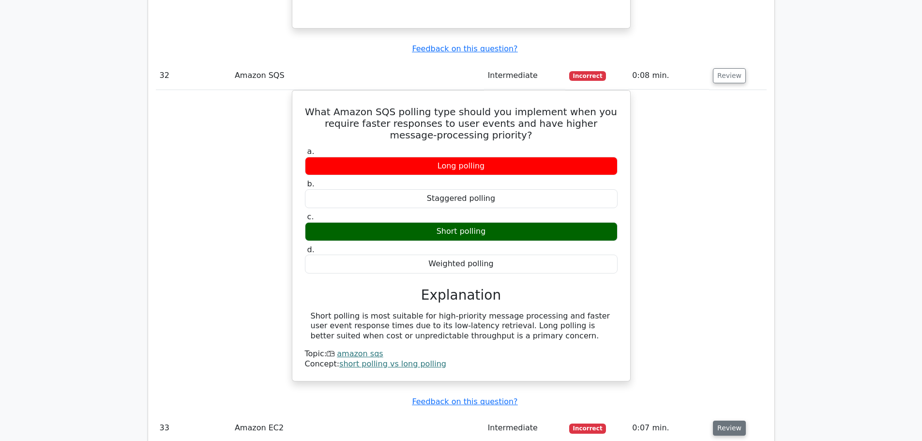
click at [722, 421] on button "Review" at bounding box center [729, 428] width 33 height 15
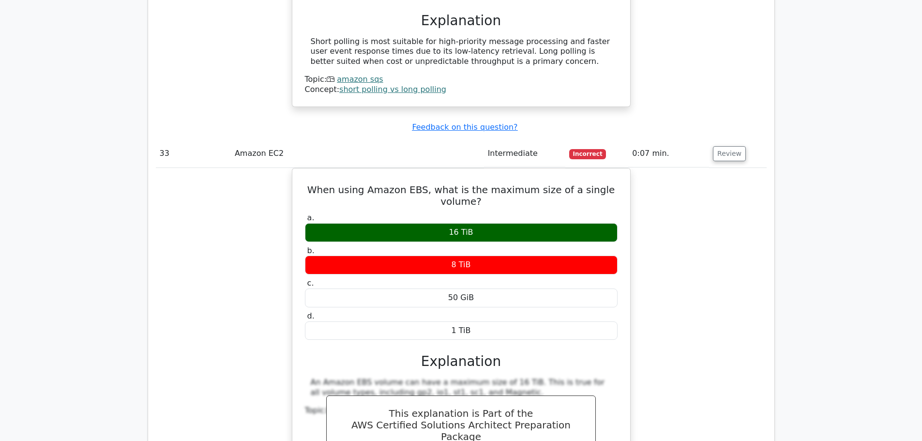
scroll to position [14082, 0]
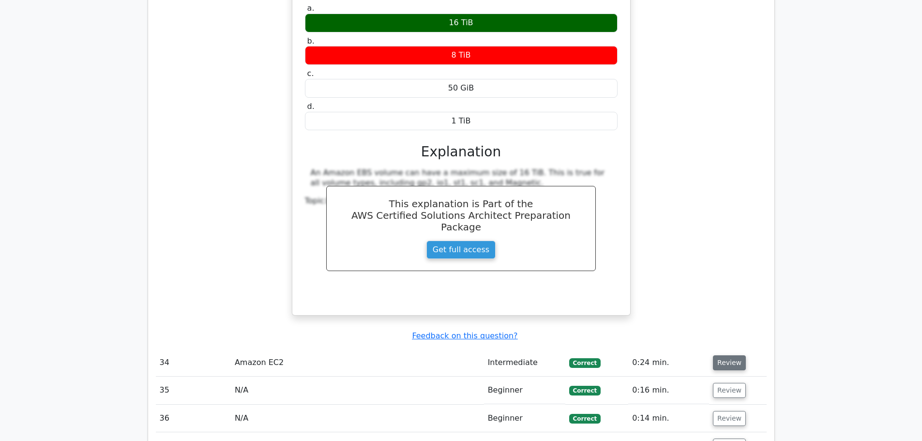
click at [715, 355] on button "Review" at bounding box center [729, 362] width 33 height 15
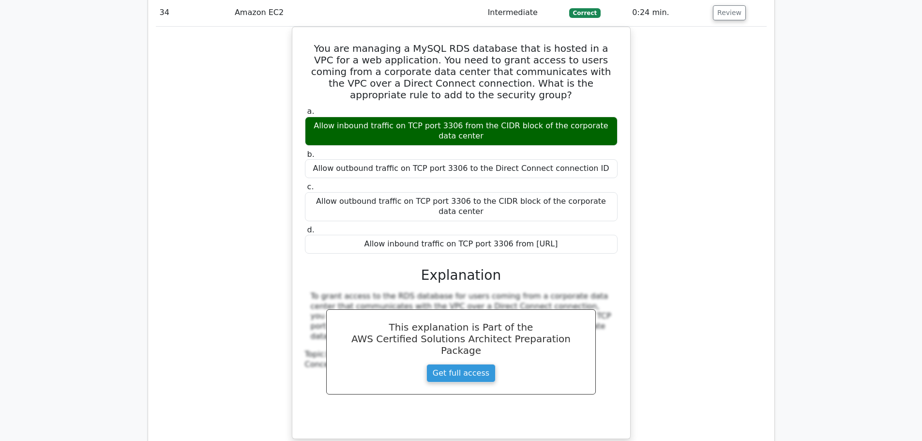
scroll to position [14518, 0]
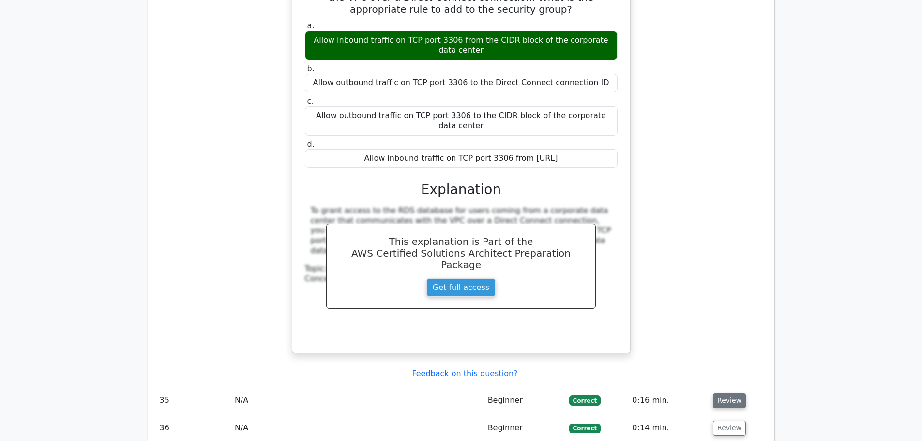
click at [730, 393] on button "Review" at bounding box center [729, 400] width 33 height 15
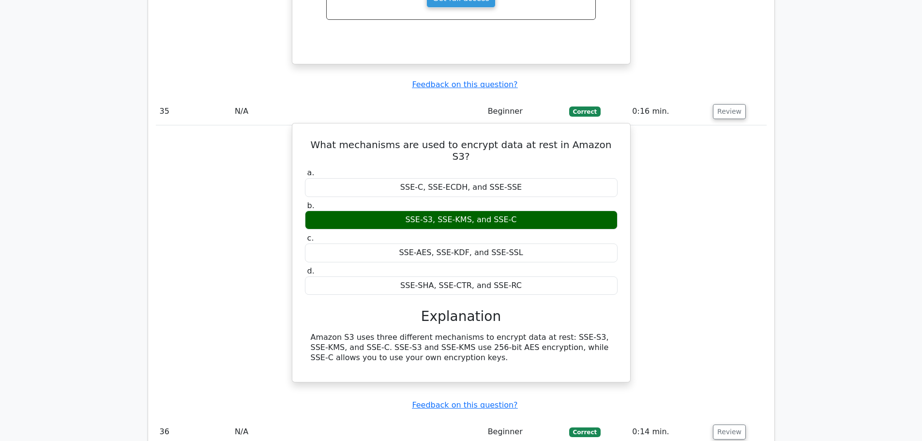
scroll to position [14808, 0]
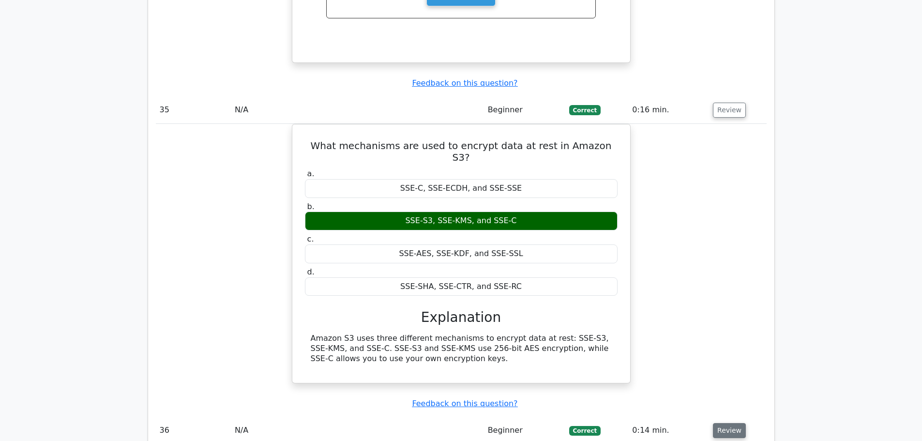
click at [737, 423] on button "Review" at bounding box center [729, 430] width 33 height 15
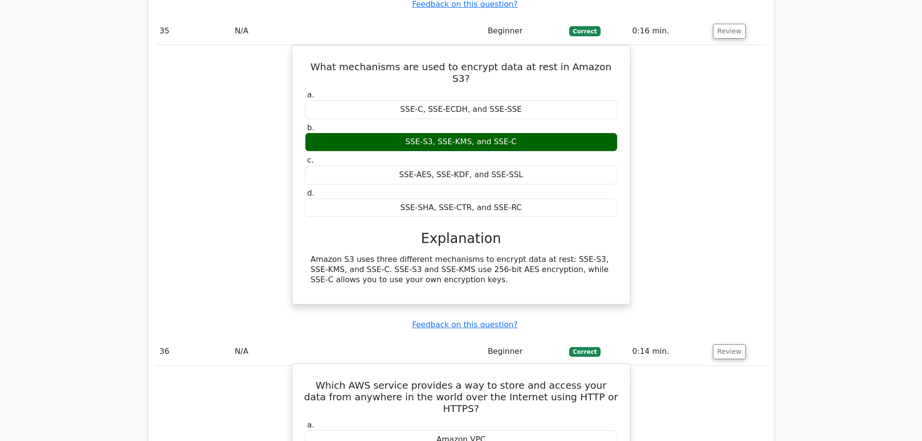
scroll to position [15098, 0]
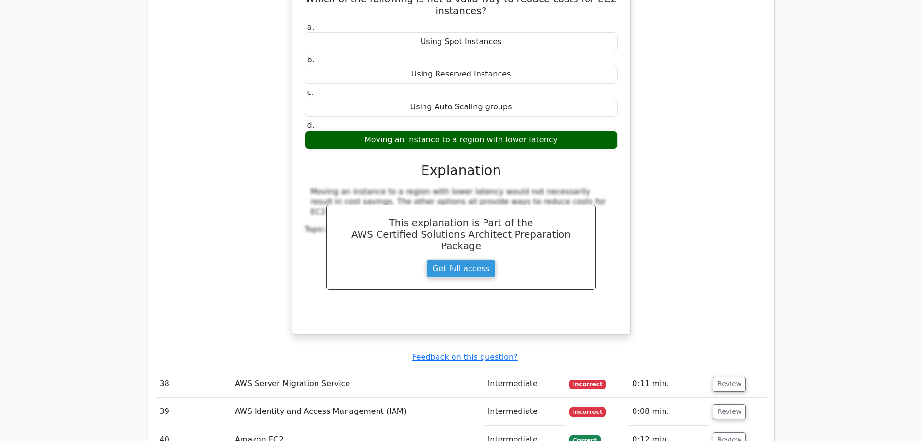
scroll to position [15776, 0]
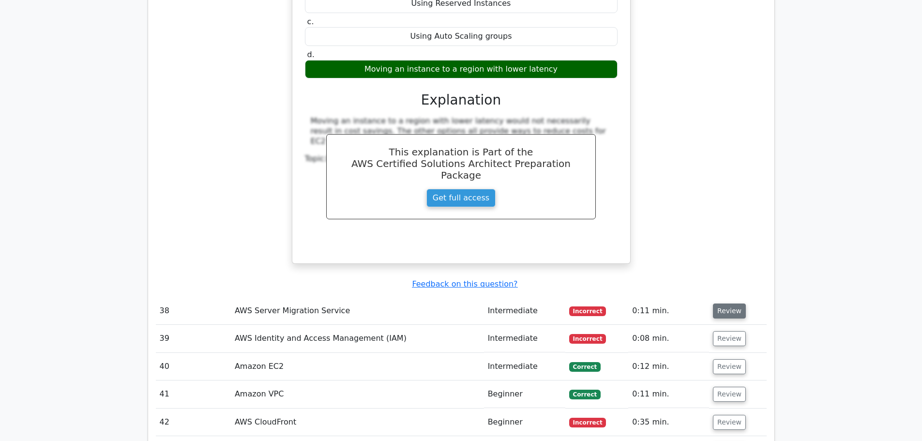
click at [714, 303] on button "Review" at bounding box center [729, 310] width 33 height 15
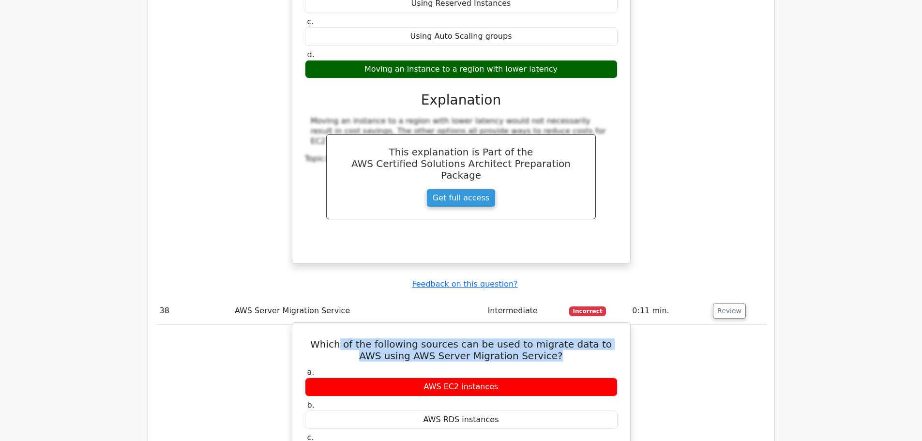
drag, startPoint x: 348, startPoint y: 131, endPoint x: 546, endPoint y: 145, distance: 198.4
click at [546, 338] on h5 "Which of the following sources can be used to migrate data to AWS using AWS Ser…" at bounding box center [461, 349] width 315 height 23
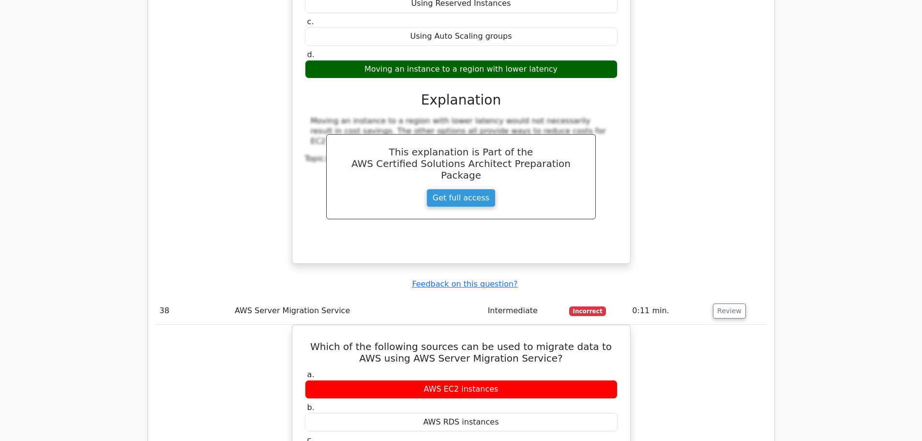
click at [729, 303] on button "Review" at bounding box center [729, 310] width 33 height 15
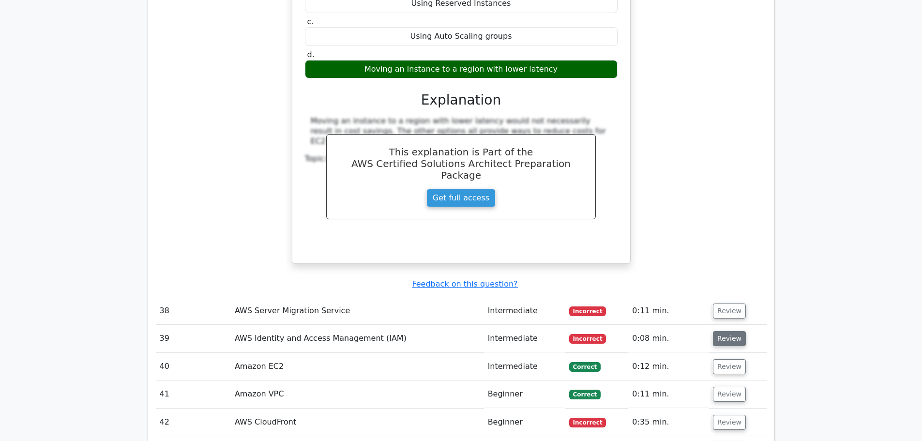
click at [732, 331] on button "Review" at bounding box center [729, 338] width 33 height 15
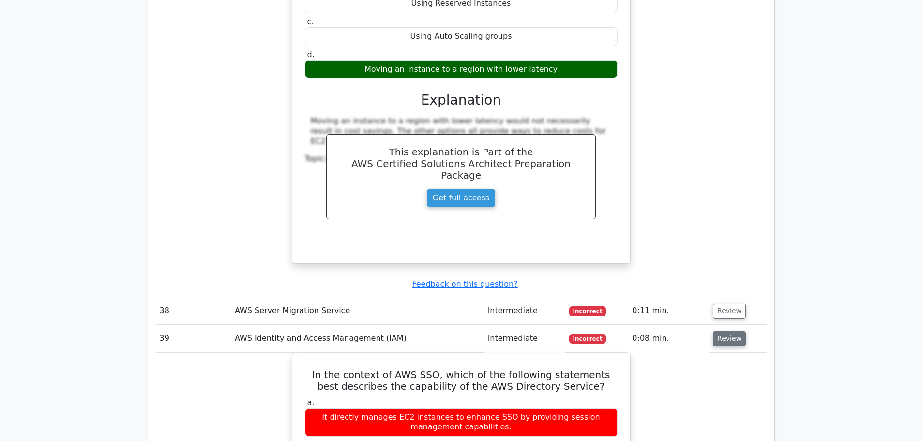
click at [723, 331] on button "Review" at bounding box center [729, 338] width 33 height 15
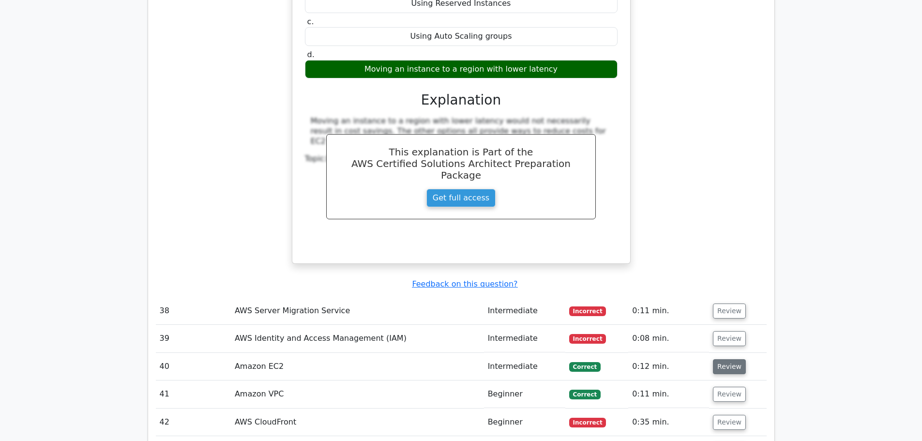
click at [726, 359] on button "Review" at bounding box center [729, 366] width 33 height 15
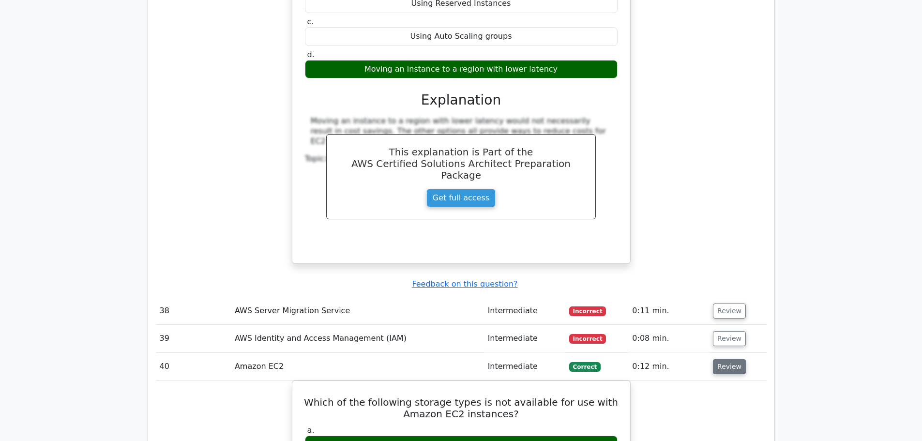
click at [726, 359] on button "Review" at bounding box center [729, 366] width 33 height 15
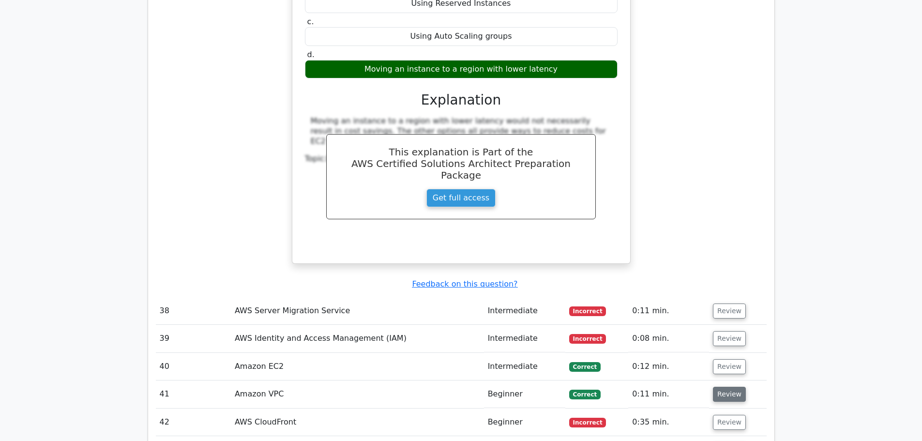
click at [726, 387] on button "Review" at bounding box center [729, 394] width 33 height 15
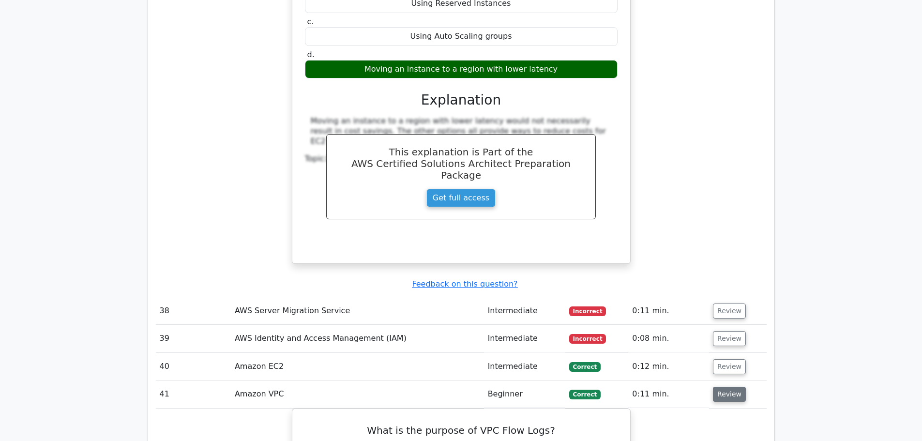
click at [726, 387] on button "Review" at bounding box center [729, 394] width 33 height 15
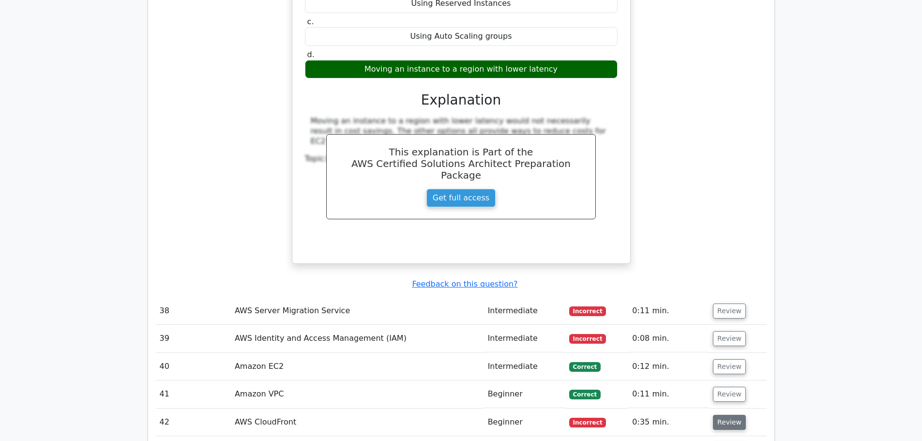
click at [726, 415] on button "Review" at bounding box center [729, 422] width 33 height 15
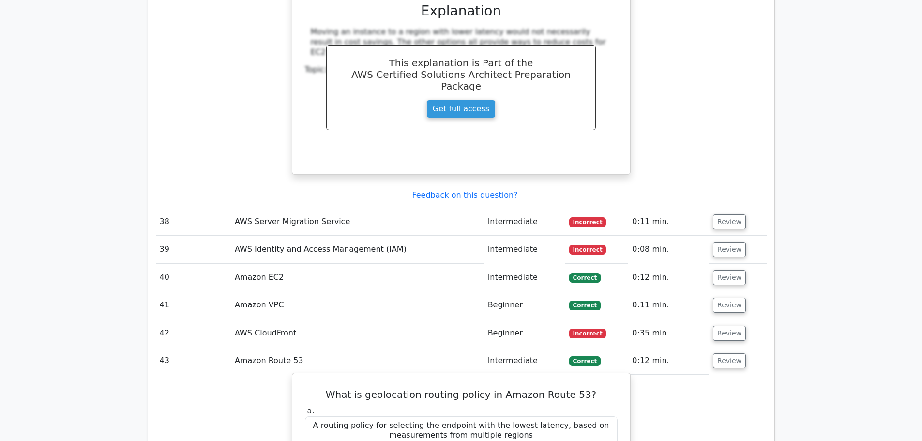
scroll to position [15873, 0]
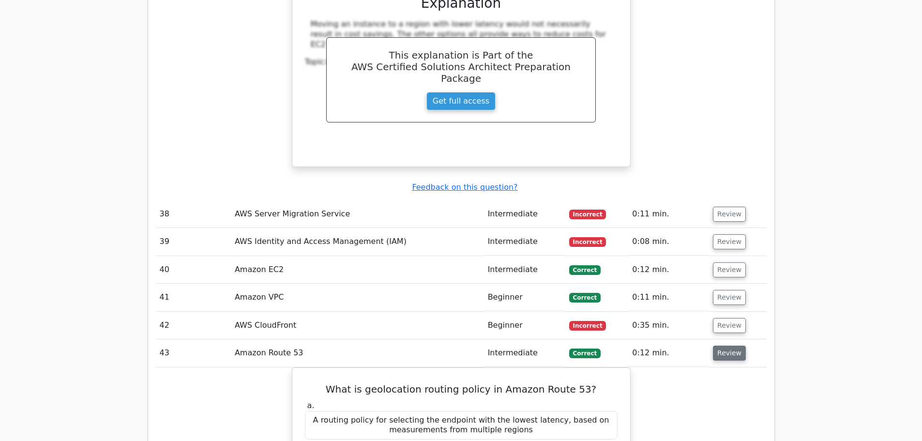
click at [729, 346] on button "Review" at bounding box center [729, 353] width 33 height 15
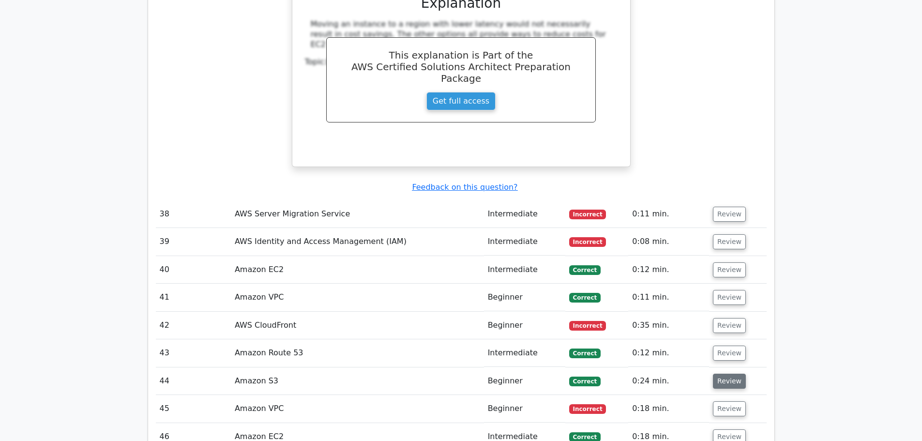
click at [723, 374] on button "Review" at bounding box center [729, 381] width 33 height 15
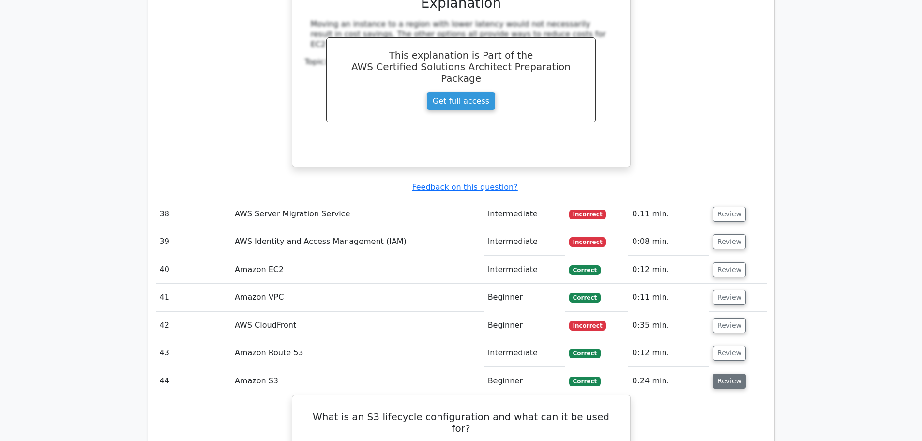
click at [722, 374] on button "Review" at bounding box center [729, 381] width 33 height 15
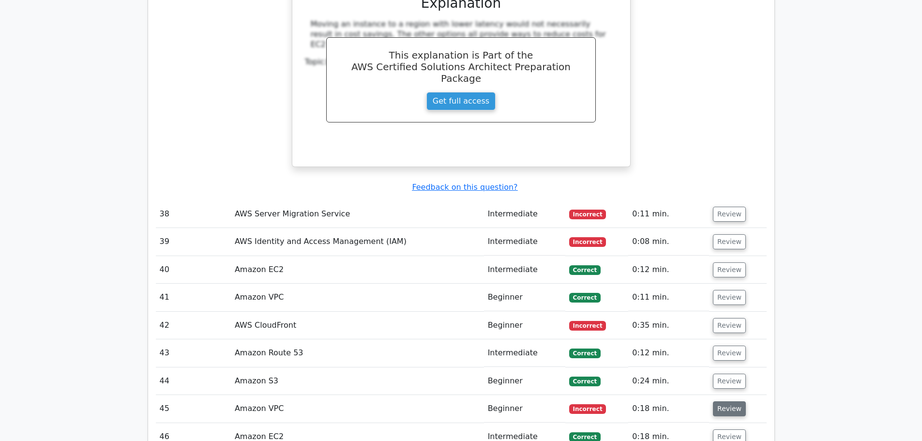
click at [723, 401] on button "Review" at bounding box center [729, 408] width 33 height 15
click at [729, 401] on button "Review" at bounding box center [729, 408] width 33 height 15
click at [725, 429] on button "Review" at bounding box center [729, 436] width 33 height 15
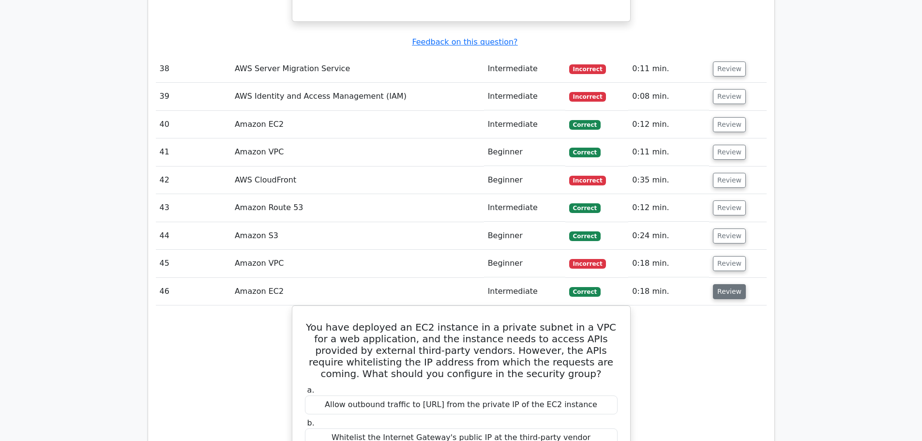
click at [731, 284] on button "Review" at bounding box center [729, 291] width 33 height 15
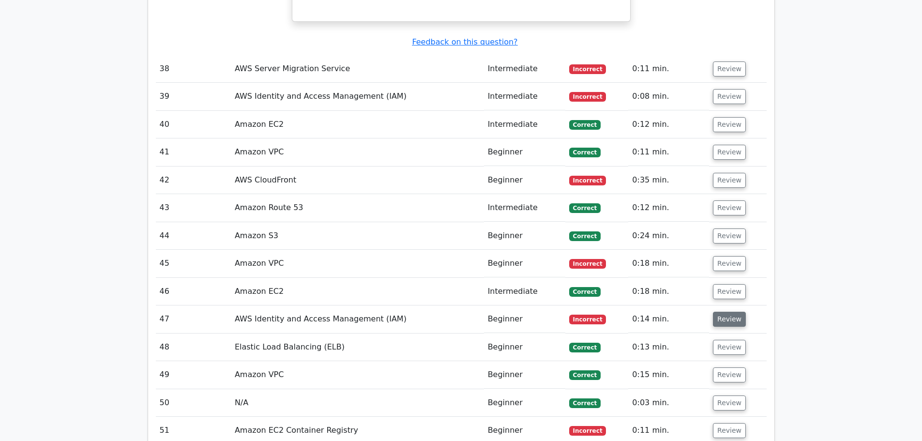
click at [713, 312] on button "Review" at bounding box center [729, 319] width 33 height 15
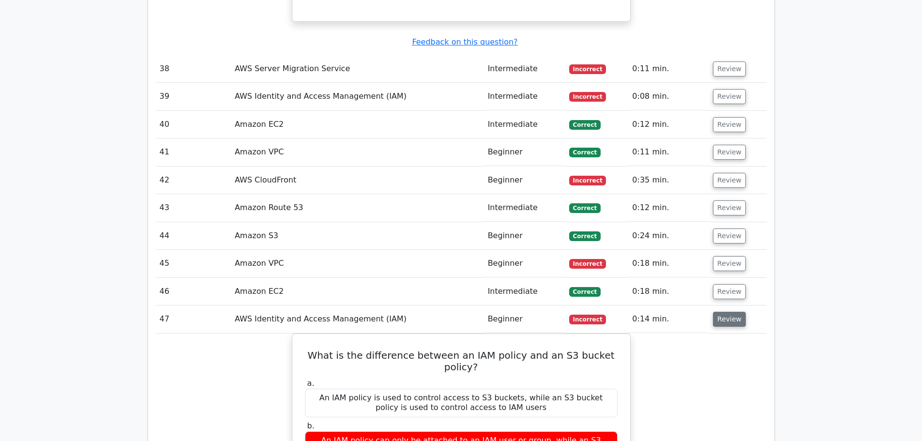
click at [718, 312] on button "Review" at bounding box center [729, 319] width 33 height 15
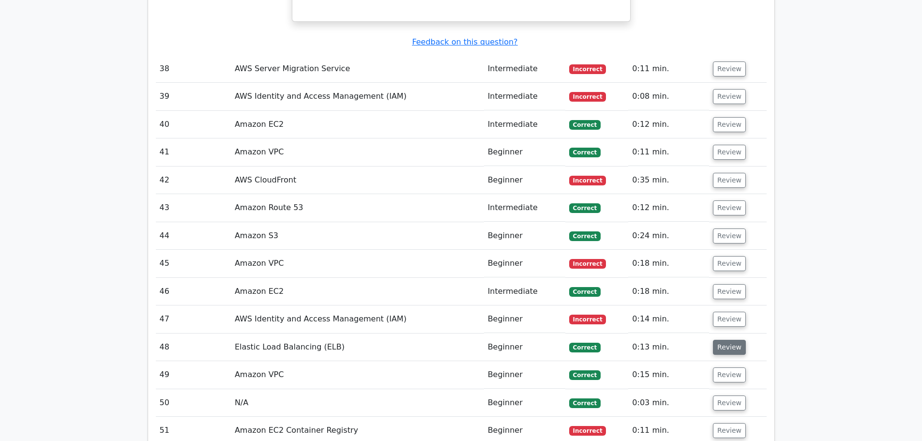
click at [726, 340] on button "Review" at bounding box center [729, 347] width 33 height 15
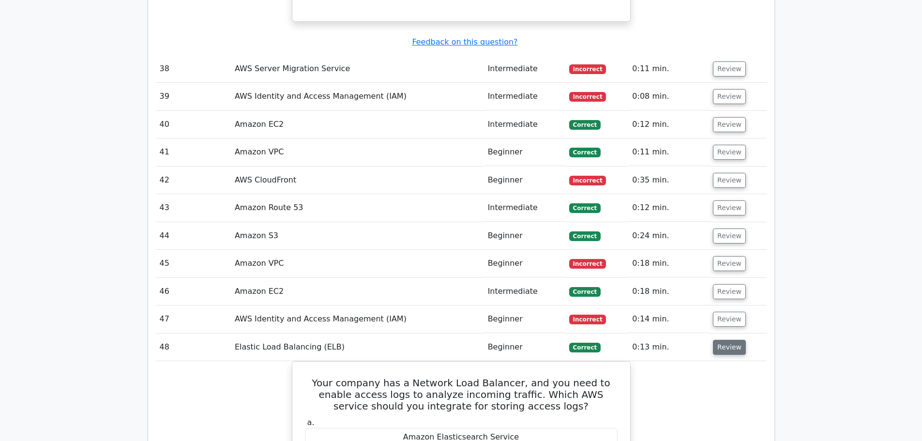
click at [726, 340] on button "Review" at bounding box center [729, 347] width 33 height 15
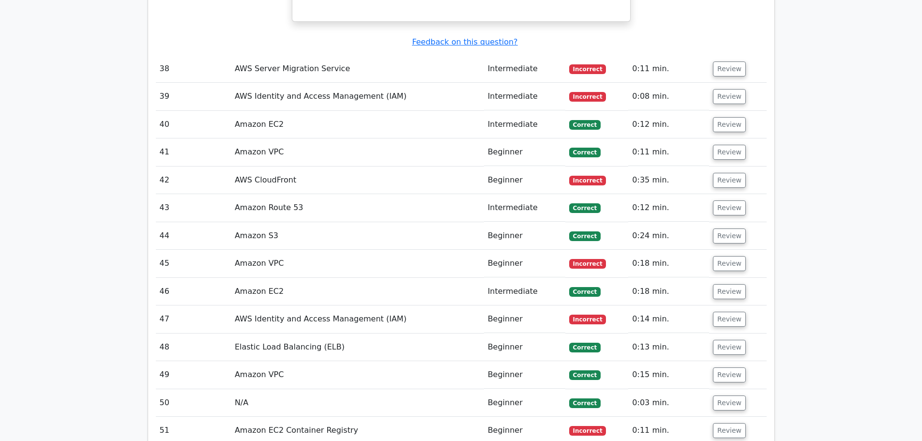
click at [732, 361] on td "Review" at bounding box center [737, 375] width 57 height 28
click at [731, 367] on button "Review" at bounding box center [729, 374] width 33 height 15
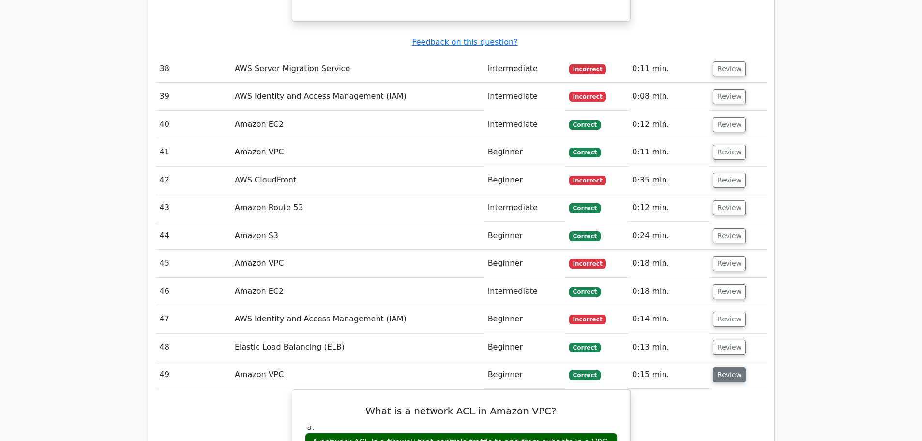
click at [727, 367] on button "Review" at bounding box center [729, 374] width 33 height 15
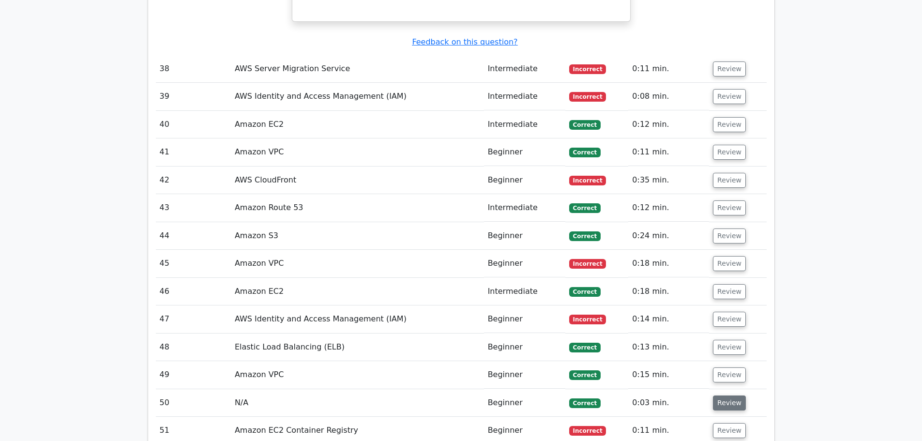
click at [731, 395] on button "Review" at bounding box center [729, 402] width 33 height 15
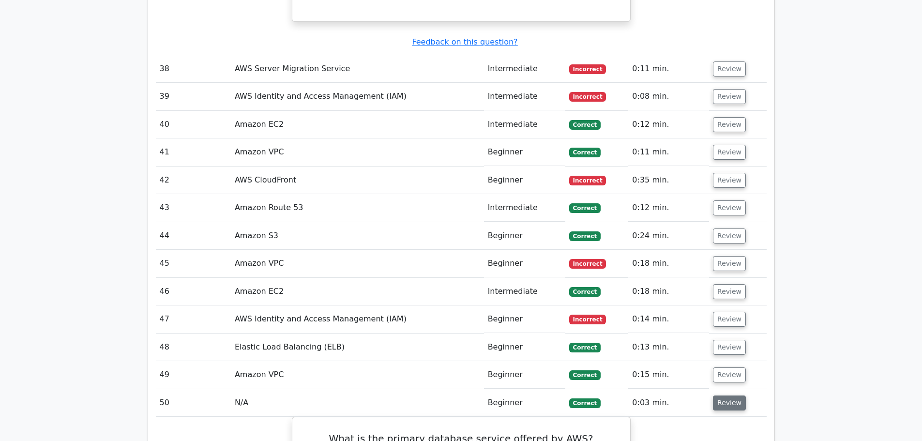
click at [726, 395] on button "Review" at bounding box center [729, 402] width 33 height 15
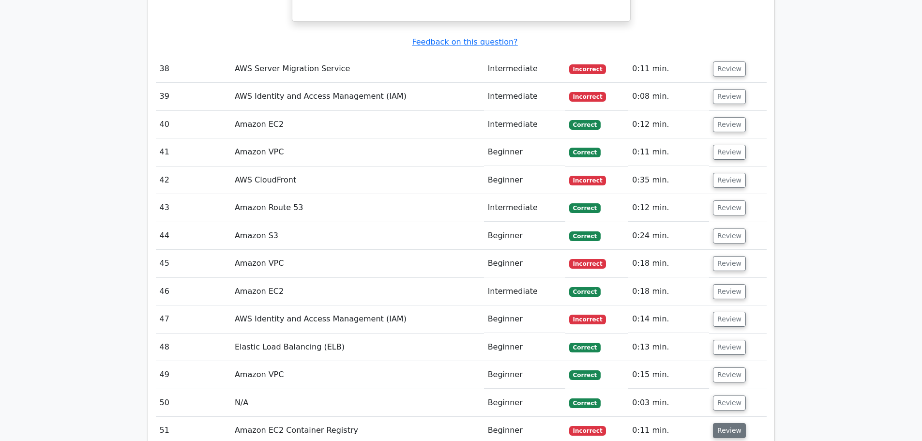
click at [731, 423] on button "Review" at bounding box center [729, 430] width 33 height 15
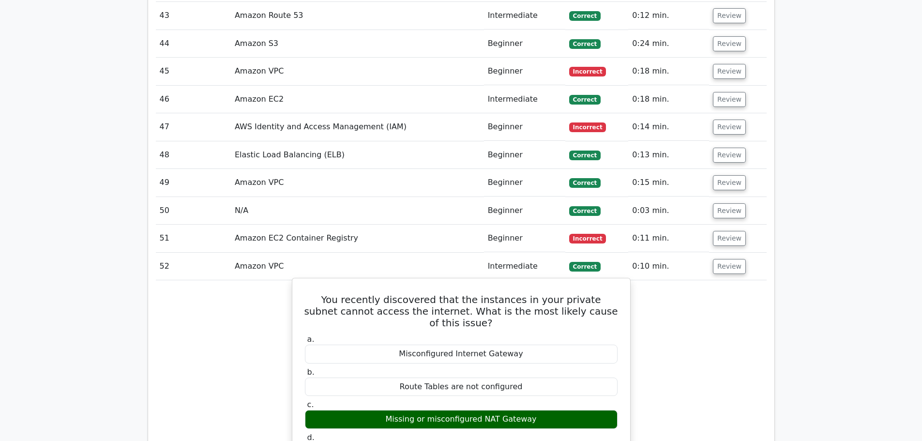
scroll to position [16211, 0]
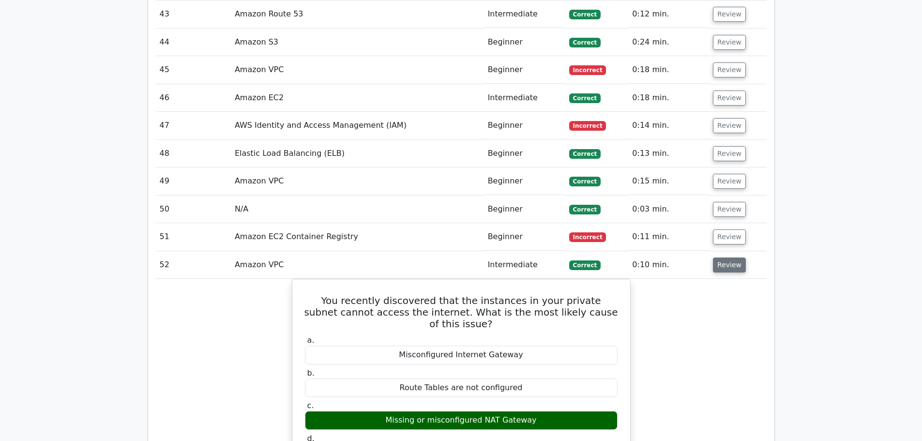
click at [724, 257] on button "Review" at bounding box center [729, 264] width 33 height 15
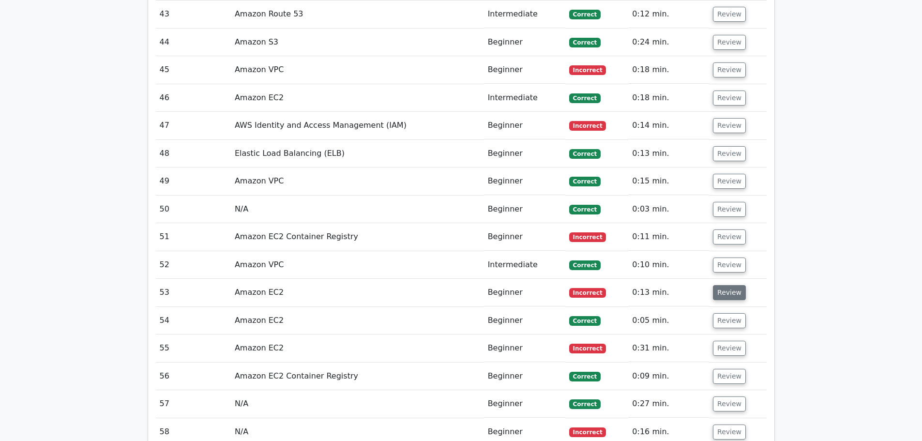
click at [728, 285] on button "Review" at bounding box center [729, 292] width 33 height 15
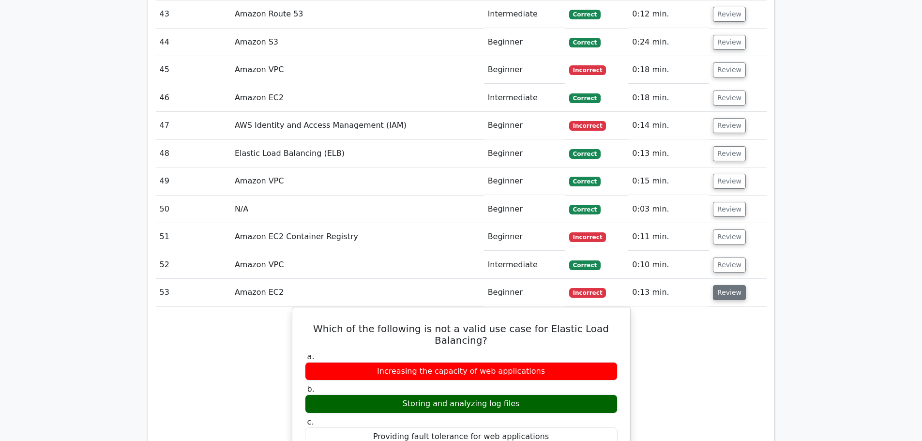
click at [732, 285] on button "Review" at bounding box center [729, 292] width 33 height 15
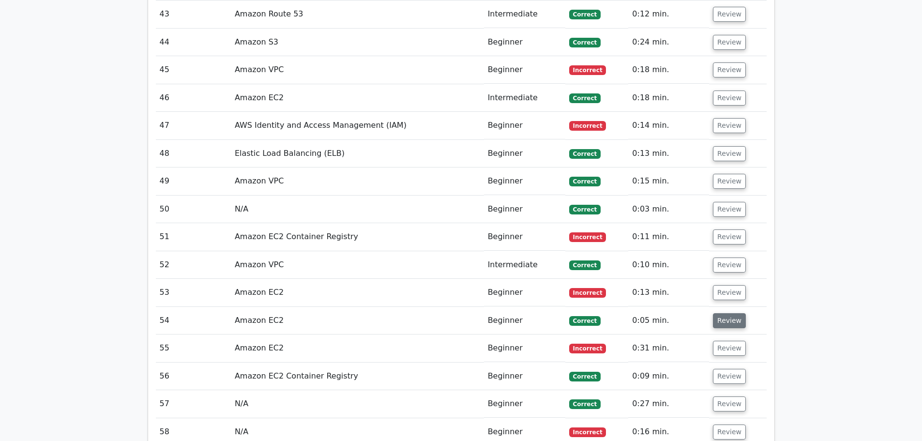
click at [720, 313] on button "Review" at bounding box center [729, 320] width 33 height 15
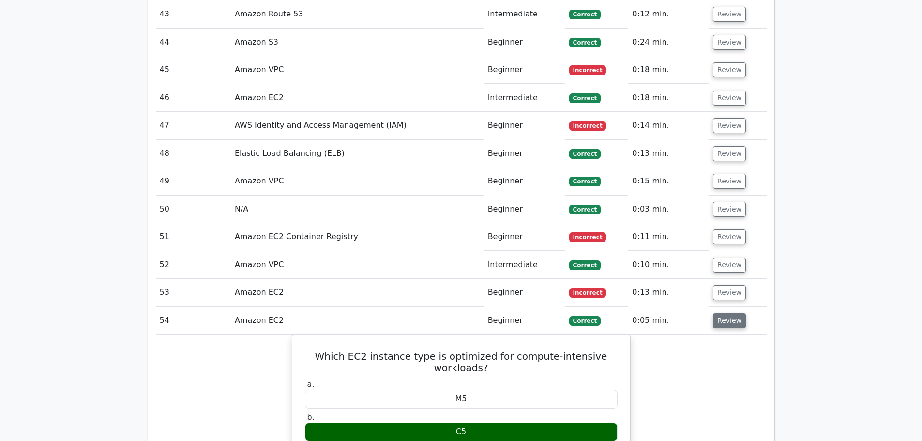
click at [719, 313] on button "Review" at bounding box center [729, 320] width 33 height 15
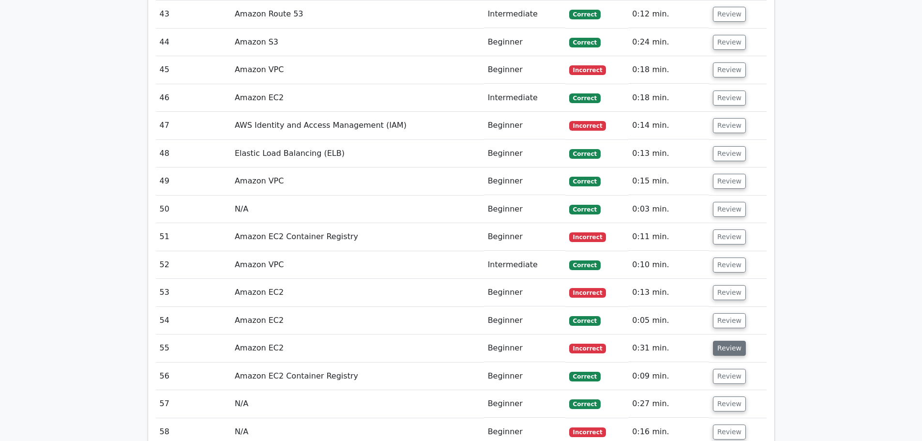
click at [722, 341] on button "Review" at bounding box center [729, 348] width 33 height 15
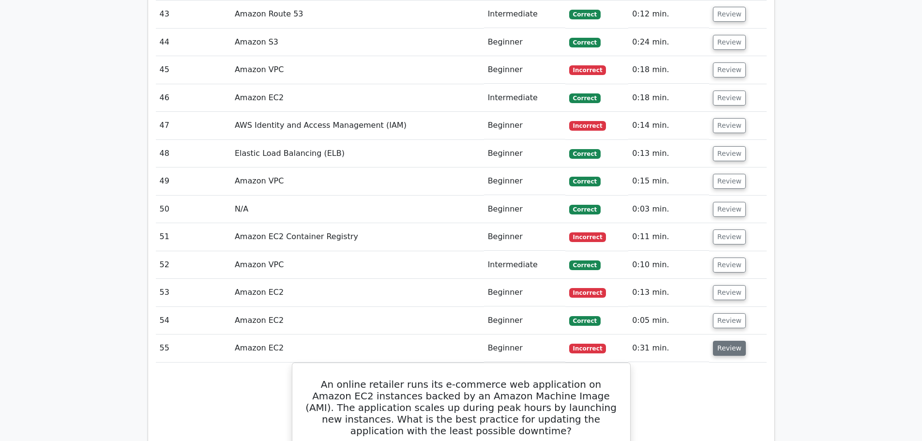
click at [730, 341] on button "Review" at bounding box center [729, 348] width 33 height 15
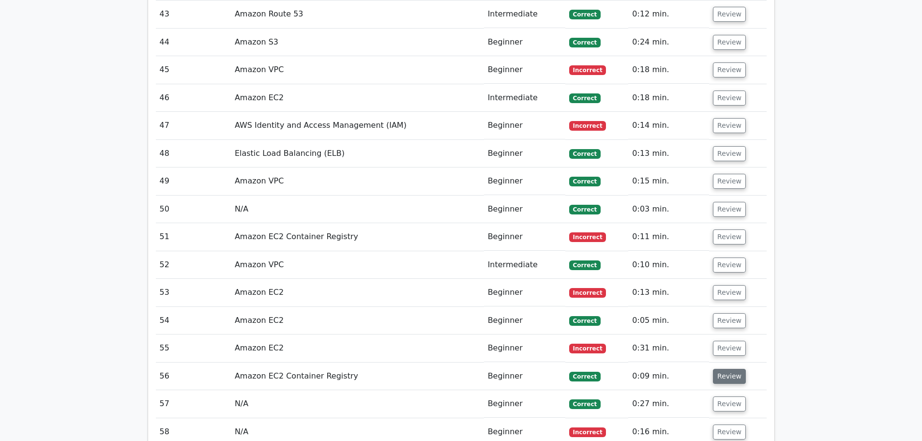
click at [730, 369] on button "Review" at bounding box center [729, 376] width 33 height 15
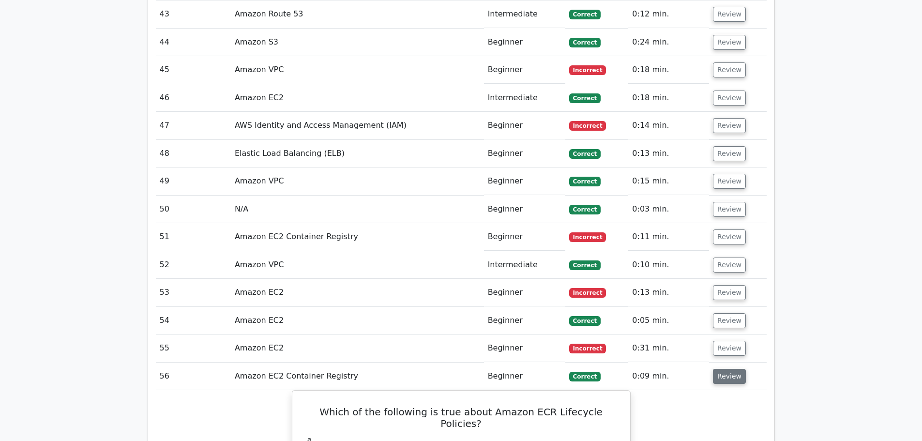
click at [730, 369] on button "Review" at bounding box center [729, 376] width 33 height 15
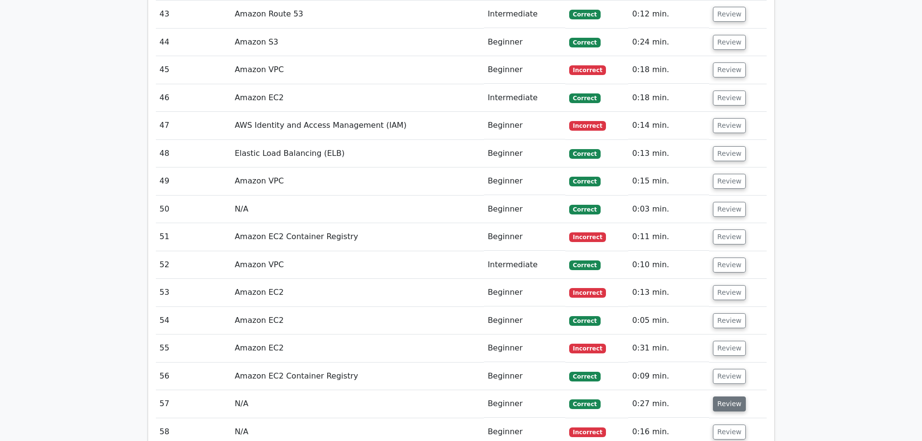
click at [735, 396] on button "Review" at bounding box center [729, 403] width 33 height 15
drag, startPoint x: 725, startPoint y: 211, endPoint x: 724, endPoint y: 215, distance: 5.1
click at [724, 424] on button "Review" at bounding box center [729, 431] width 33 height 15
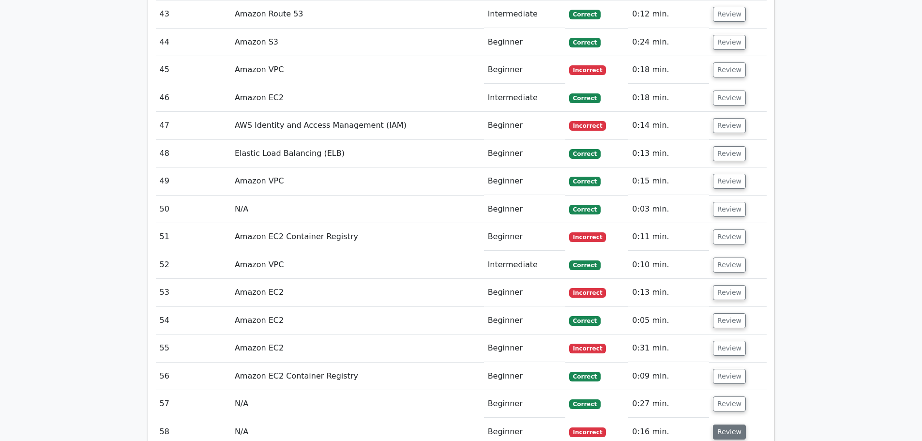
click at [730, 424] on button "Review" at bounding box center [729, 431] width 33 height 15
click at [726, 424] on button "Review" at bounding box center [729, 431] width 33 height 15
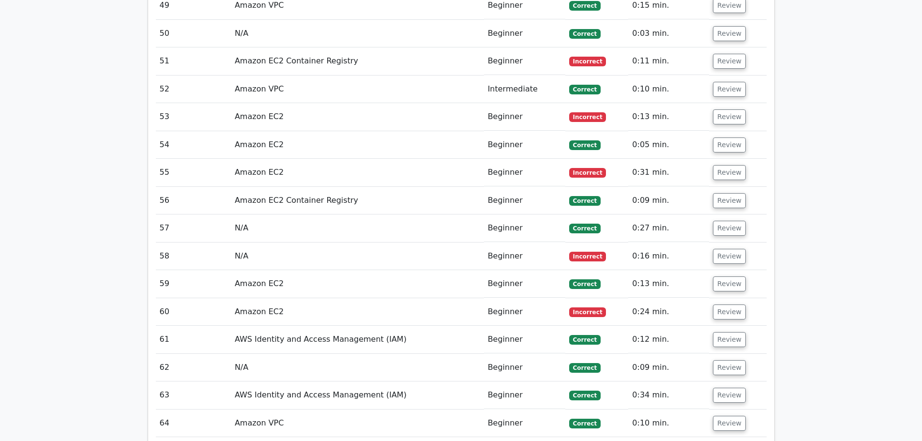
scroll to position [16405, 0]
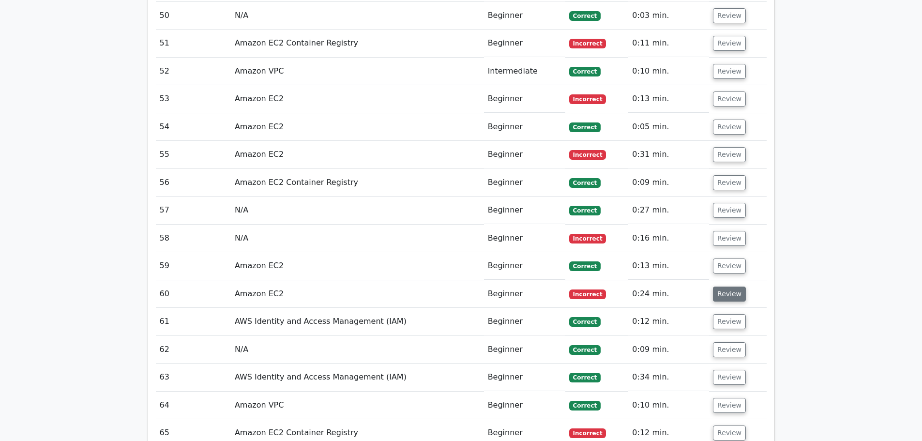
drag, startPoint x: 738, startPoint y: 77, endPoint x: 733, endPoint y: 79, distance: 5.7
click at [738, 286] on button "Review" at bounding box center [729, 293] width 33 height 15
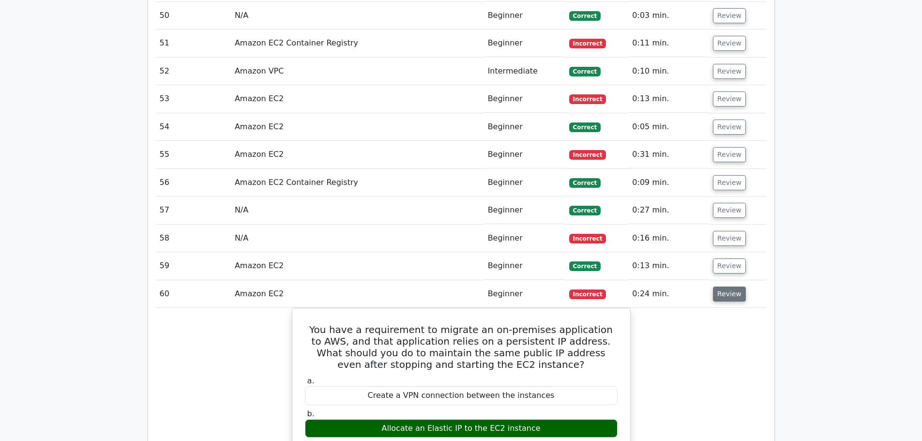
click at [727, 286] on button "Review" at bounding box center [729, 293] width 33 height 15
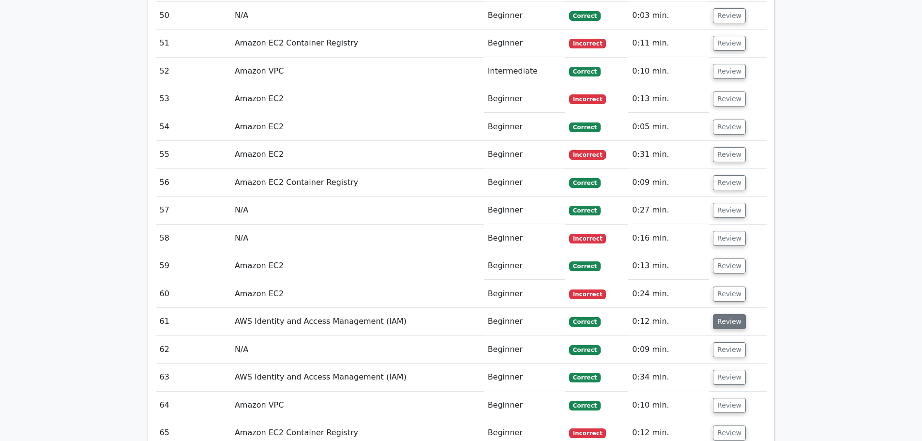
click at [724, 314] on button "Review" at bounding box center [729, 321] width 33 height 15
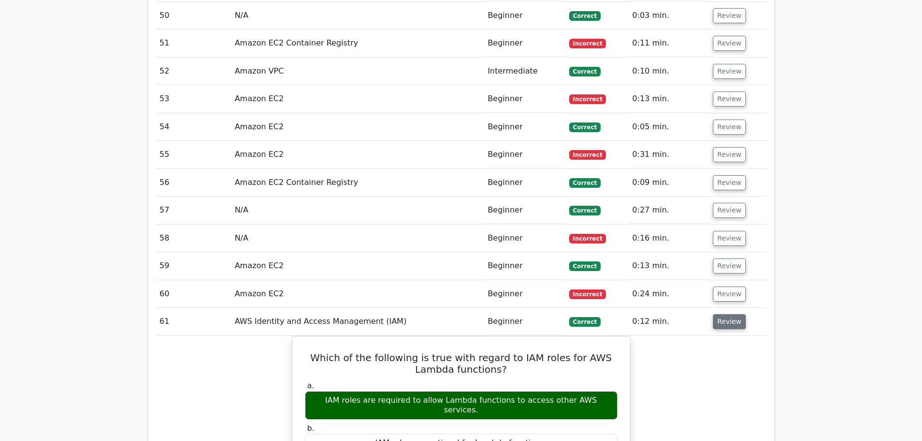
click at [724, 314] on button "Review" at bounding box center [729, 321] width 33 height 15
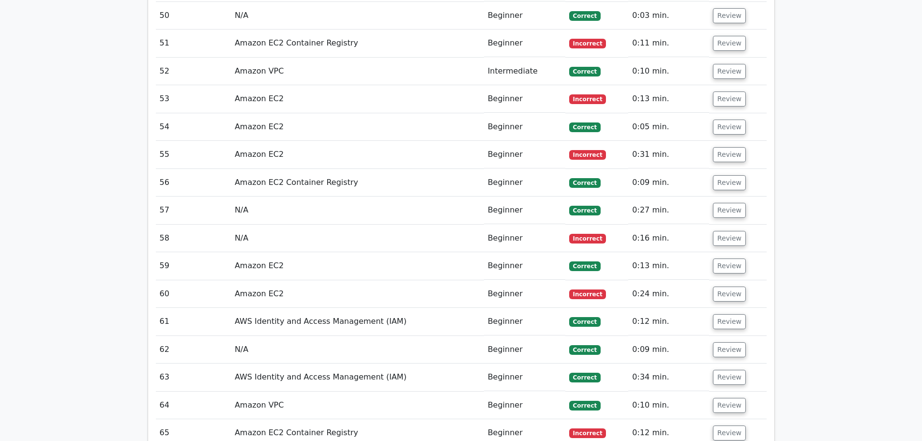
click at [727, 336] on td "Review" at bounding box center [737, 350] width 57 height 28
click at [728, 342] on button "Review" at bounding box center [729, 349] width 33 height 15
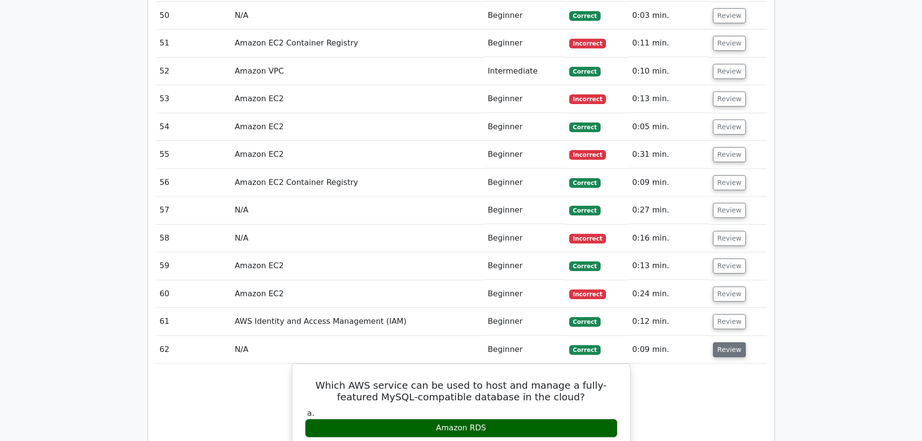
click at [729, 342] on button "Review" at bounding box center [729, 349] width 33 height 15
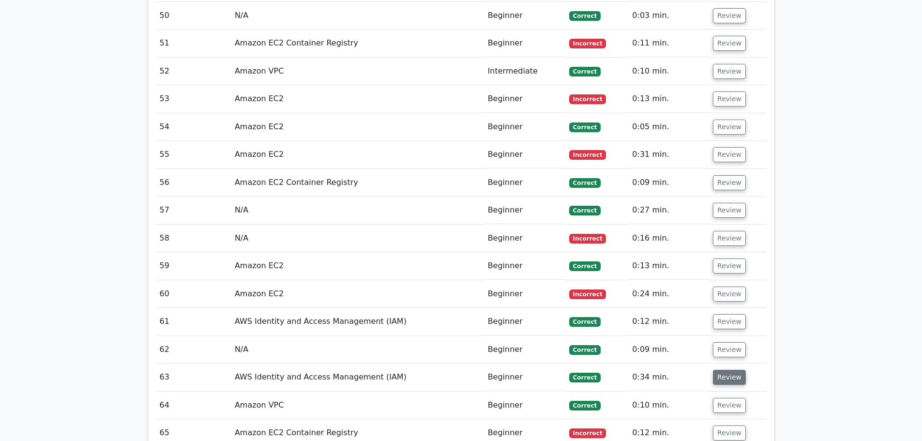
click at [729, 370] on button "Review" at bounding box center [729, 377] width 33 height 15
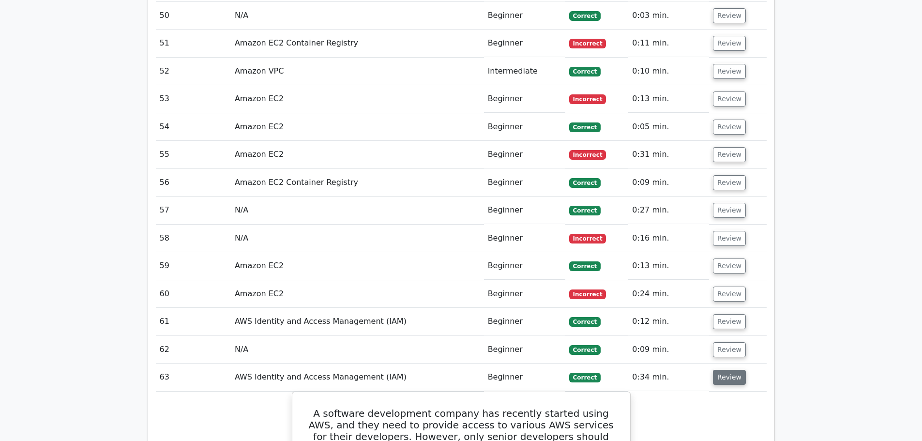
click at [729, 370] on button "Review" at bounding box center [729, 377] width 33 height 15
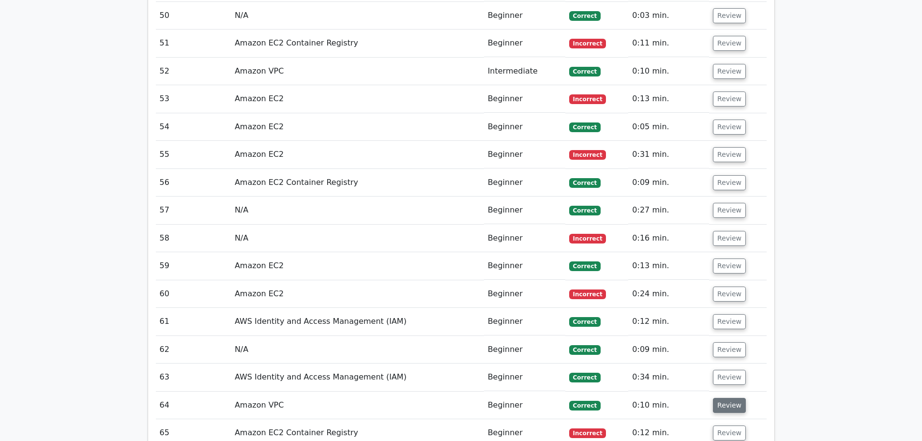
click at [732, 398] on button "Review" at bounding box center [729, 405] width 33 height 15
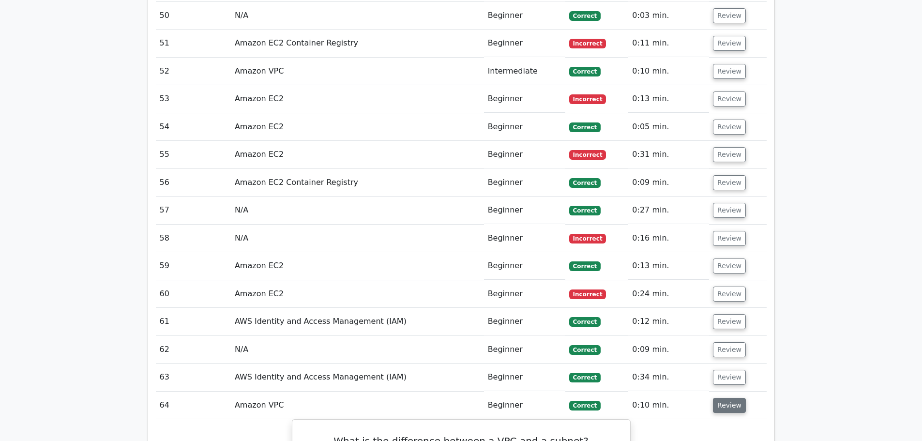
click at [734, 398] on button "Review" at bounding box center [729, 405] width 33 height 15
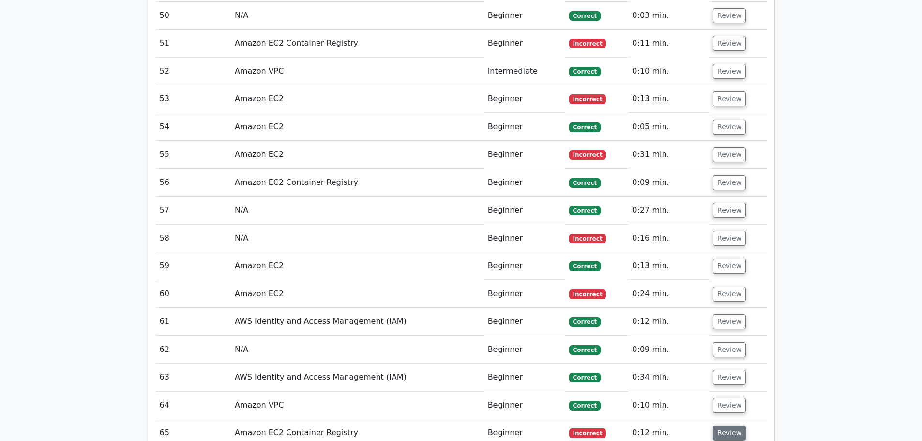
click at [731, 425] on button "Review" at bounding box center [729, 432] width 33 height 15
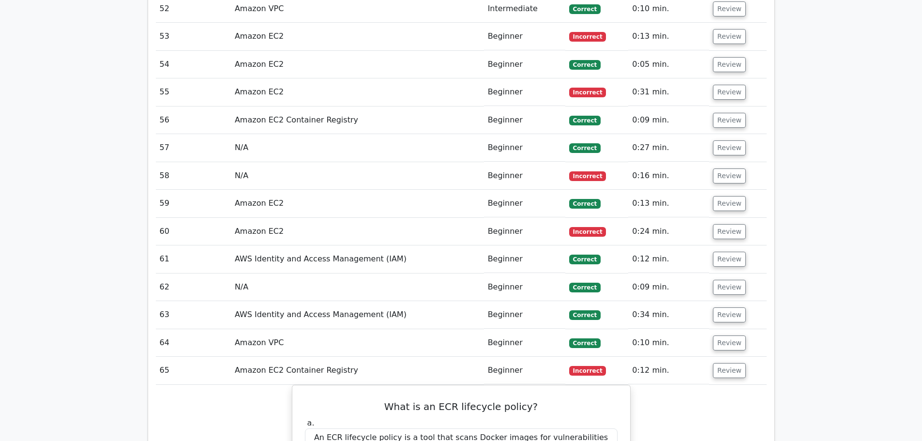
scroll to position [16502, 0]
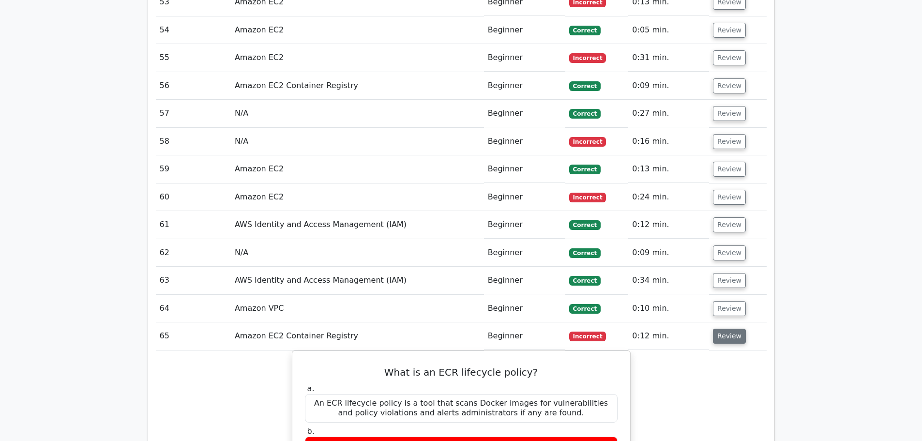
click at [721, 322] on td "Review" at bounding box center [737, 336] width 57 height 28
click at [723, 329] on button "Review" at bounding box center [729, 336] width 33 height 15
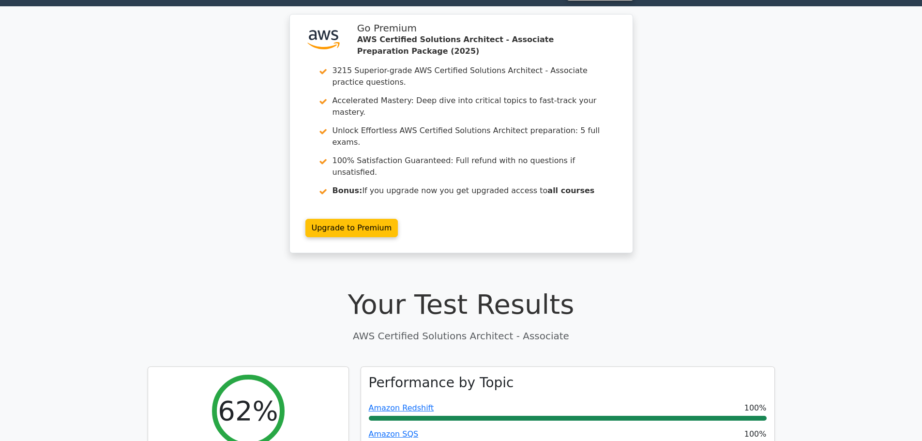
scroll to position [242, 0]
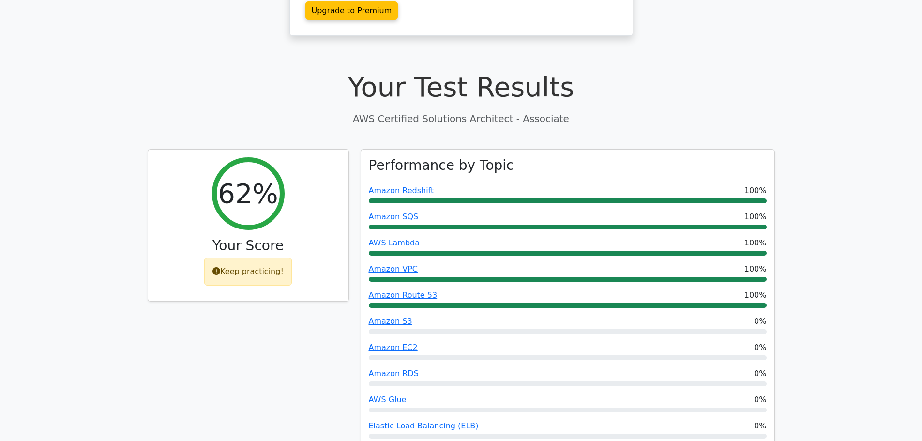
drag, startPoint x: 127, startPoint y: 122, endPoint x: 114, endPoint y: 90, distance: 35.0
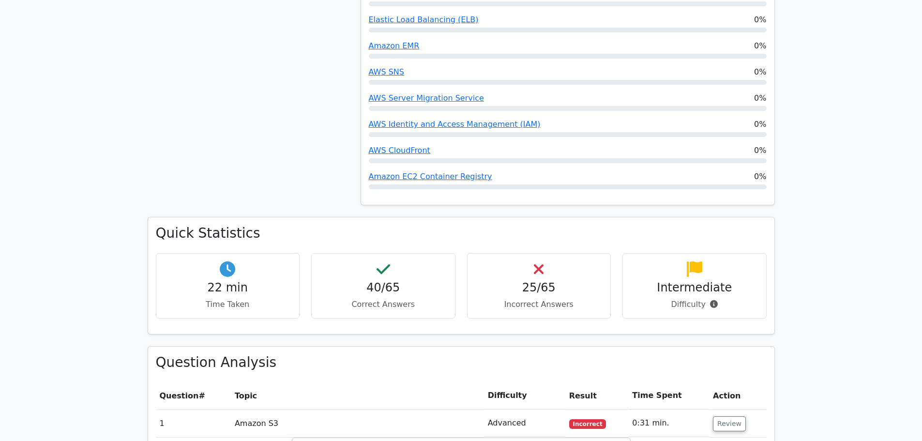
scroll to position [677, 0]
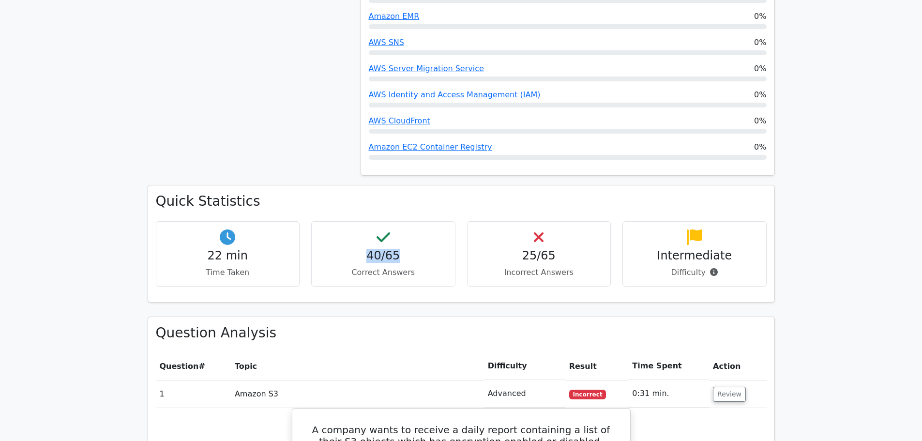
drag, startPoint x: 363, startPoint y: 227, endPoint x: 408, endPoint y: 225, distance: 45.1
click at [408, 249] on h4 "40/65" at bounding box center [383, 256] width 128 height 14
drag, startPoint x: 264, startPoint y: 225, endPoint x: 201, endPoint y: 224, distance: 62.9
click at [201, 249] on h4 "22 min" at bounding box center [228, 256] width 128 height 14
click at [397, 249] on h4 "40/65" at bounding box center [383, 256] width 128 height 14
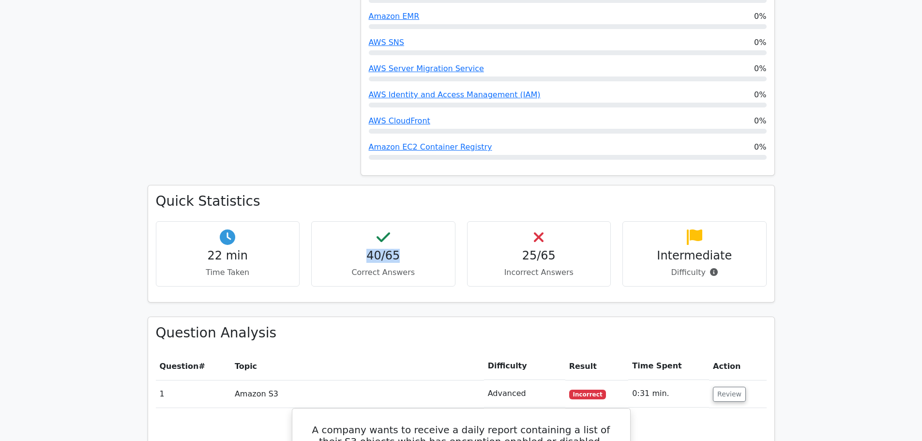
drag, startPoint x: 411, startPoint y: 220, endPoint x: 341, endPoint y: 215, distance: 70.3
click at [341, 249] on h4 "40/65" at bounding box center [383, 256] width 128 height 14
click at [349, 249] on h4 "40/65" at bounding box center [383, 256] width 128 height 14
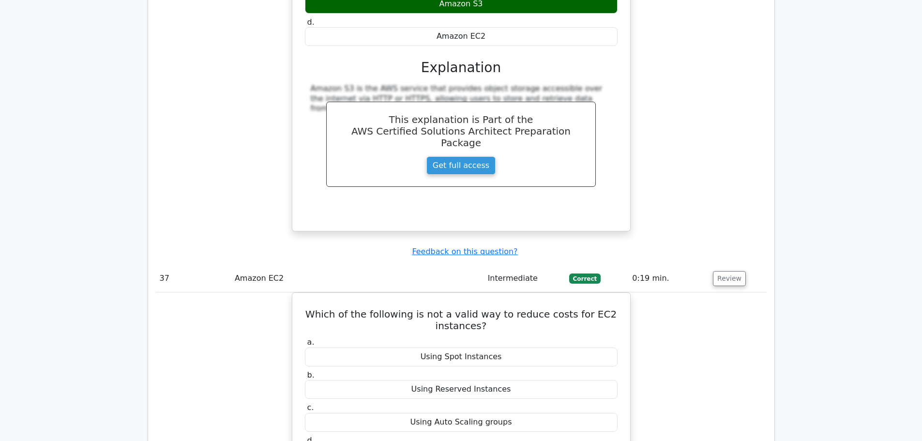
scroll to position [15631, 0]
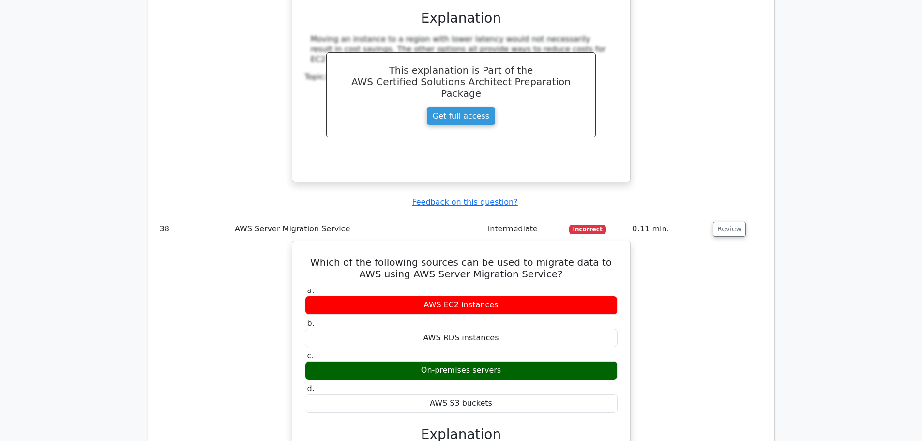
scroll to position [15776, 0]
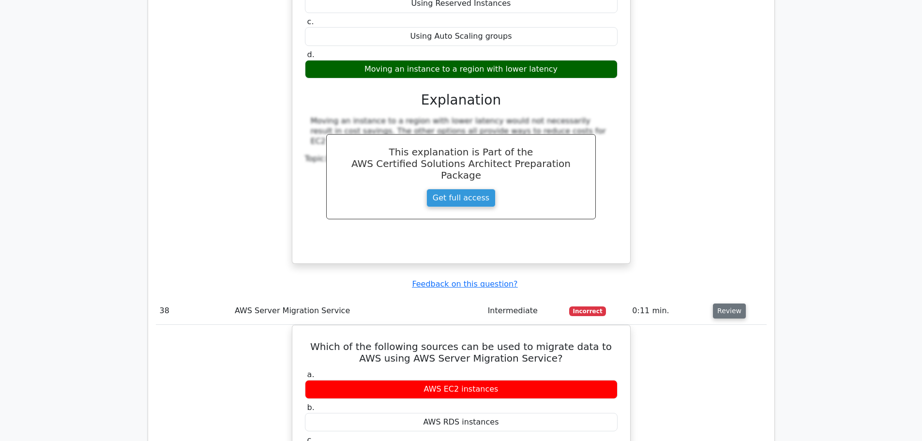
click at [715, 303] on button "Review" at bounding box center [729, 310] width 33 height 15
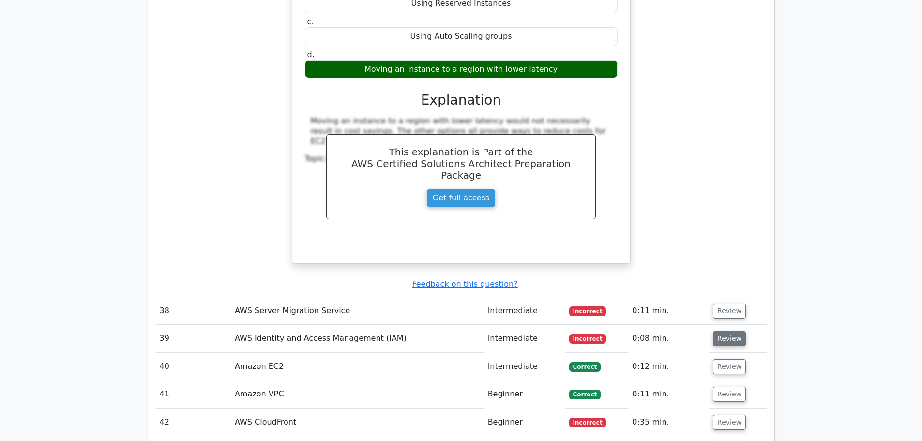
click at [729, 331] on button "Review" at bounding box center [729, 338] width 33 height 15
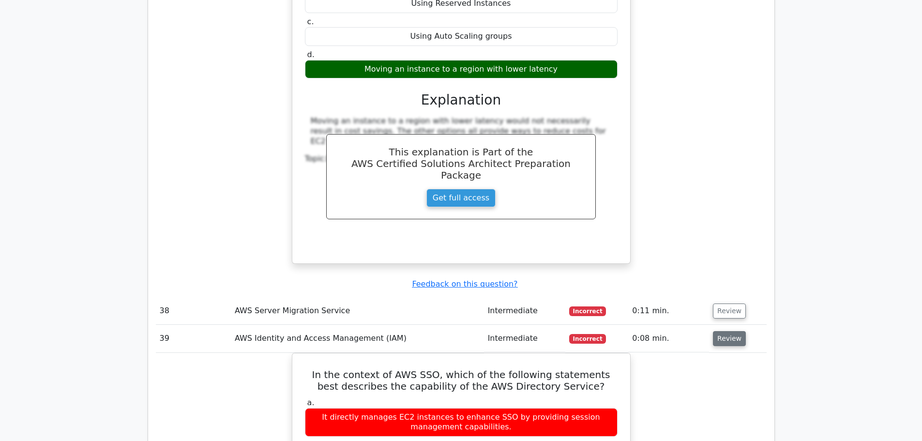
click at [729, 331] on button "Review" at bounding box center [729, 338] width 33 height 15
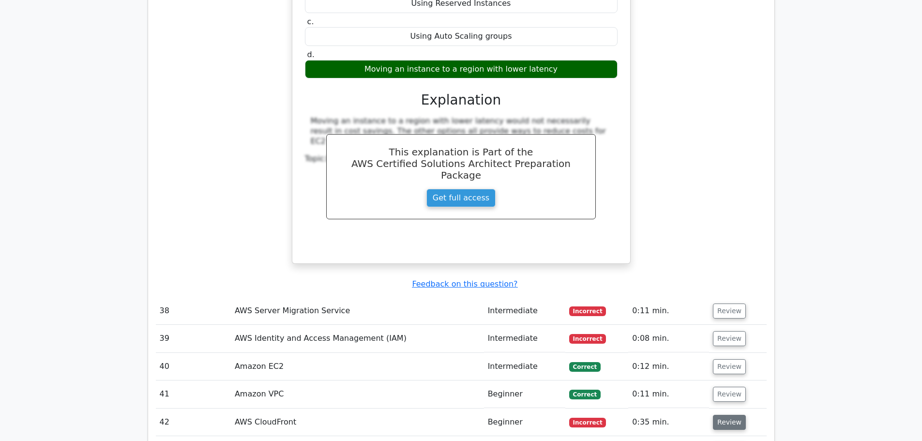
click at [722, 415] on button "Review" at bounding box center [729, 422] width 33 height 15
click at [719, 415] on button "Review" at bounding box center [729, 422] width 33 height 15
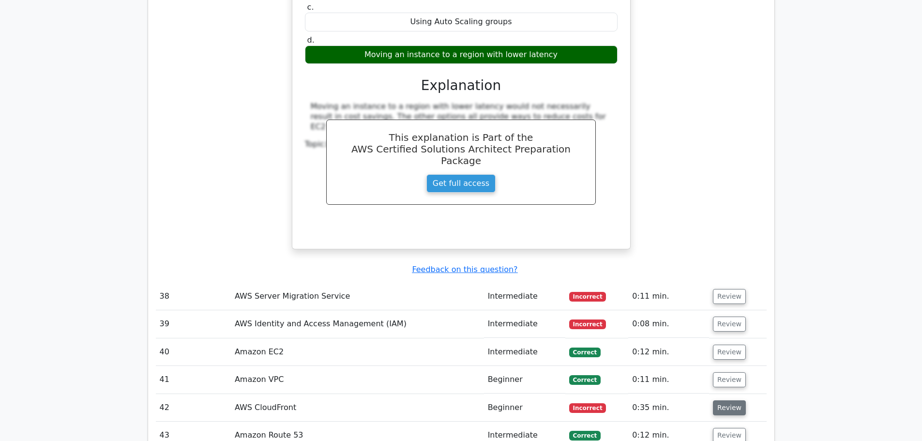
scroll to position [15824, 0]
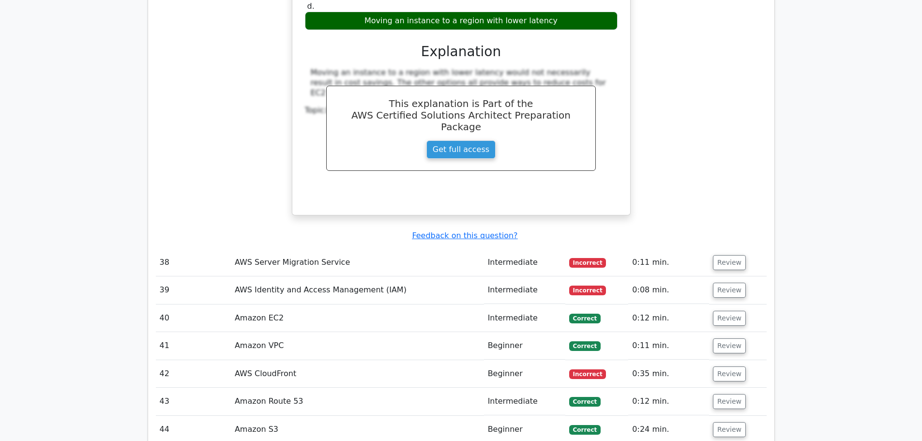
drag, startPoint x: 317, startPoint y: 275, endPoint x: 587, endPoint y: 289, distance: 270.4
copy h5 "Which AWS service is used to enable private connectivity between VPCs within th…"
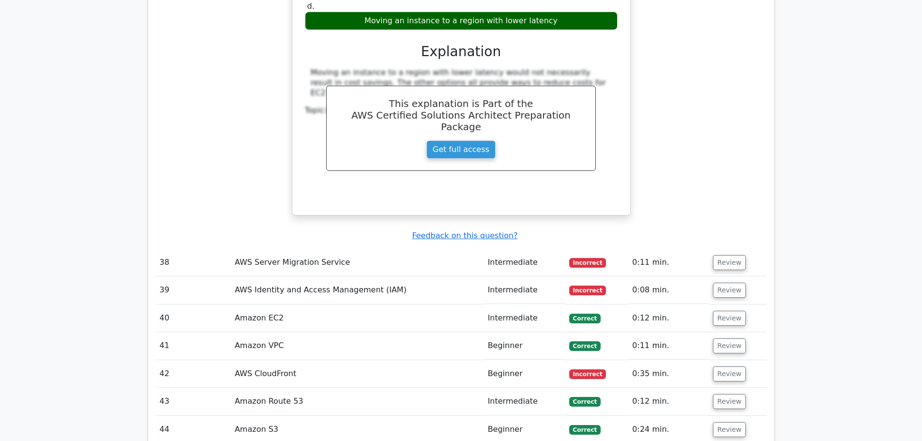
drag, startPoint x: 482, startPoint y: 292, endPoint x: 576, endPoint y: 290, distance: 94.9
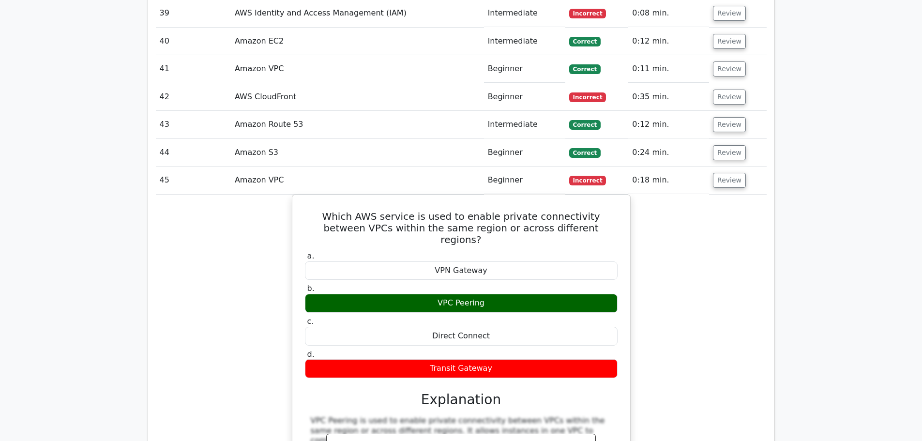
scroll to position [16357, 0]
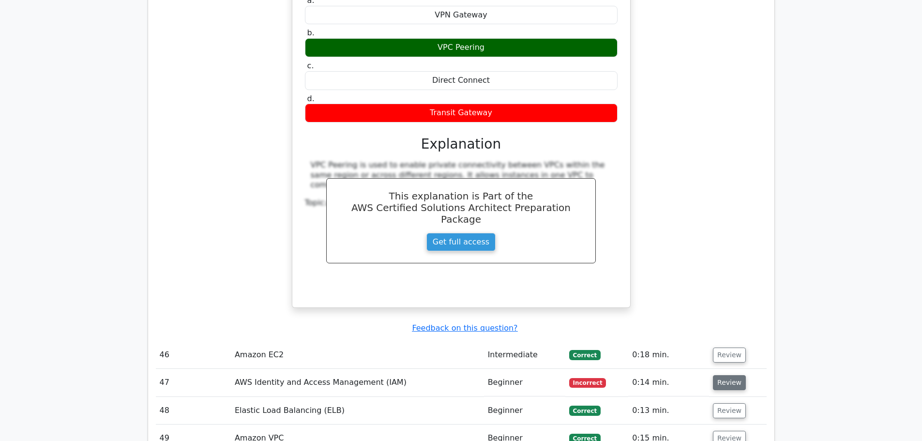
click at [720, 375] on button "Review" at bounding box center [729, 382] width 33 height 15
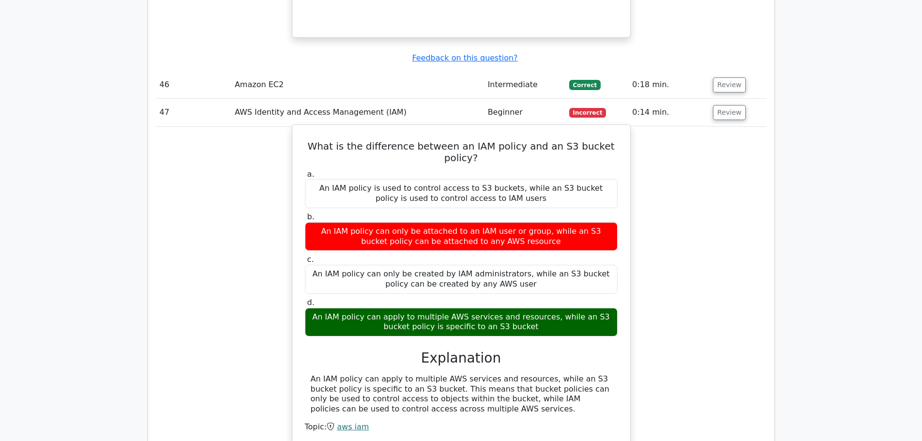
scroll to position [16695, 0]
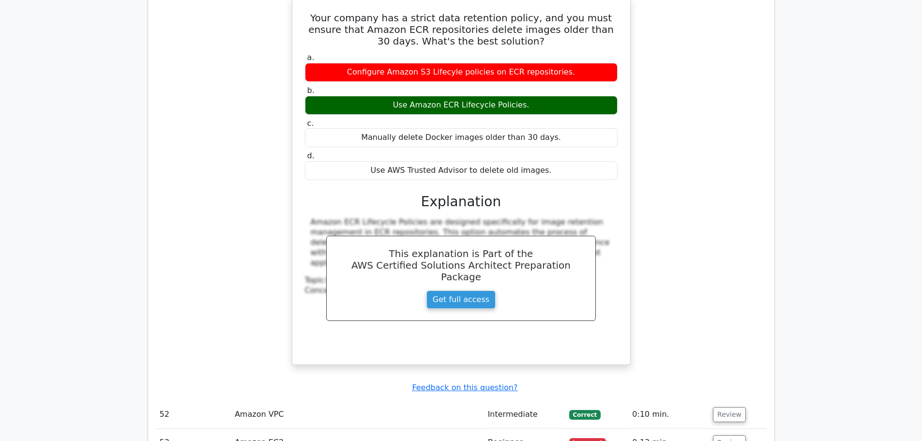
scroll to position [17276, 0]
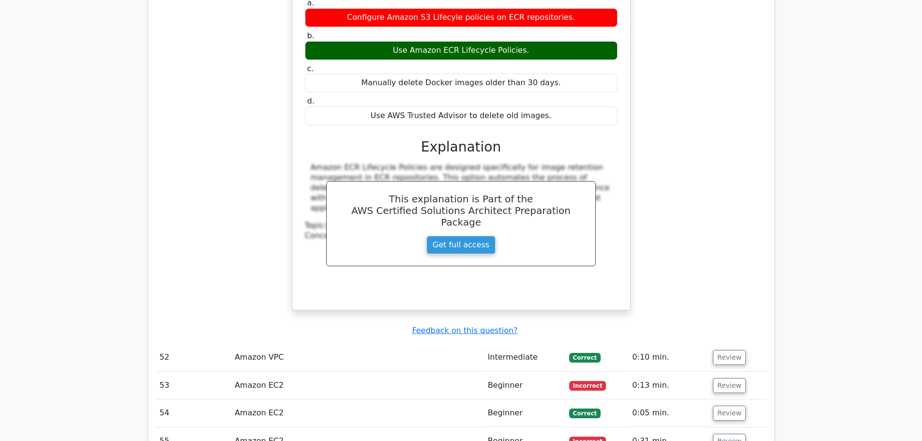
click at [732, 372] on td "Review" at bounding box center [737, 386] width 57 height 28
click at [729, 378] on button "Review" at bounding box center [729, 385] width 33 height 15
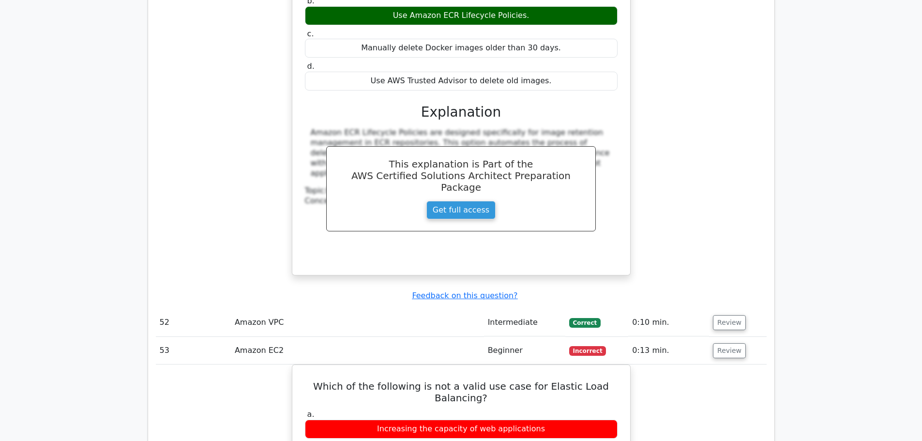
scroll to position [17615, 0]
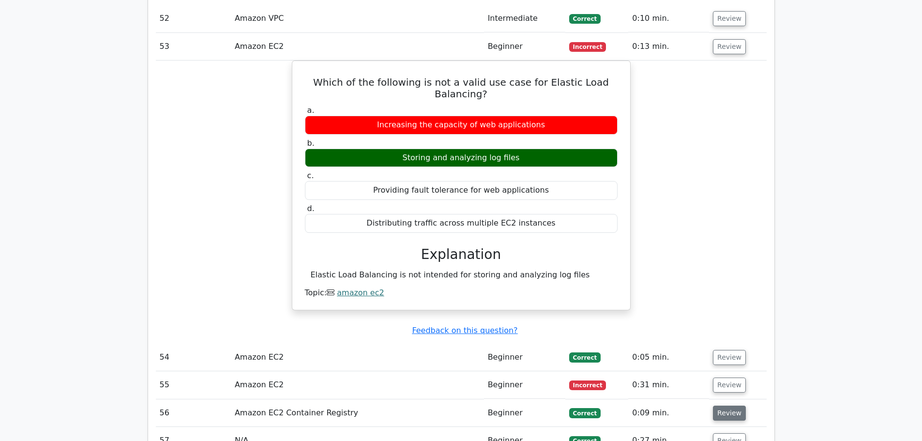
click at [732, 406] on button "Review" at bounding box center [729, 413] width 33 height 15
click at [721, 377] on button "Review" at bounding box center [729, 384] width 33 height 15
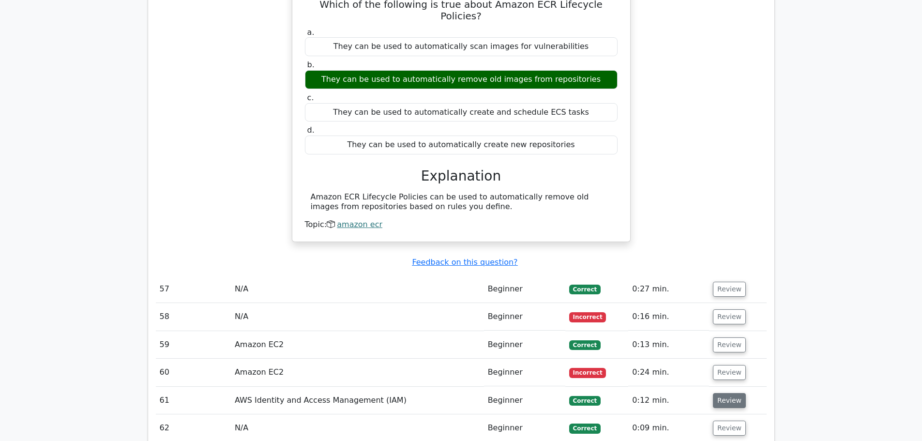
scroll to position [18486, 0]
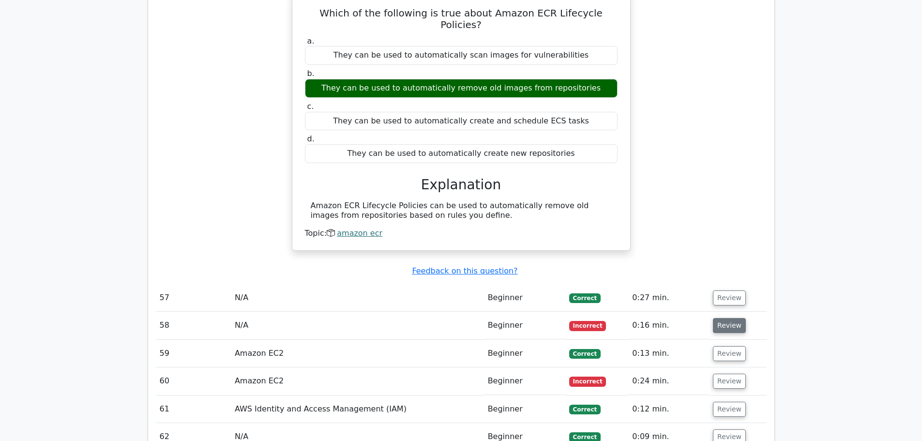
click at [723, 312] on td "Review" at bounding box center [737, 326] width 57 height 28
click at [725, 318] on button "Review" at bounding box center [729, 325] width 33 height 15
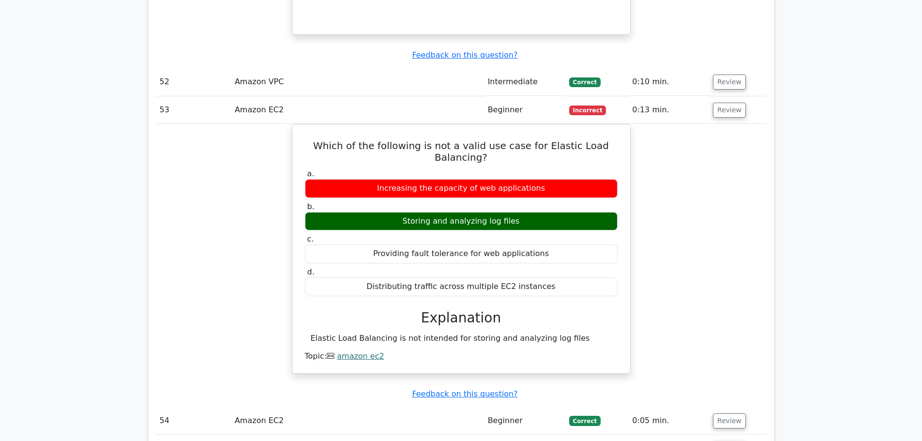
scroll to position [17712, 0]
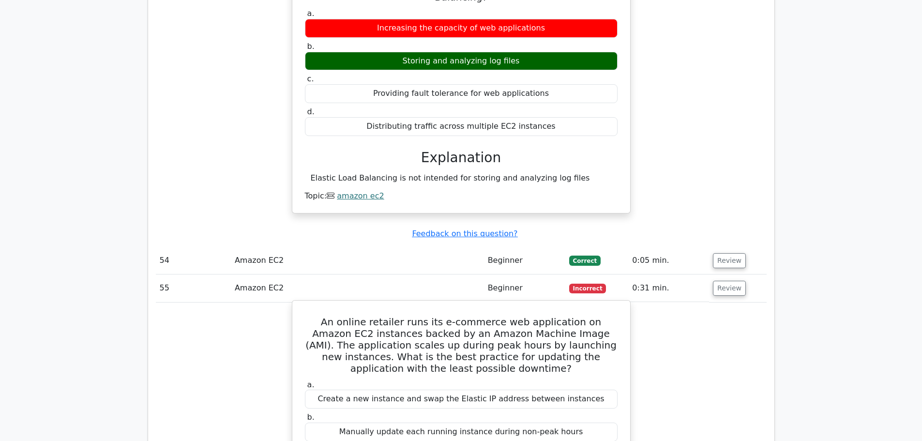
drag, startPoint x: 300, startPoint y: 80, endPoint x: 587, endPoint y: 272, distance: 345.3
copy div "An online retailer runs its e-commerce web application on Amazon EC2 instances …"
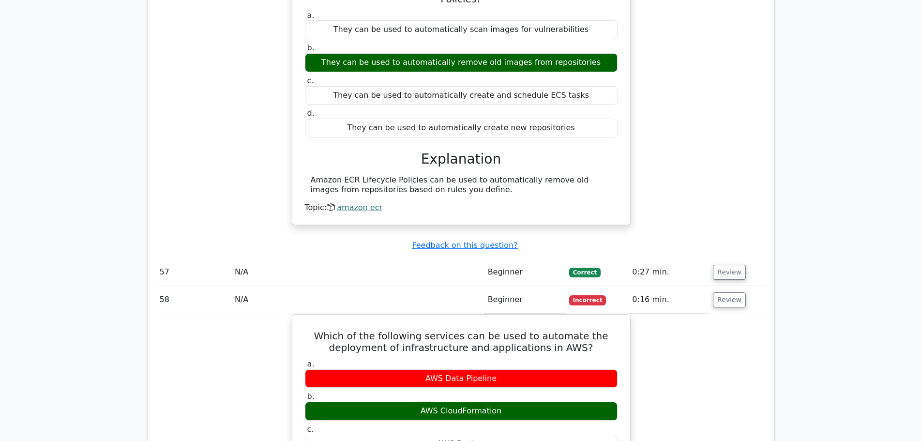
scroll to position [18776, 0]
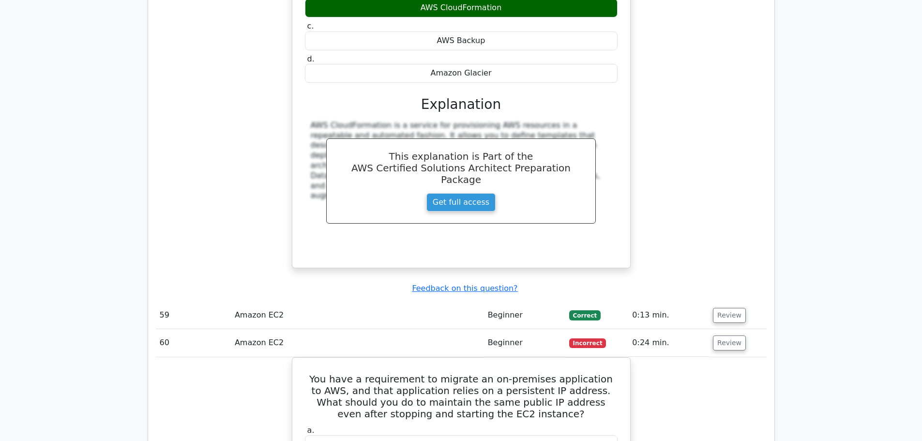
scroll to position [18921, 0]
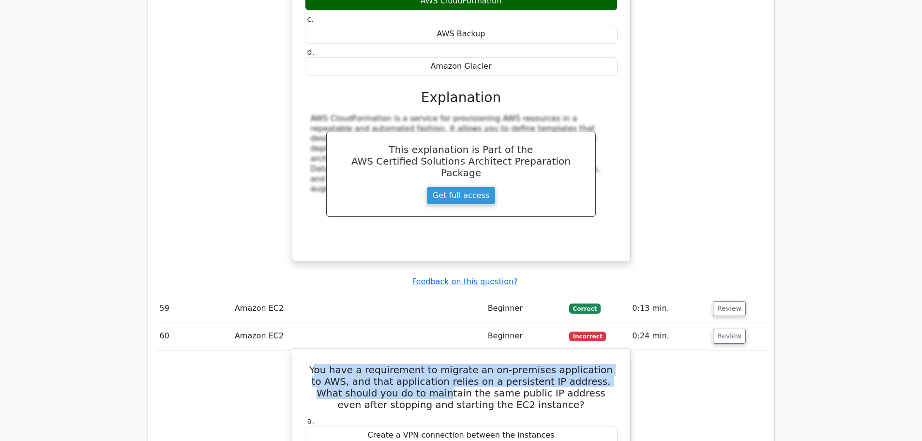
drag, startPoint x: 308, startPoint y: 117, endPoint x: 354, endPoint y: 139, distance: 50.4
click at [361, 364] on h5 "You have a requirement to migrate an on-premises application to AWS, and that a…" at bounding box center [461, 387] width 315 height 46
click at [311, 364] on h5 "You have a requirement to migrate an on-premises application to AWS, and that a…" at bounding box center [461, 387] width 315 height 46
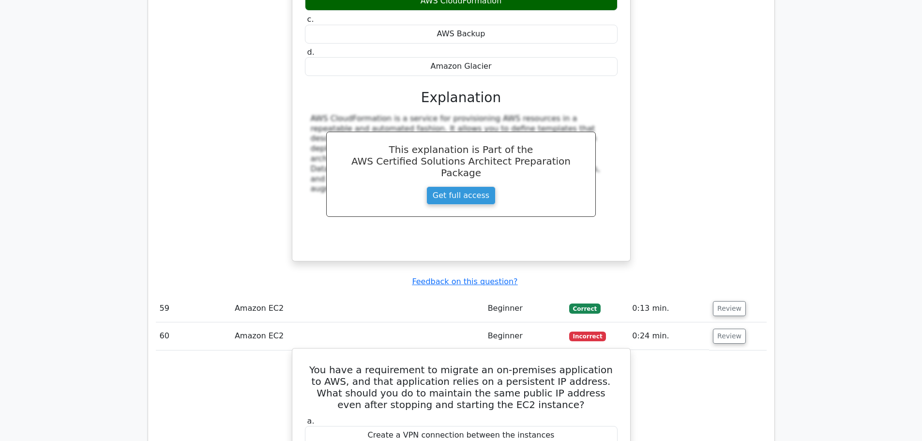
drag, startPoint x: 307, startPoint y: 121, endPoint x: 549, endPoint y: 285, distance: 292.1
copy div "ou have a requirement to migrate an on-premises application to AWS, and that ap…"
drag, startPoint x: 185, startPoint y: 182, endPoint x: 171, endPoint y: 181, distance: 14.6
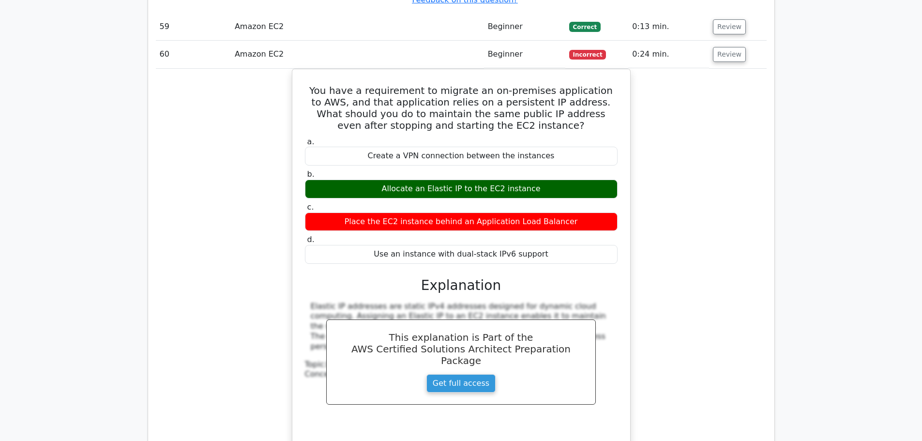
scroll to position [19212, 0]
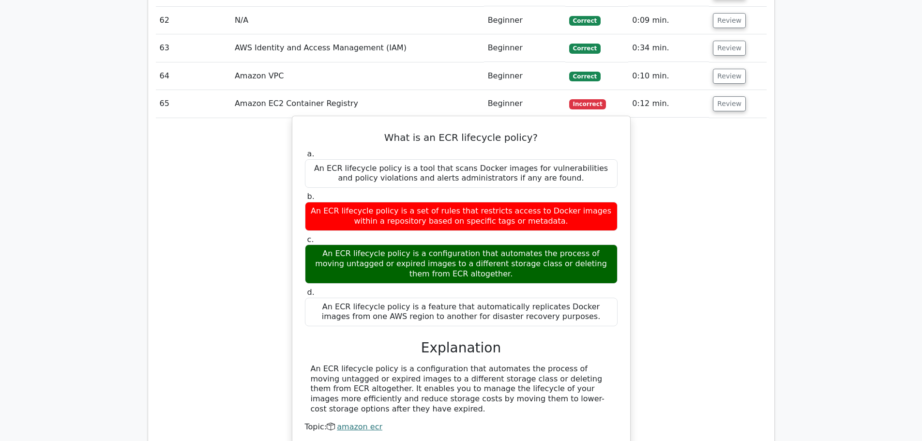
scroll to position [19792, 0]
